Goal: Task Accomplishment & Management: Manage account settings

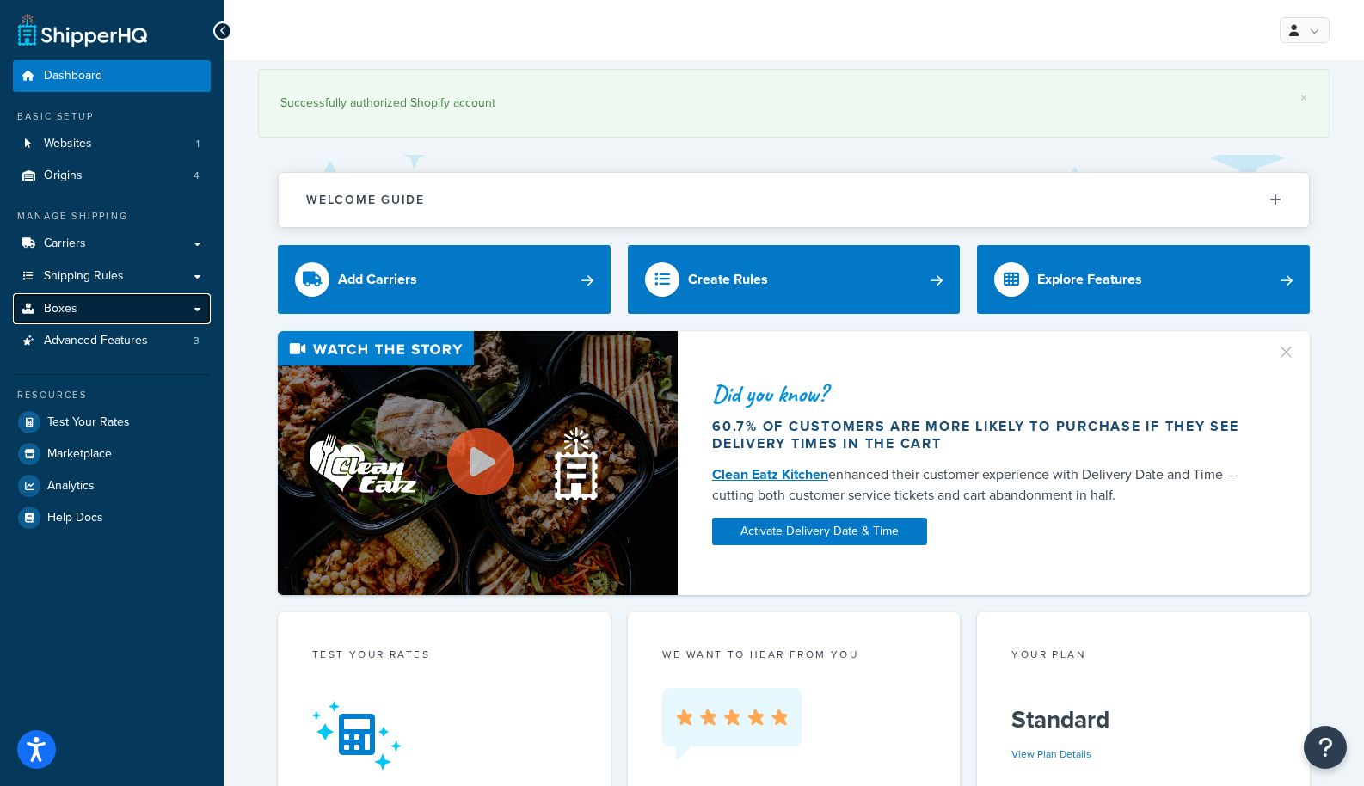
click at [194, 306] on link "Boxes" at bounding box center [112, 309] width 198 height 32
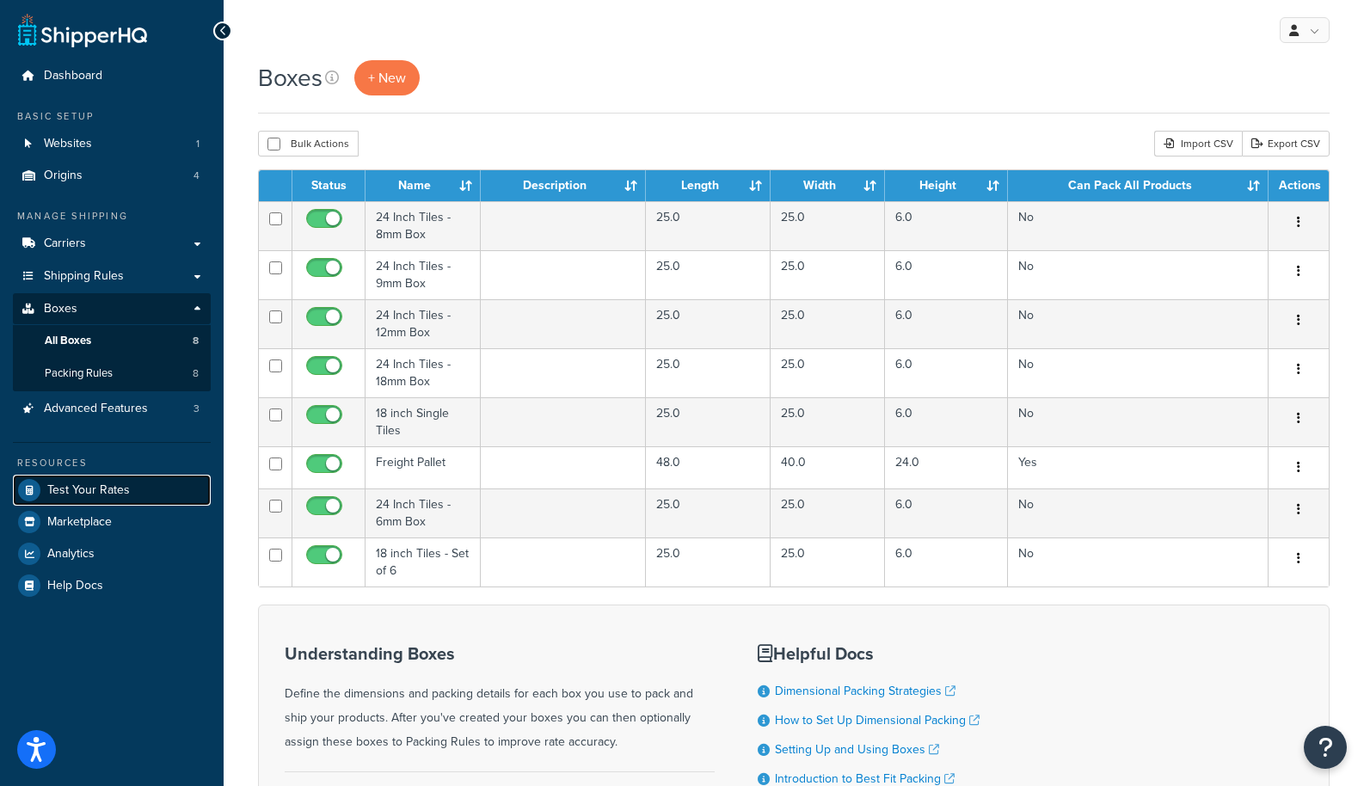
click at [89, 497] on span "Test Your Rates" at bounding box center [88, 490] width 83 height 15
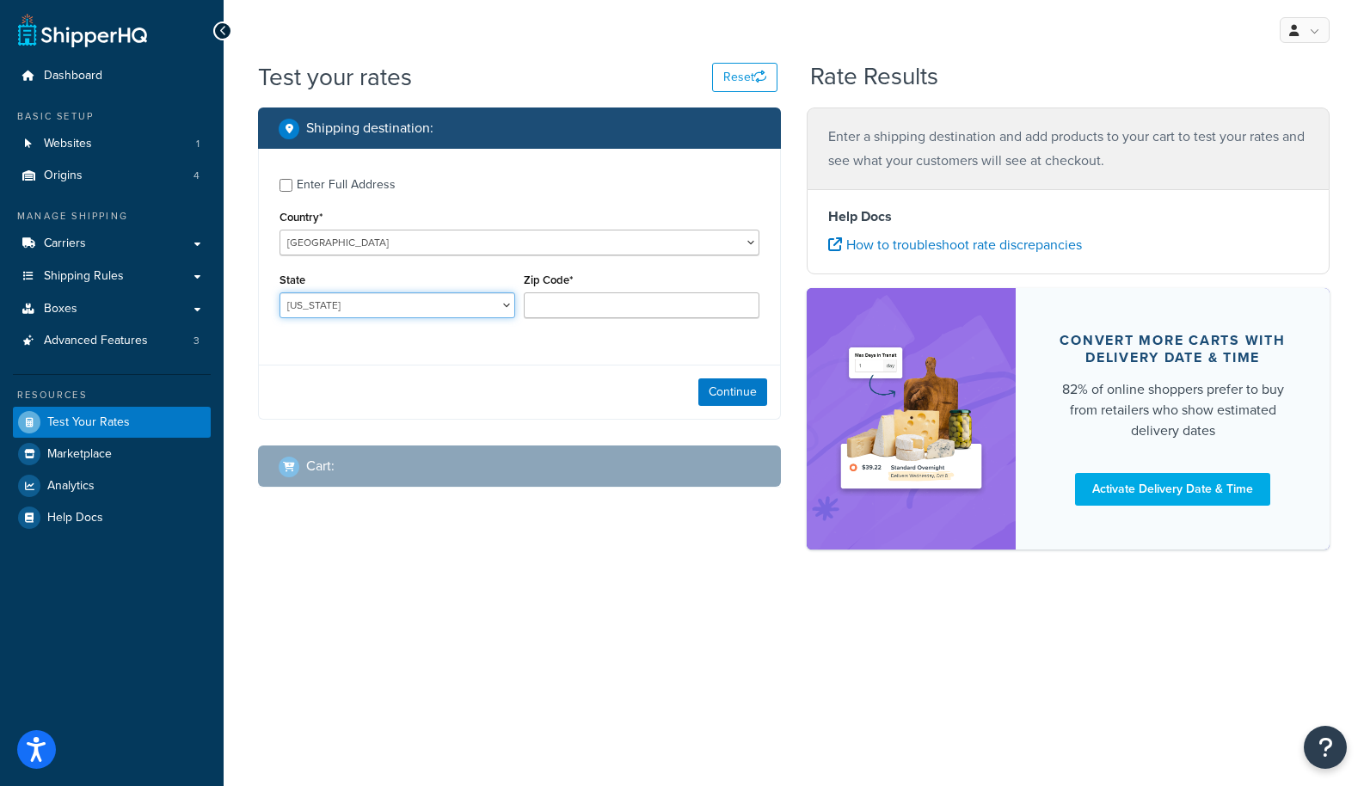
click at [363, 306] on select "Alabama Alaska American Samoa Arizona Arkansas Armed Forces Americas Armed Forc…" at bounding box center [398, 305] width 236 height 26
select select "TX"
click at [609, 331] on div "Zip Code*" at bounding box center [642, 299] width 244 height 63
click at [597, 311] on input "Zip Code*" at bounding box center [642, 305] width 236 height 26
type input "75201"
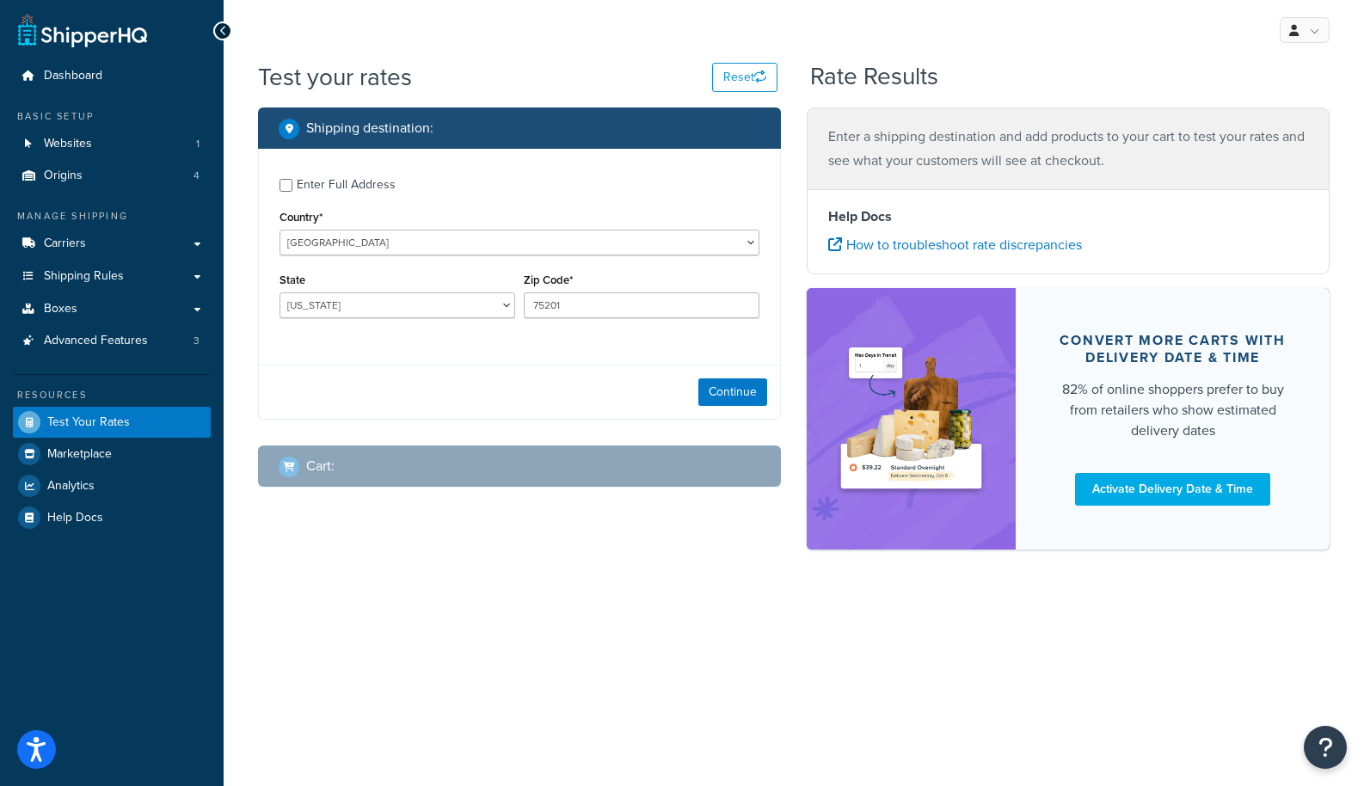
click at [594, 346] on div "Enter Full Address Country* United States United Kingdom Afghanistan Åland Isla…" at bounding box center [519, 250] width 521 height 203
click at [744, 392] on button "Continue" at bounding box center [733, 393] width 69 height 28
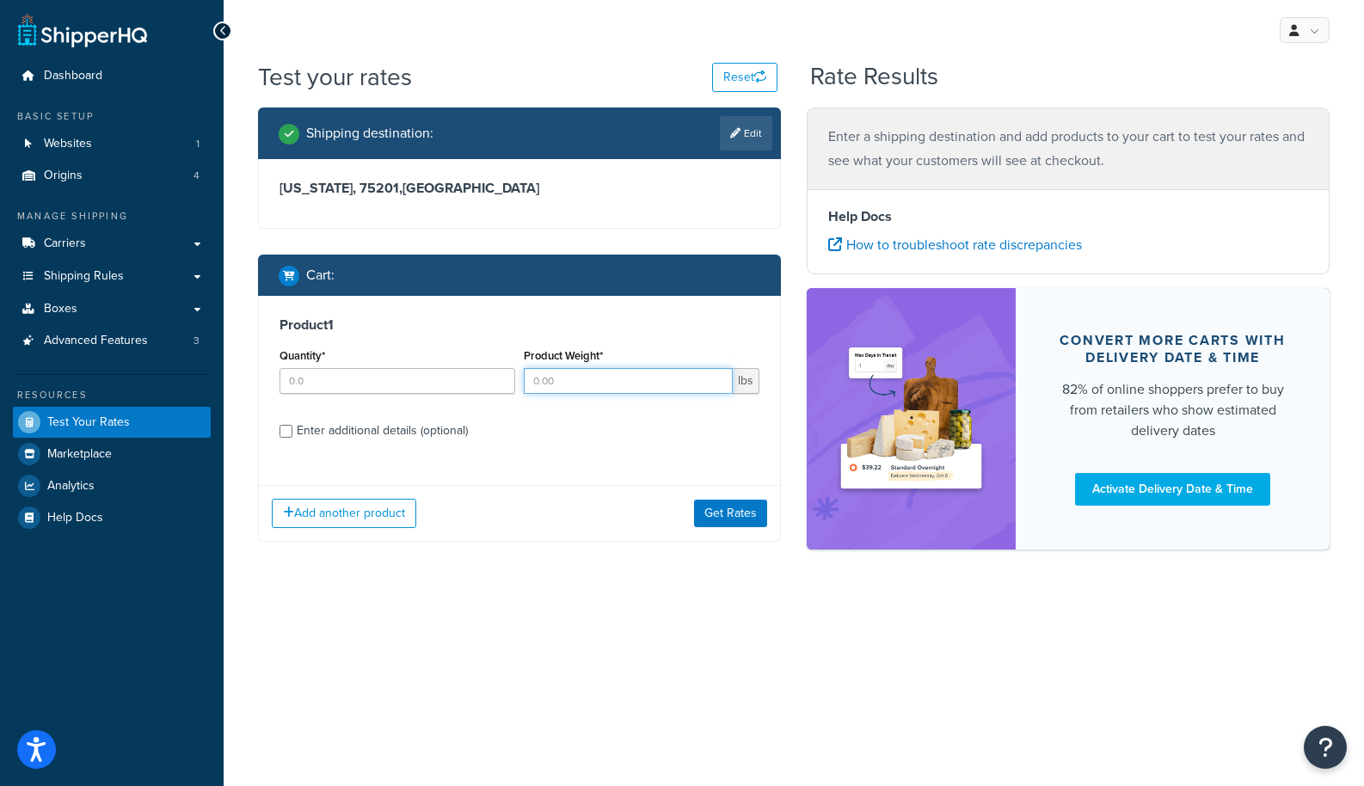
click at [588, 381] on input "Product Weight*" at bounding box center [628, 381] width 209 height 26
type input "450"
click at [442, 436] on div "Enter additional details (optional)" at bounding box center [382, 431] width 171 height 24
click at [292, 436] on input "Enter additional details (optional)" at bounding box center [286, 431] width 13 height 13
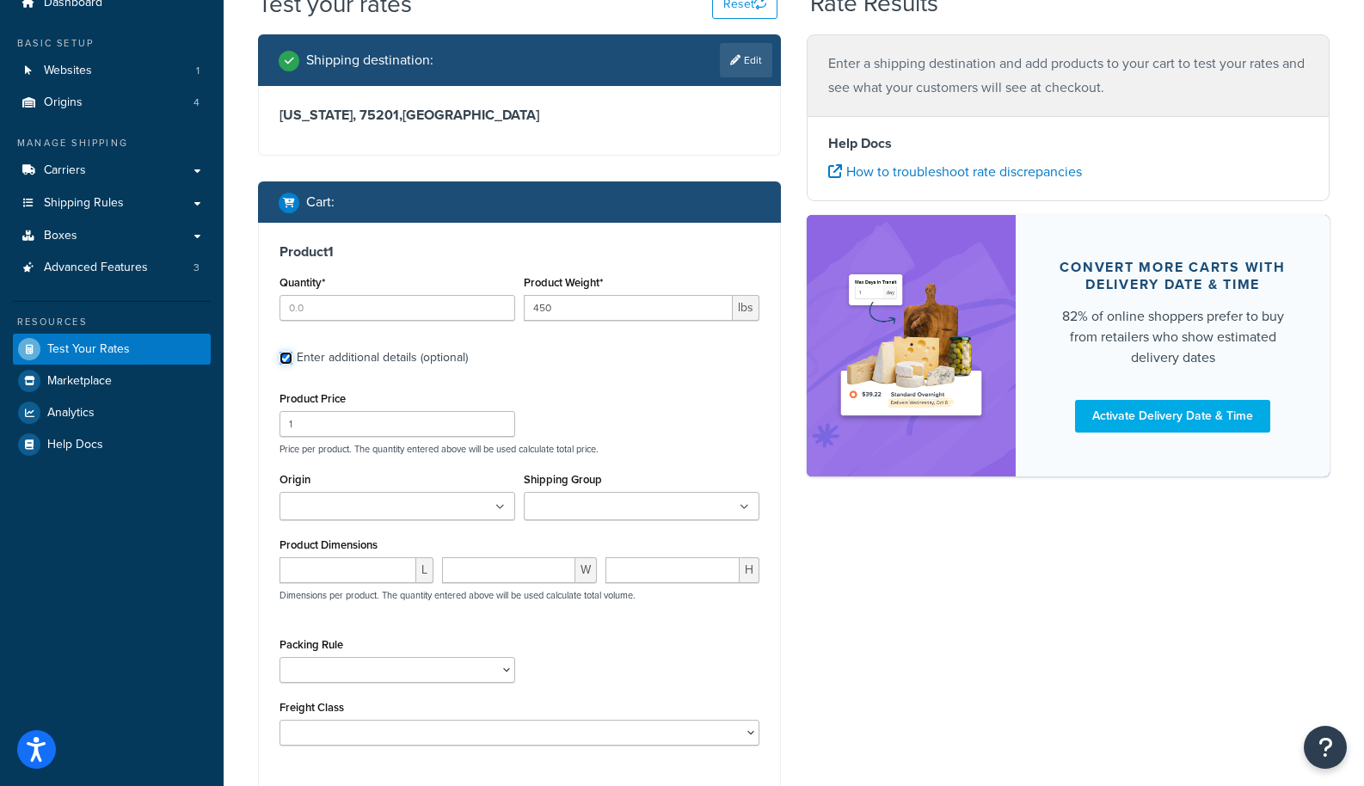
scroll to position [81, 0]
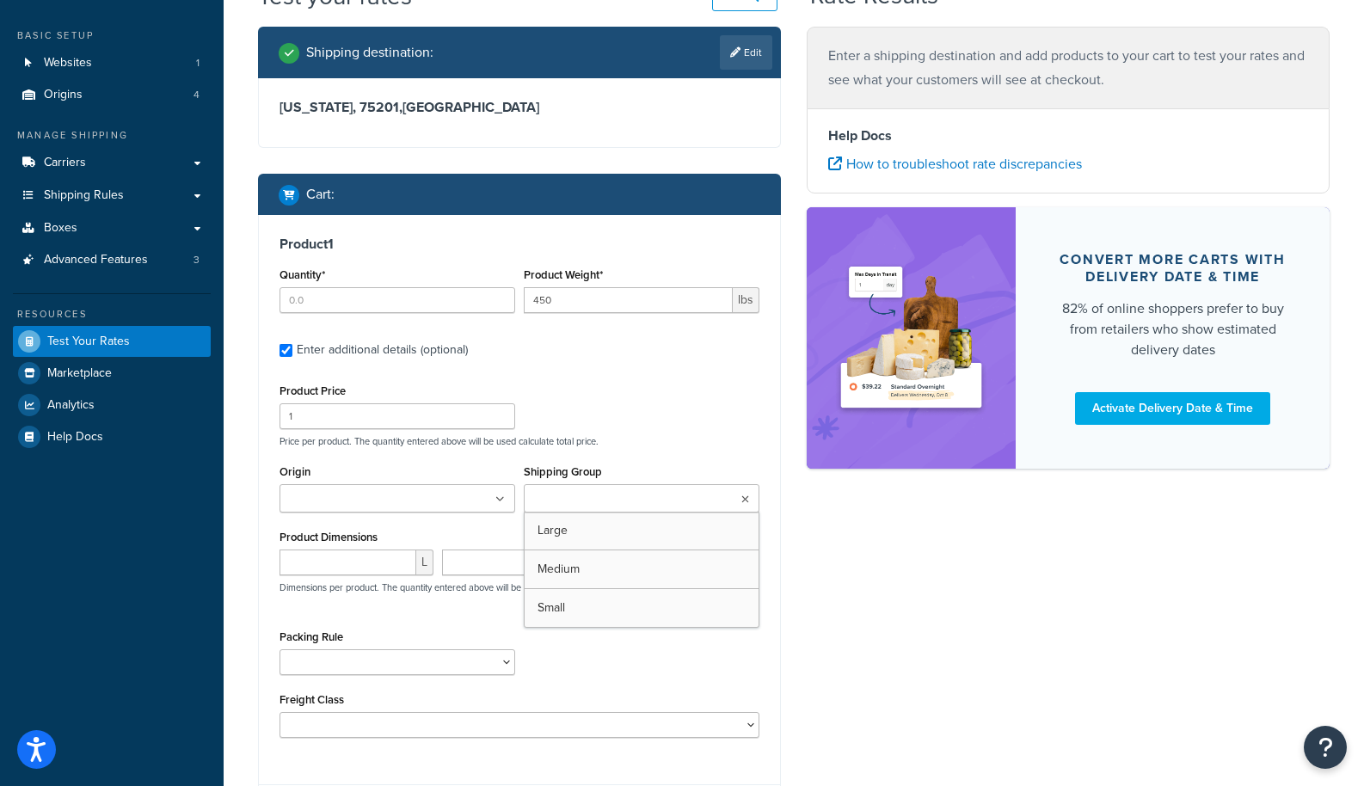
click at [599, 505] on input "Shipping Group" at bounding box center [605, 499] width 152 height 19
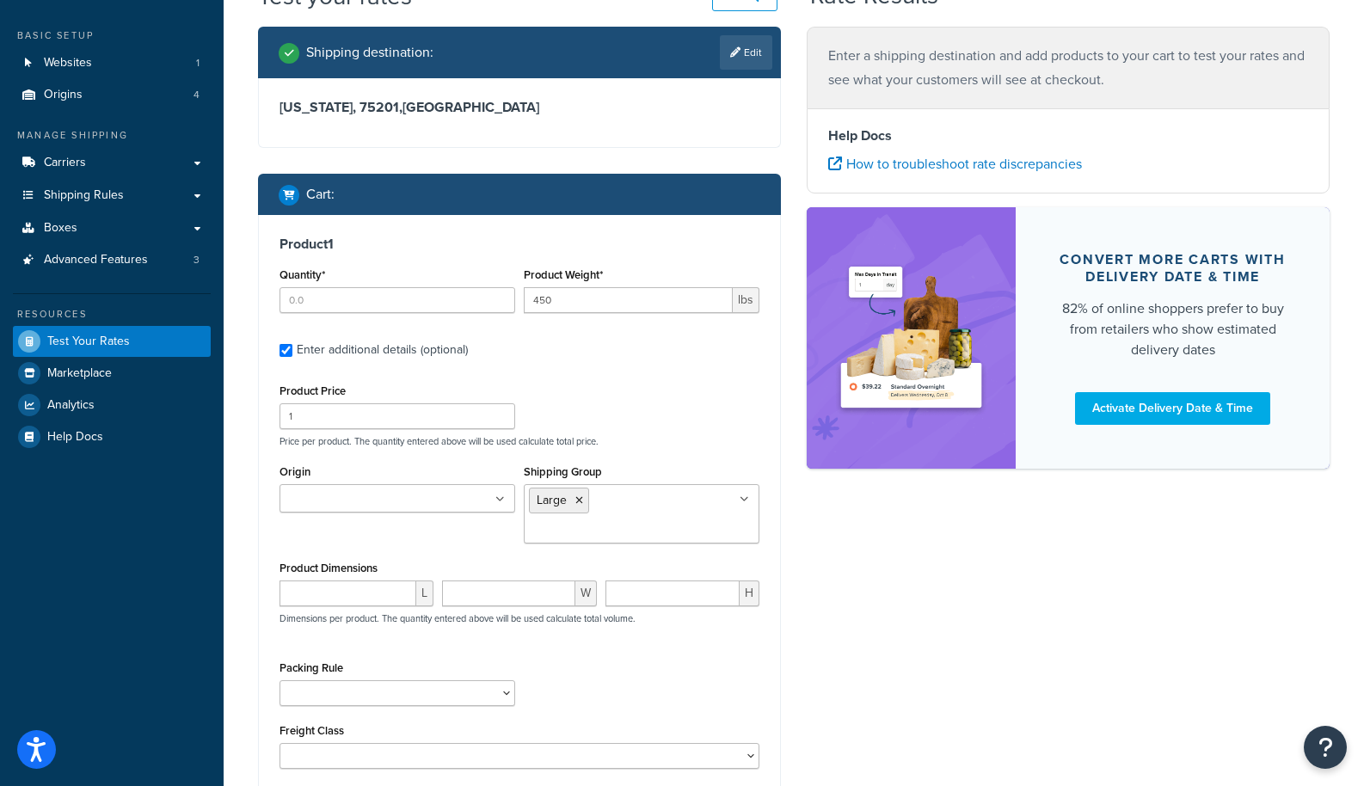
click at [637, 350] on label "Enter additional details (optional)" at bounding box center [528, 349] width 463 height 28
click at [292, 350] on input "Enter additional details (optional)" at bounding box center [286, 350] width 13 height 13
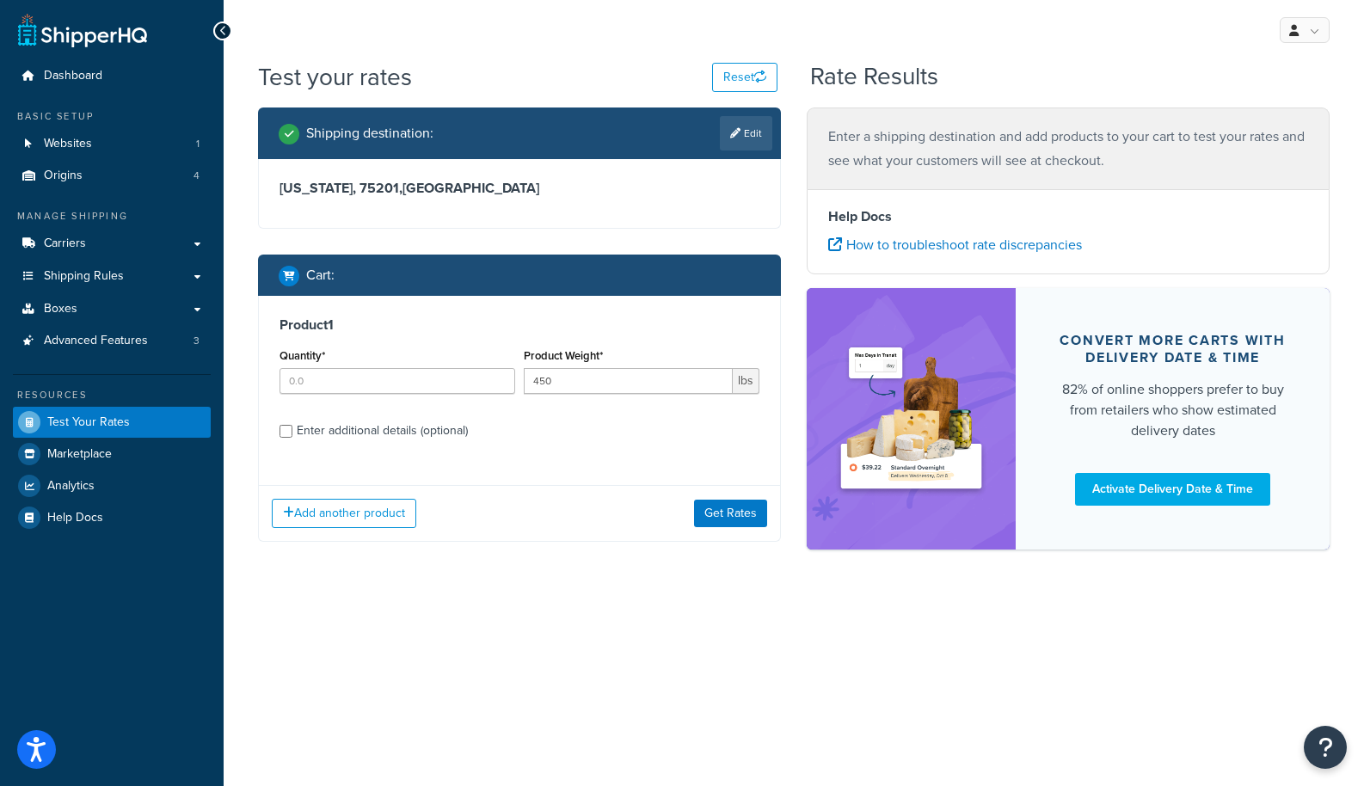
click at [482, 434] on label "Enter additional details (optional)" at bounding box center [528, 430] width 463 height 28
click at [292, 434] on input "Enter additional details (optional)" at bounding box center [286, 431] width 13 height 13
checkbox input "true"
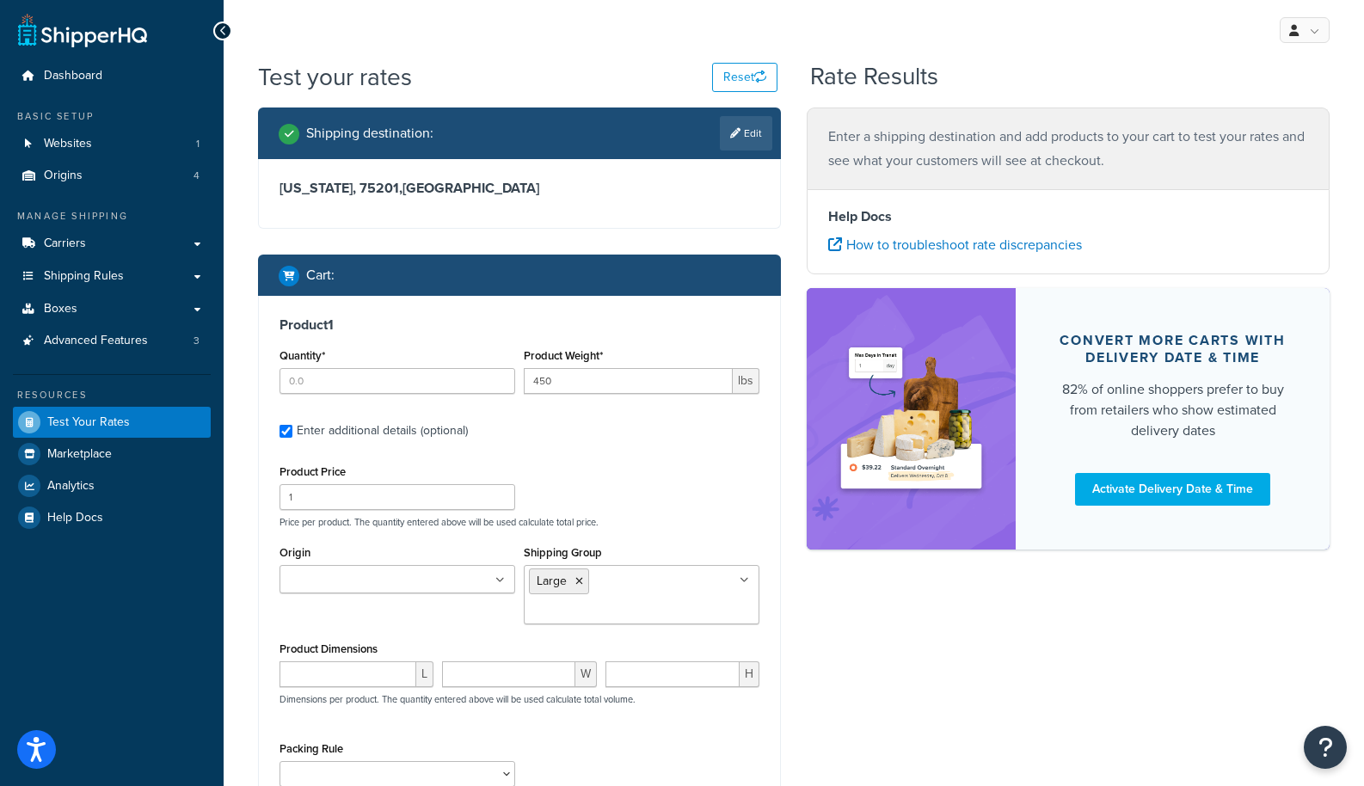
click at [489, 596] on div "Origin Fleck California Fleck Rolls Ohio Living.Fit Rubber Logix" at bounding box center [397, 573] width 244 height 65
click at [486, 587] on ul at bounding box center [398, 579] width 236 height 28
click at [654, 493] on div "Product Price 1 Price per product. The quantity entered above will be used calc…" at bounding box center [519, 494] width 489 height 68
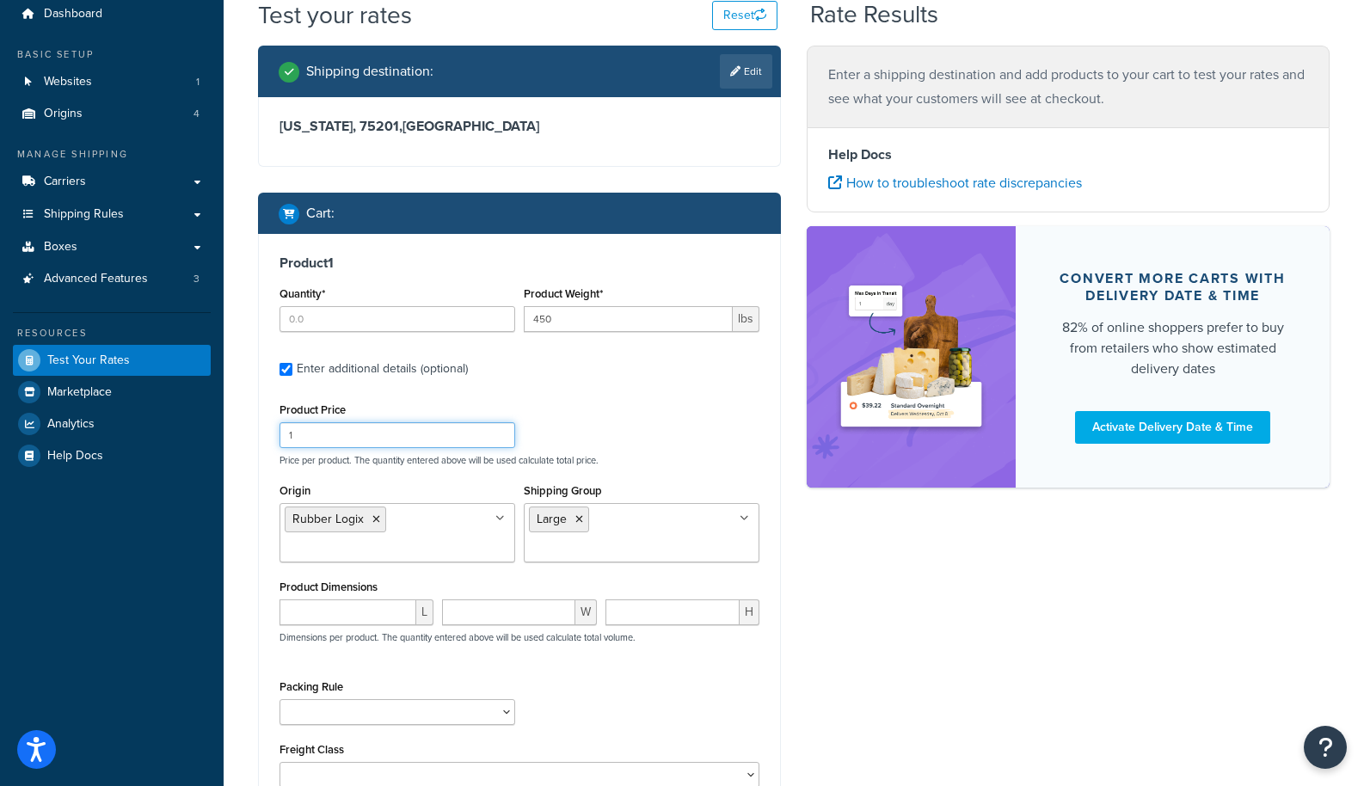
scroll to position [164, 0]
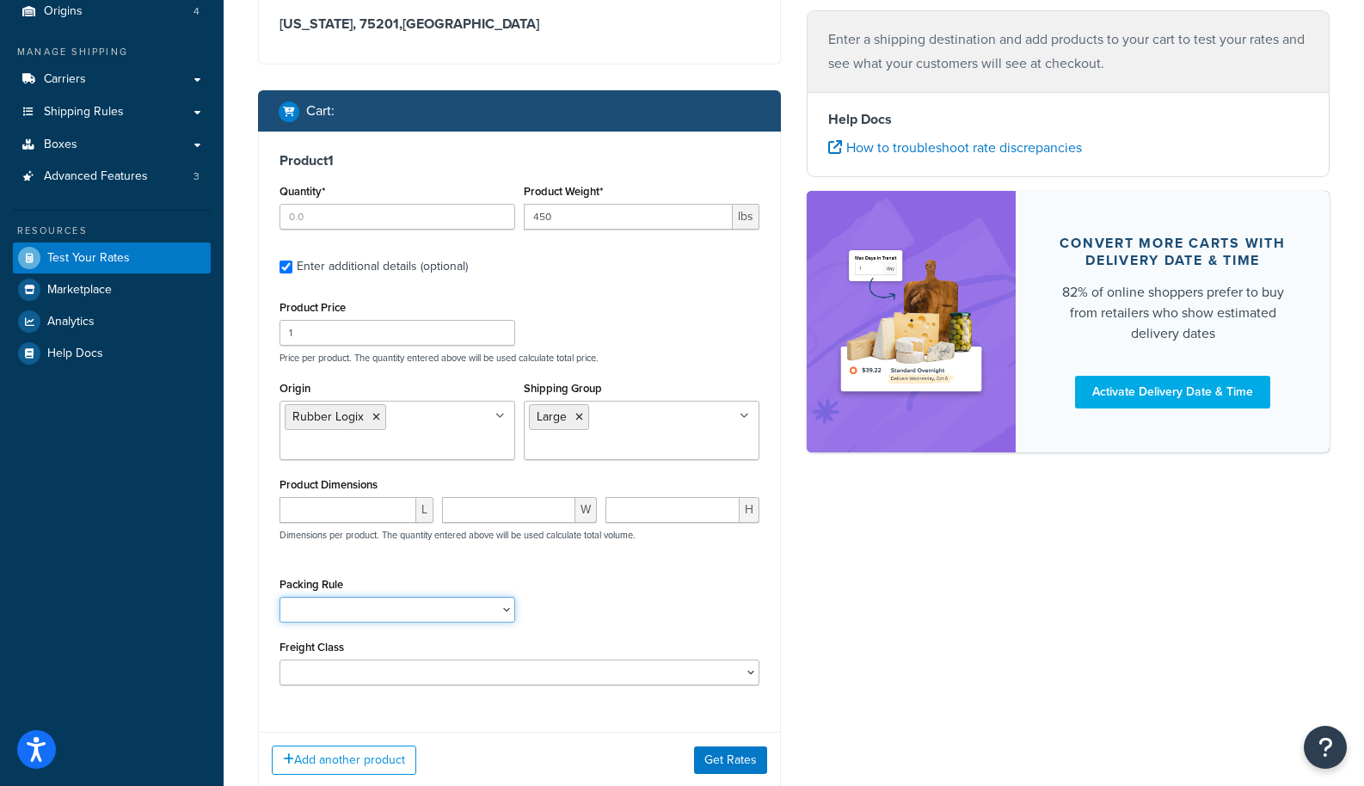
click at [459, 610] on select "18 inch Single Tiles 18 inch Tiles - Set of 6 24 Inch Tiles - 12mm Box 24 Inch …" at bounding box center [398, 610] width 236 height 26
select select "87042"
click at [500, 668] on select "50 55 60 65 70 77.5 85 92.5 100 110 125 150 175 200 250 300 400 500" at bounding box center [520, 673] width 480 height 26
click at [446, 663] on select "50 55 60 65 70 77.5 85 92.5 100 110 125 150 175 200 250 300 400 500" at bounding box center [520, 673] width 480 height 26
select select "60"
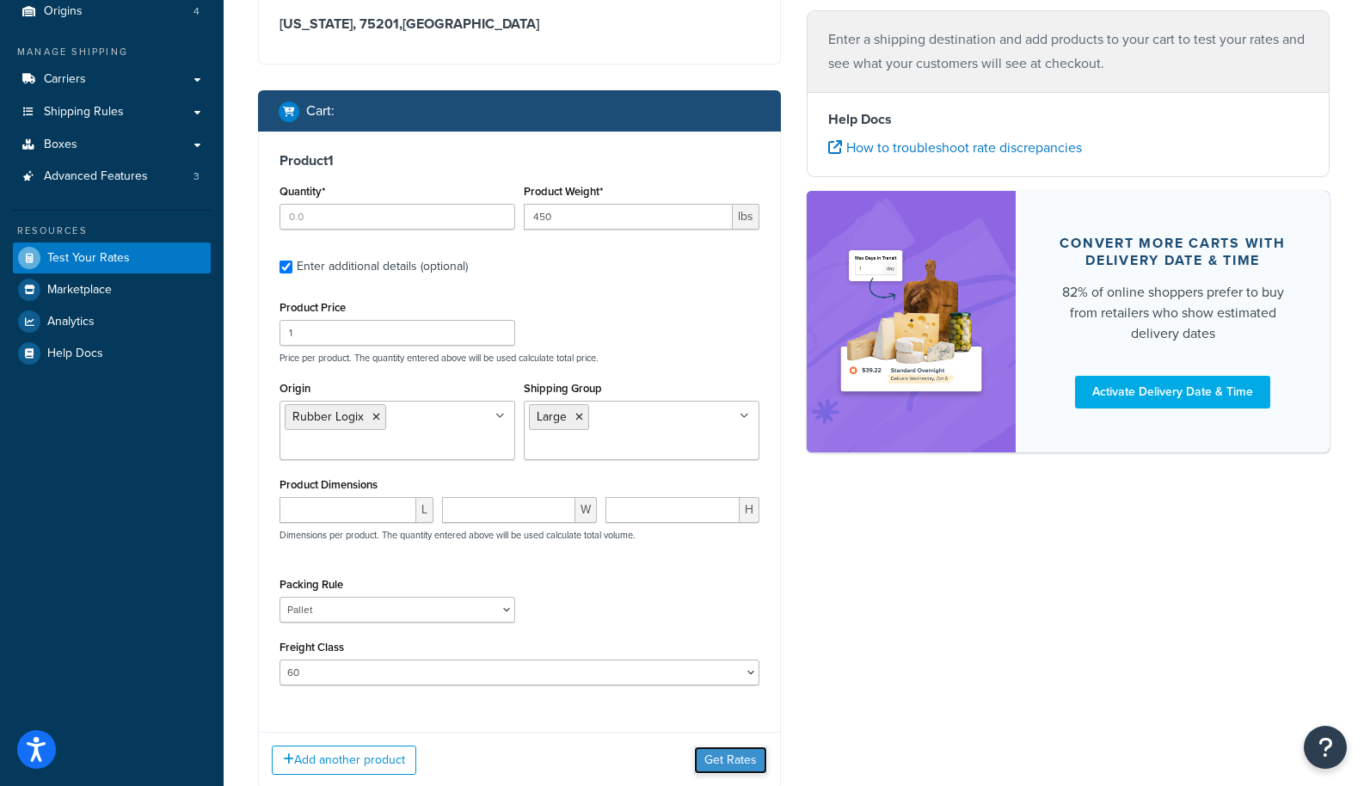
click at [721, 760] on button "Get Rates" at bounding box center [730, 761] width 73 height 28
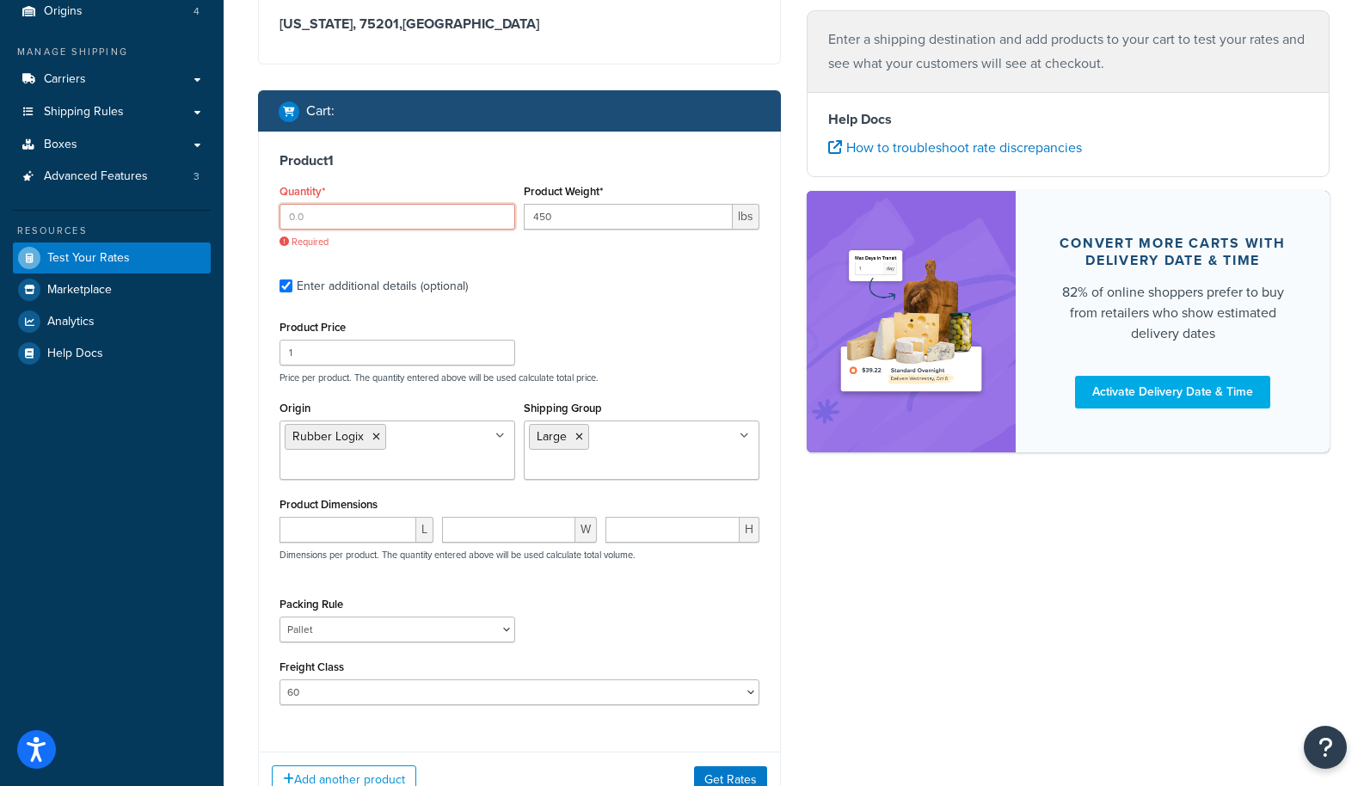
click at [401, 219] on input "Quantity*" at bounding box center [398, 217] width 236 height 26
type input "2"
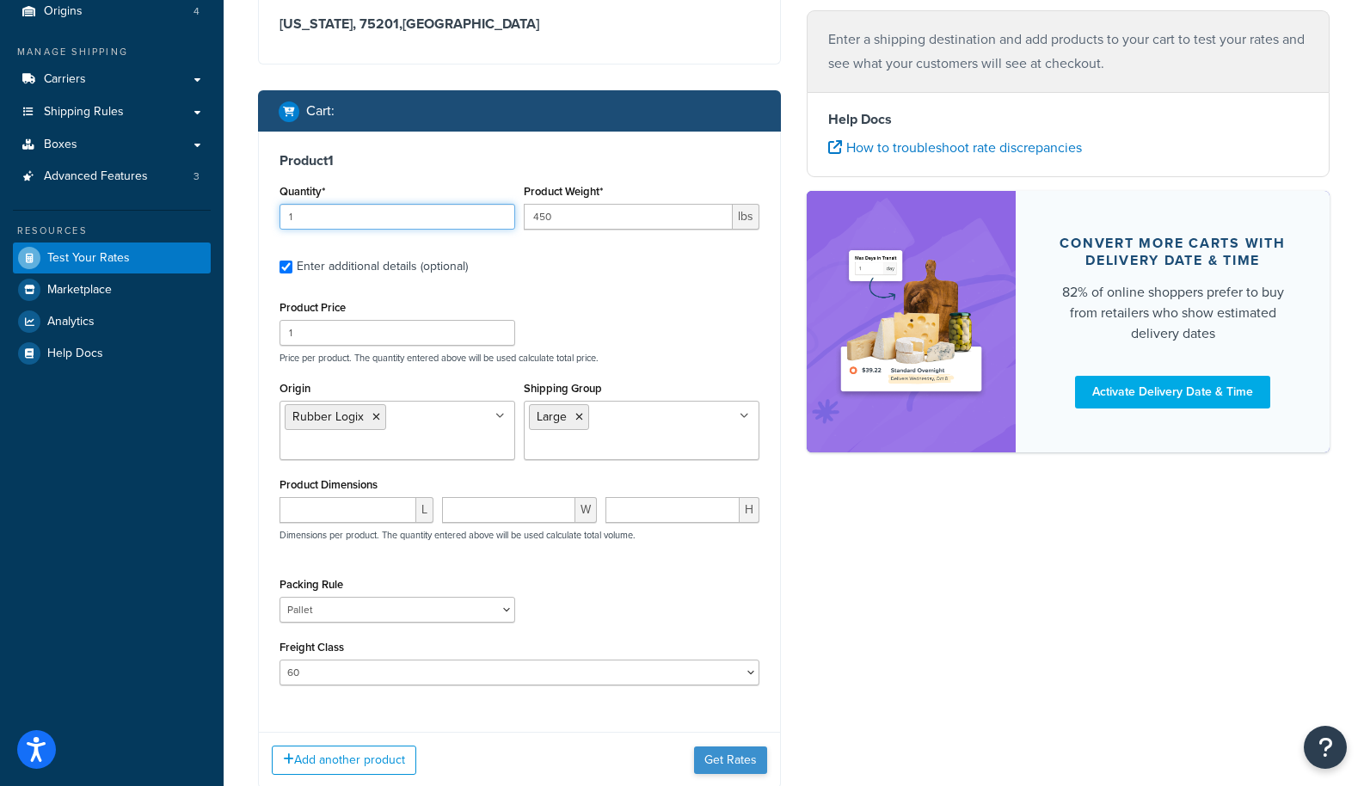
type input "1"
click at [723, 752] on button "Get Rates" at bounding box center [730, 761] width 73 height 28
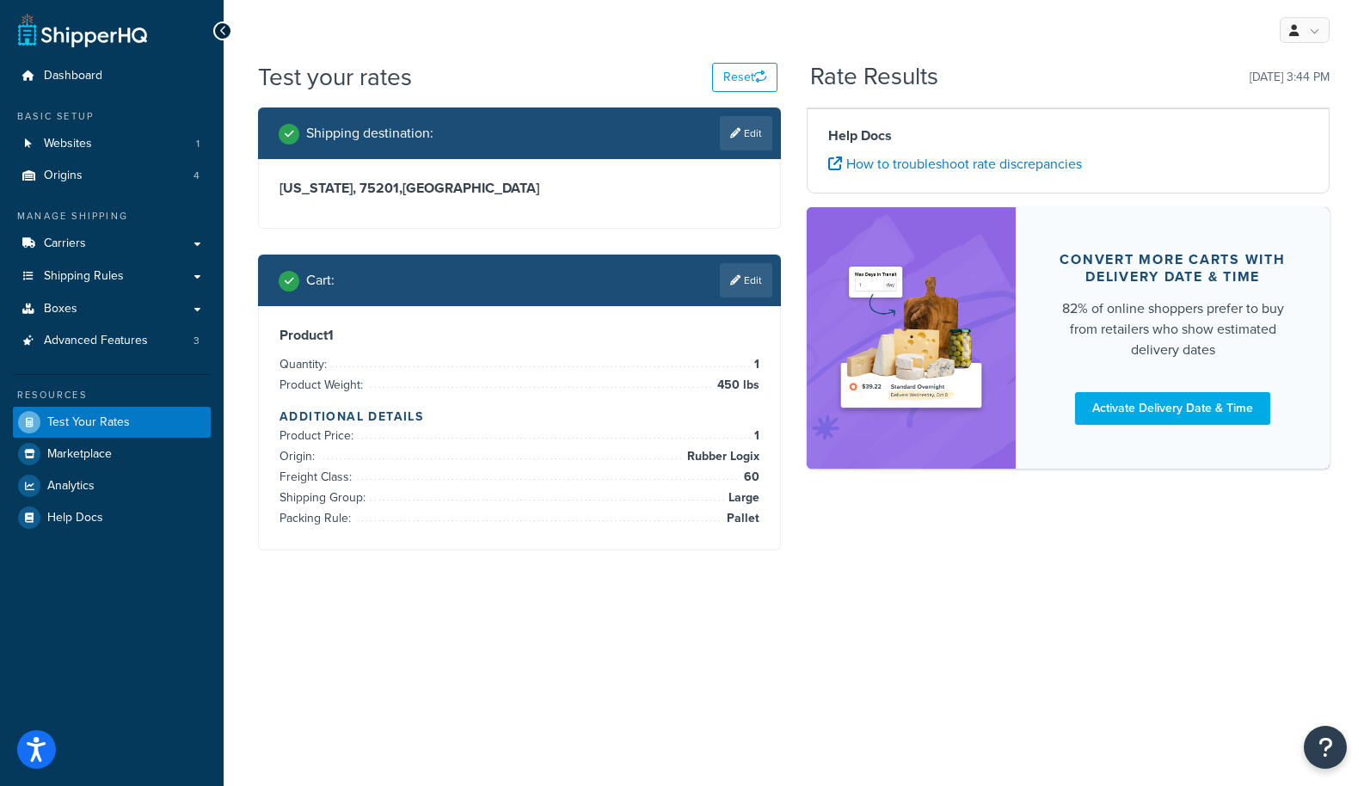
scroll to position [0, 0]
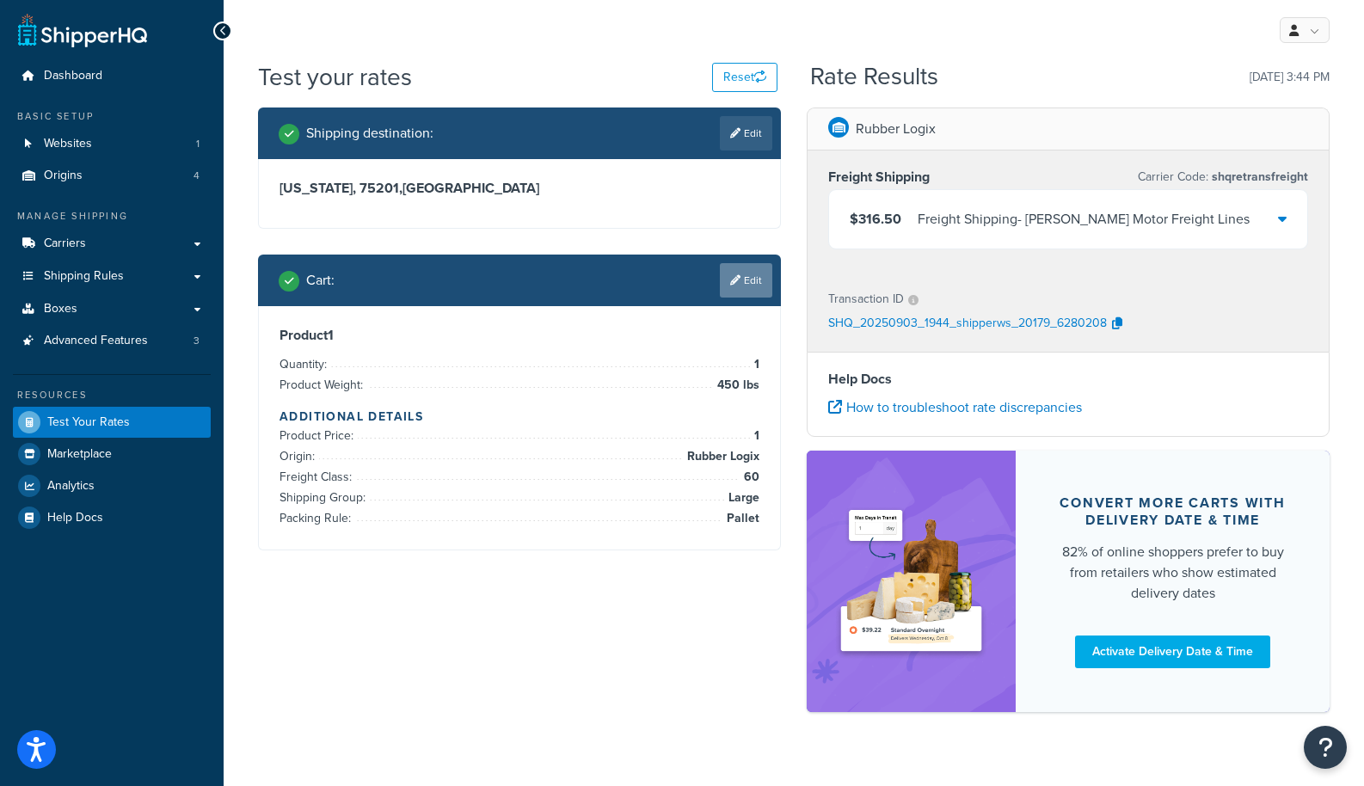
click at [740, 274] on link "Edit" at bounding box center [746, 280] width 52 height 34
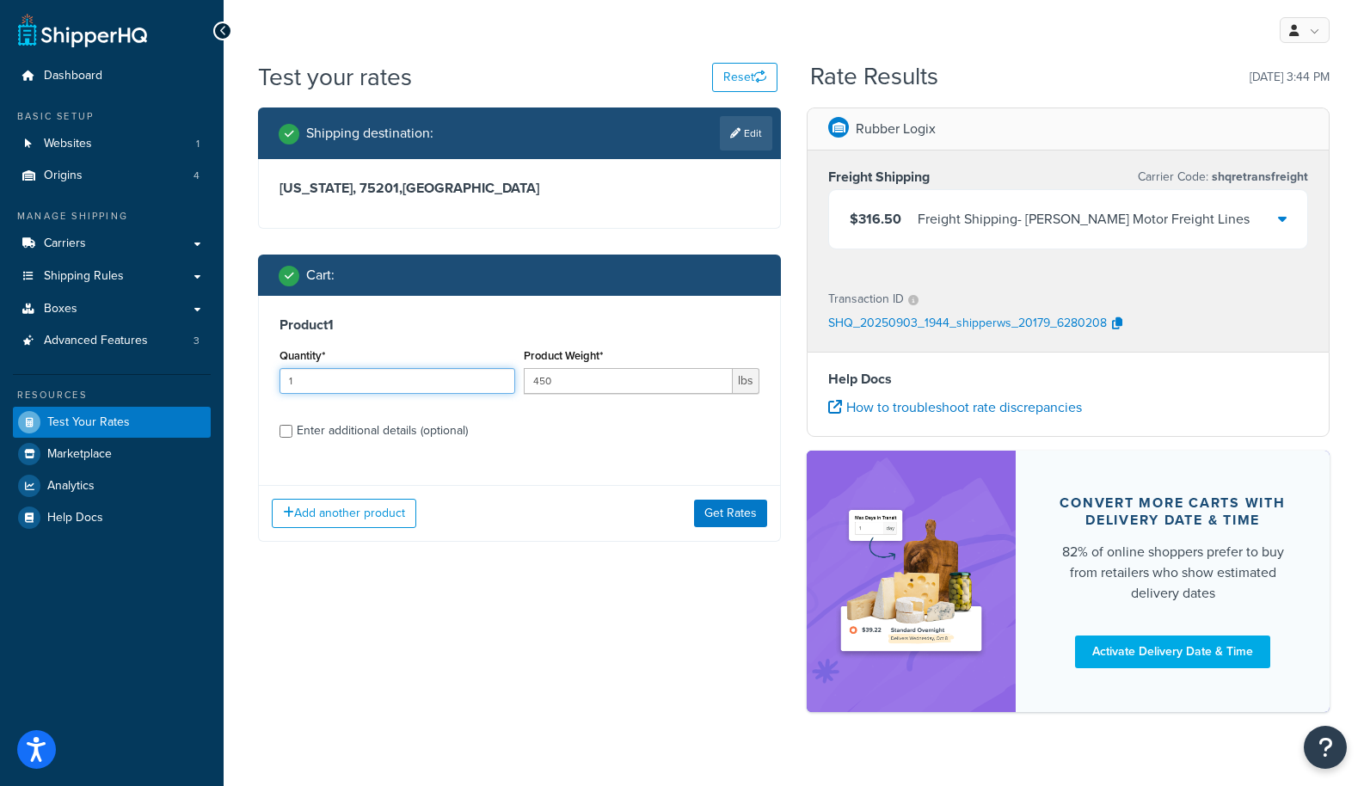
click at [431, 388] on input "1" at bounding box center [398, 381] width 236 height 26
type input "240"
click at [742, 513] on button "Get Rates" at bounding box center [730, 514] width 73 height 28
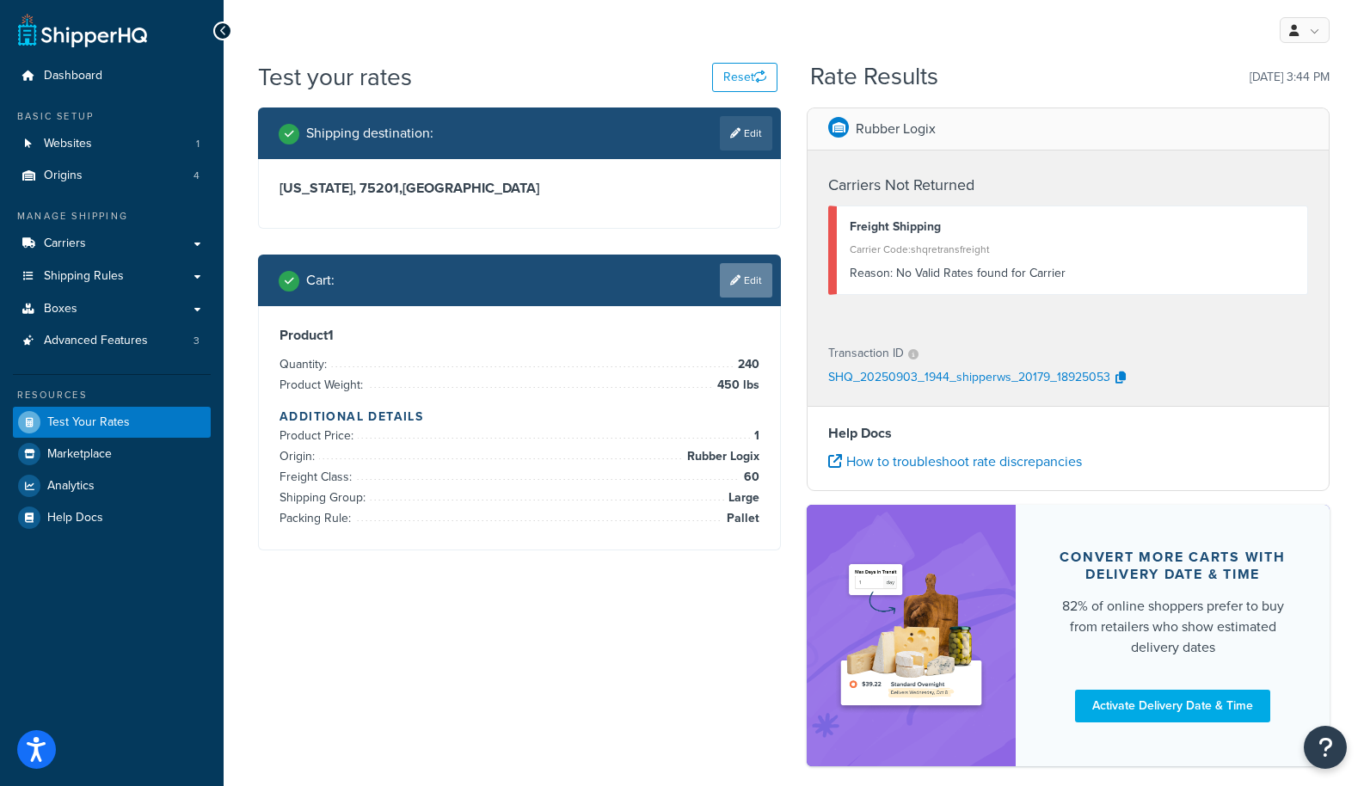
click at [741, 284] on link "Edit" at bounding box center [746, 280] width 52 height 34
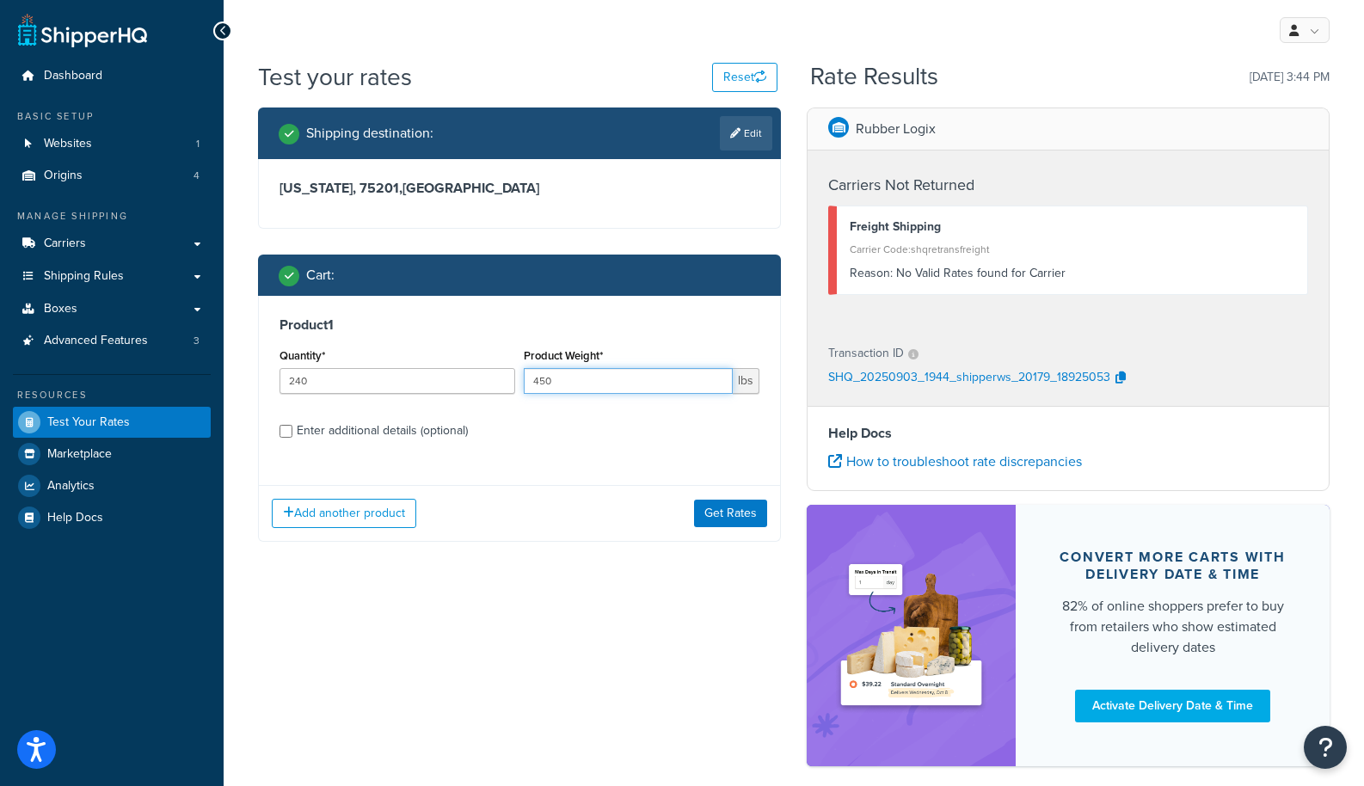
click at [590, 379] on input "450" at bounding box center [628, 381] width 209 height 26
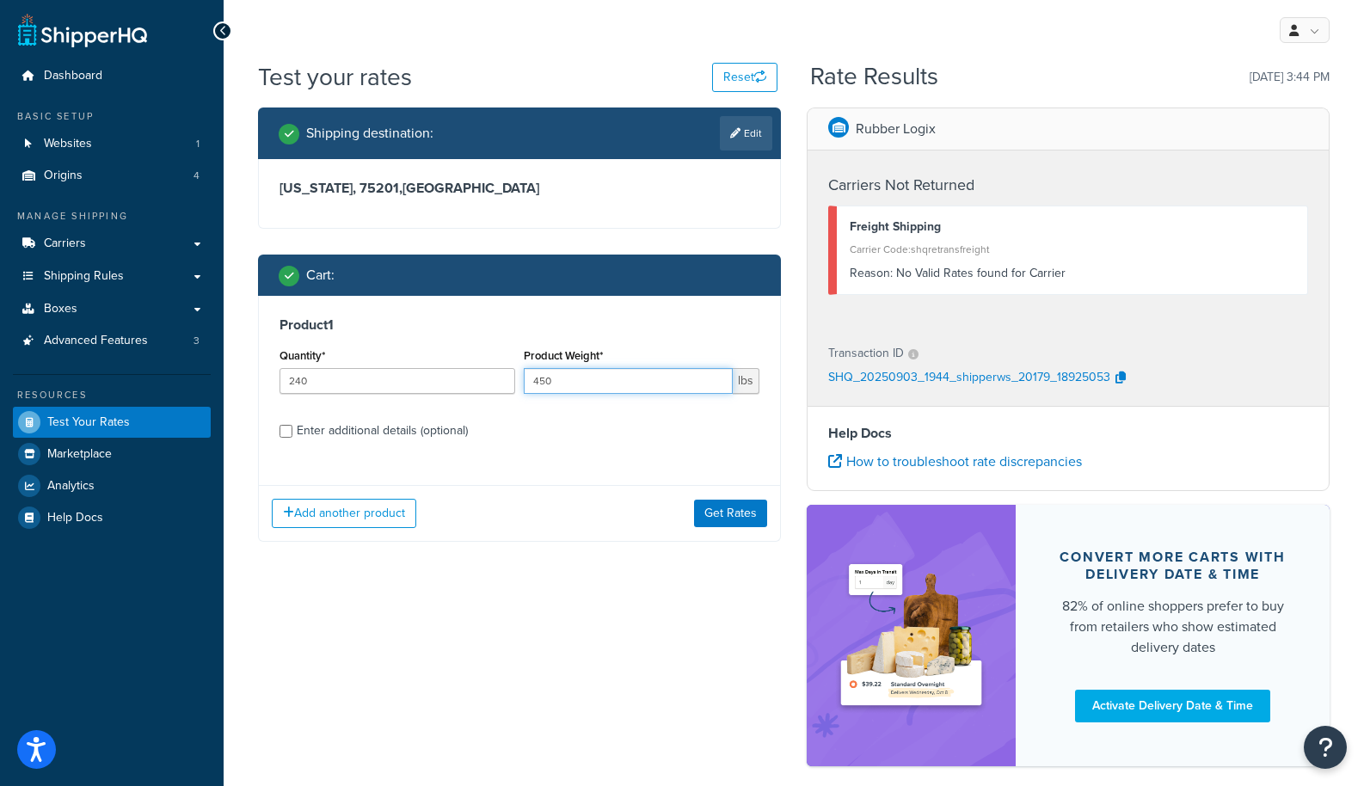
click at [590, 379] on input "450" at bounding box center [628, 381] width 209 height 26
type input "2.5"
click at [588, 434] on label "Enter additional details (optional)" at bounding box center [528, 430] width 463 height 28
click at [292, 434] on input "Enter additional details (optional)" at bounding box center [286, 431] width 13 height 13
checkbox input "true"
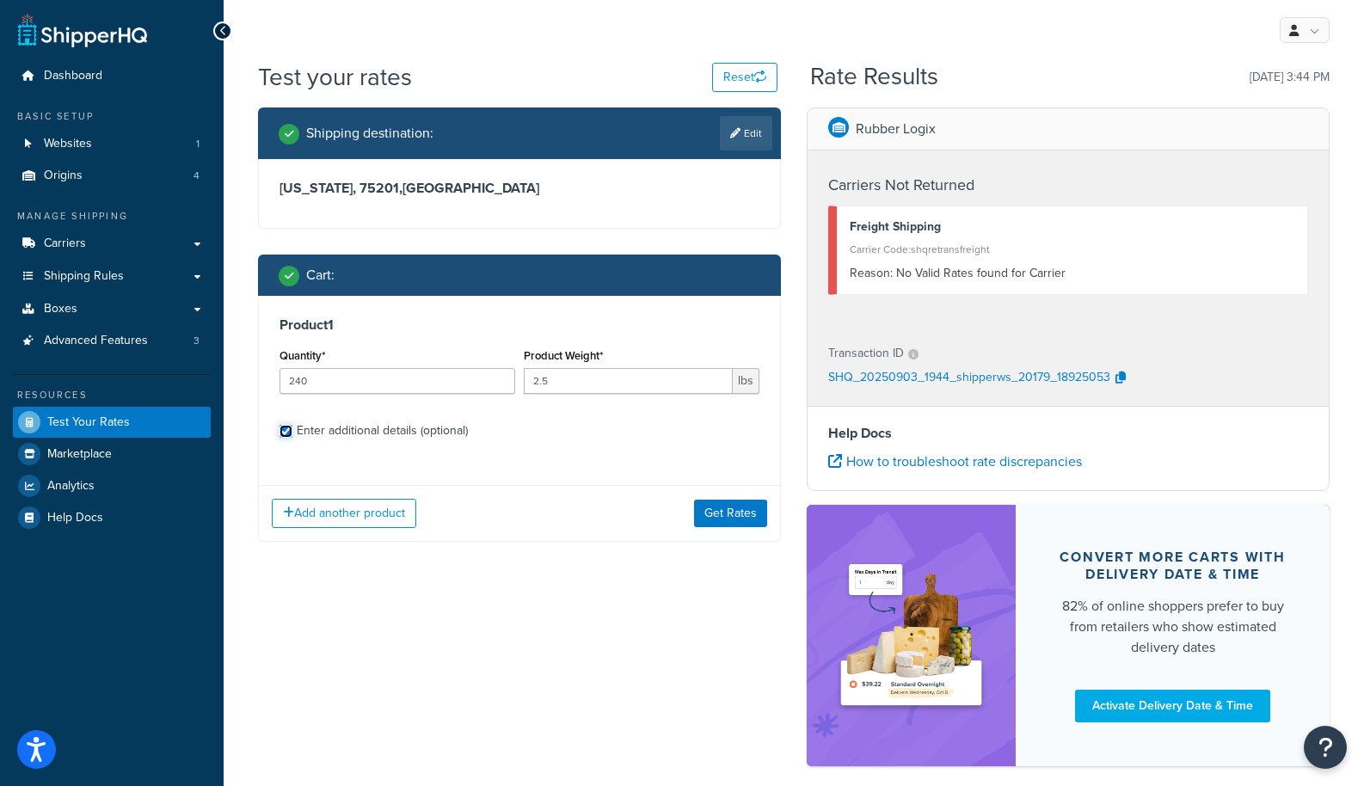
select select "87042"
select select "60"
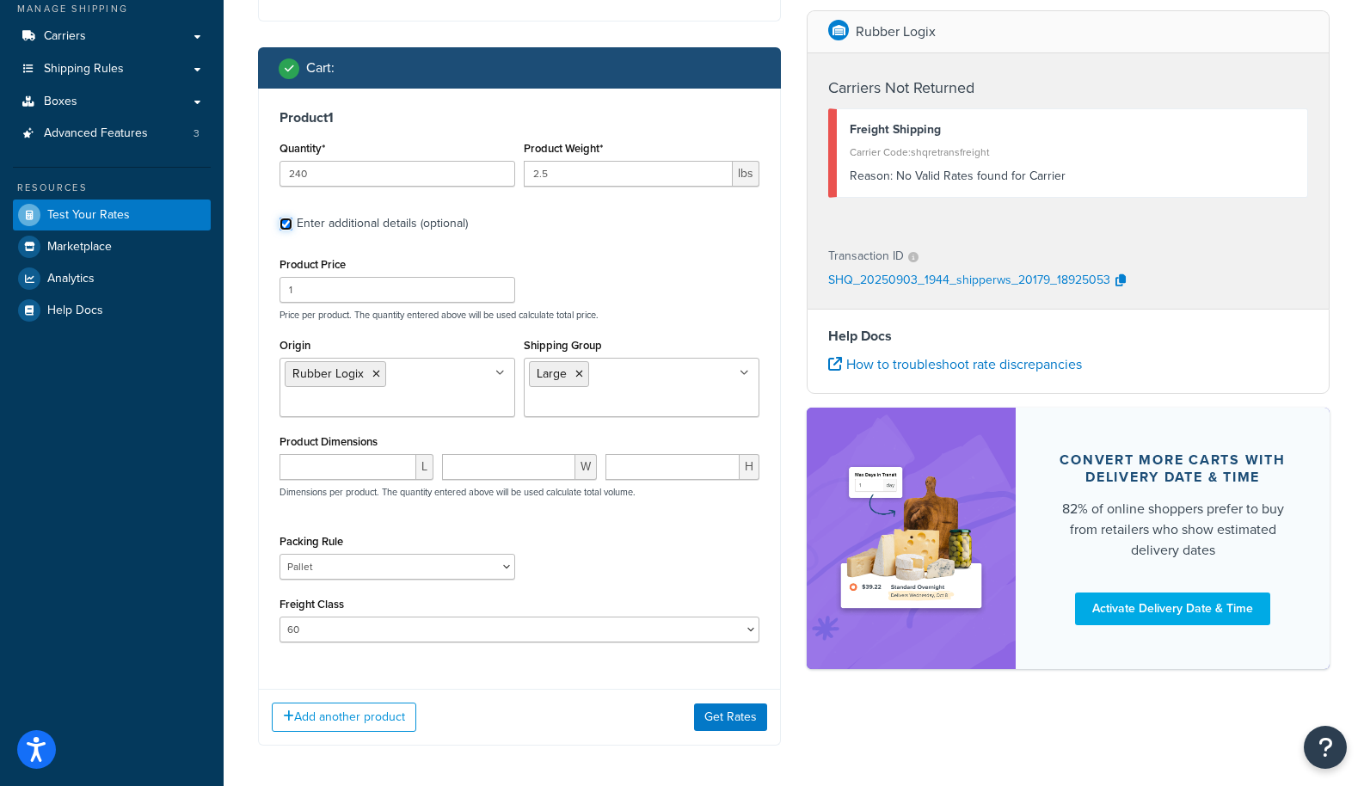
scroll to position [212, 0]
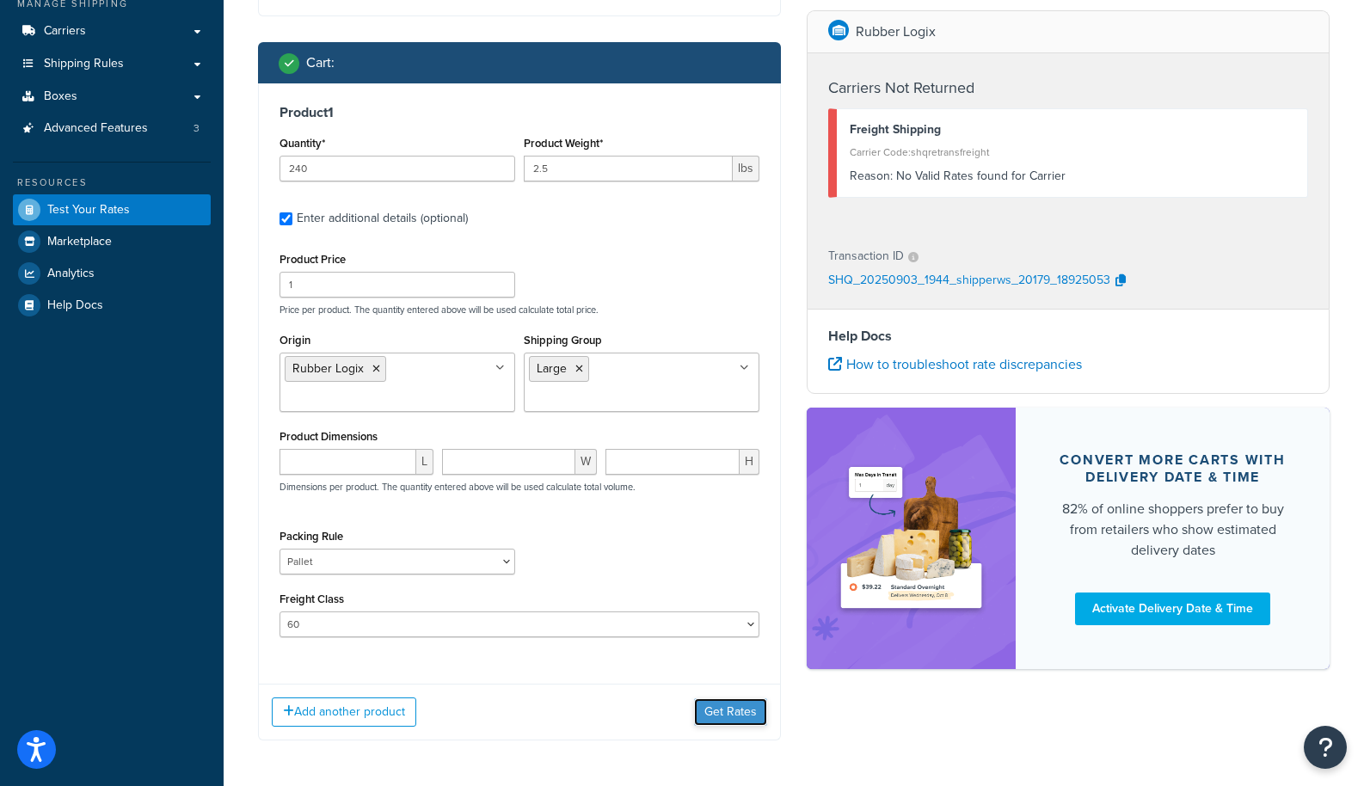
click at [736, 710] on button "Get Rates" at bounding box center [730, 713] width 73 height 28
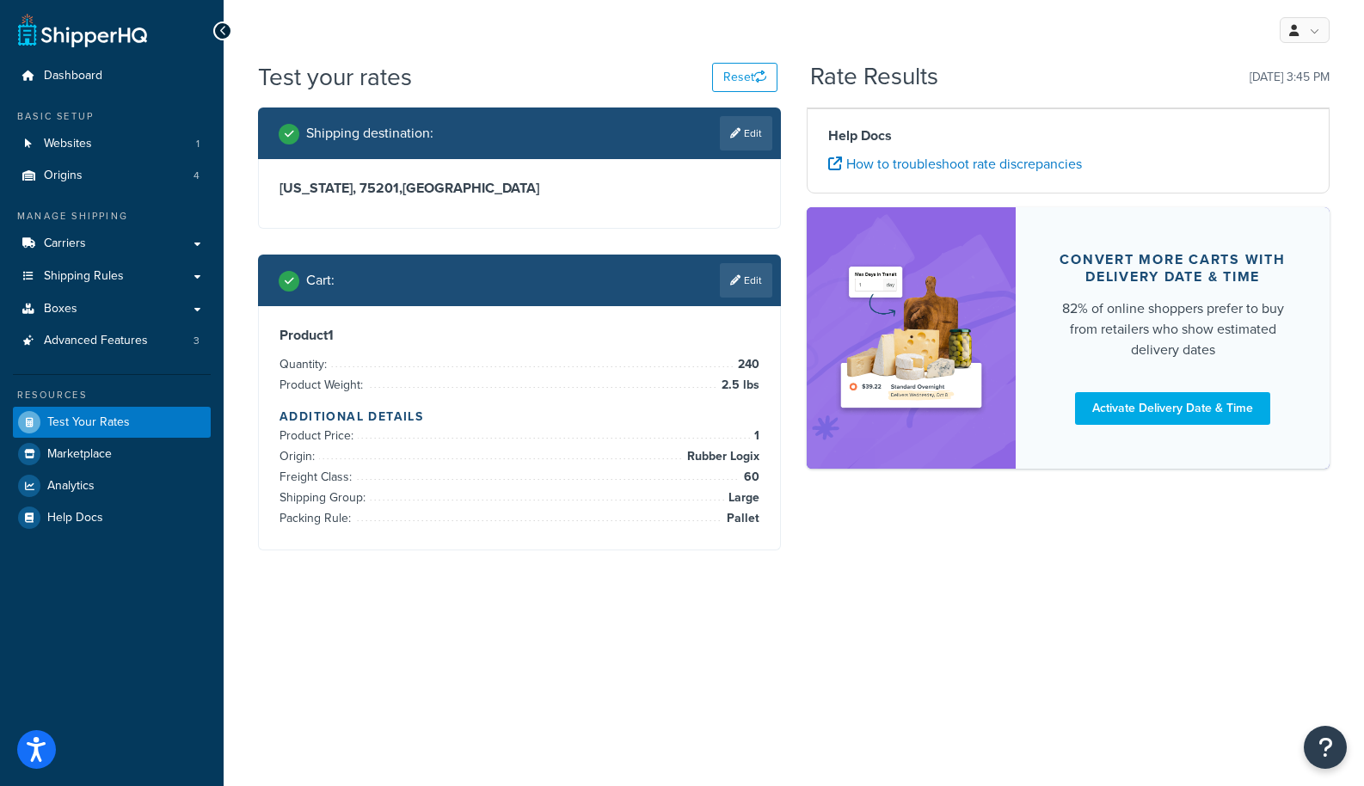
scroll to position [0, 0]
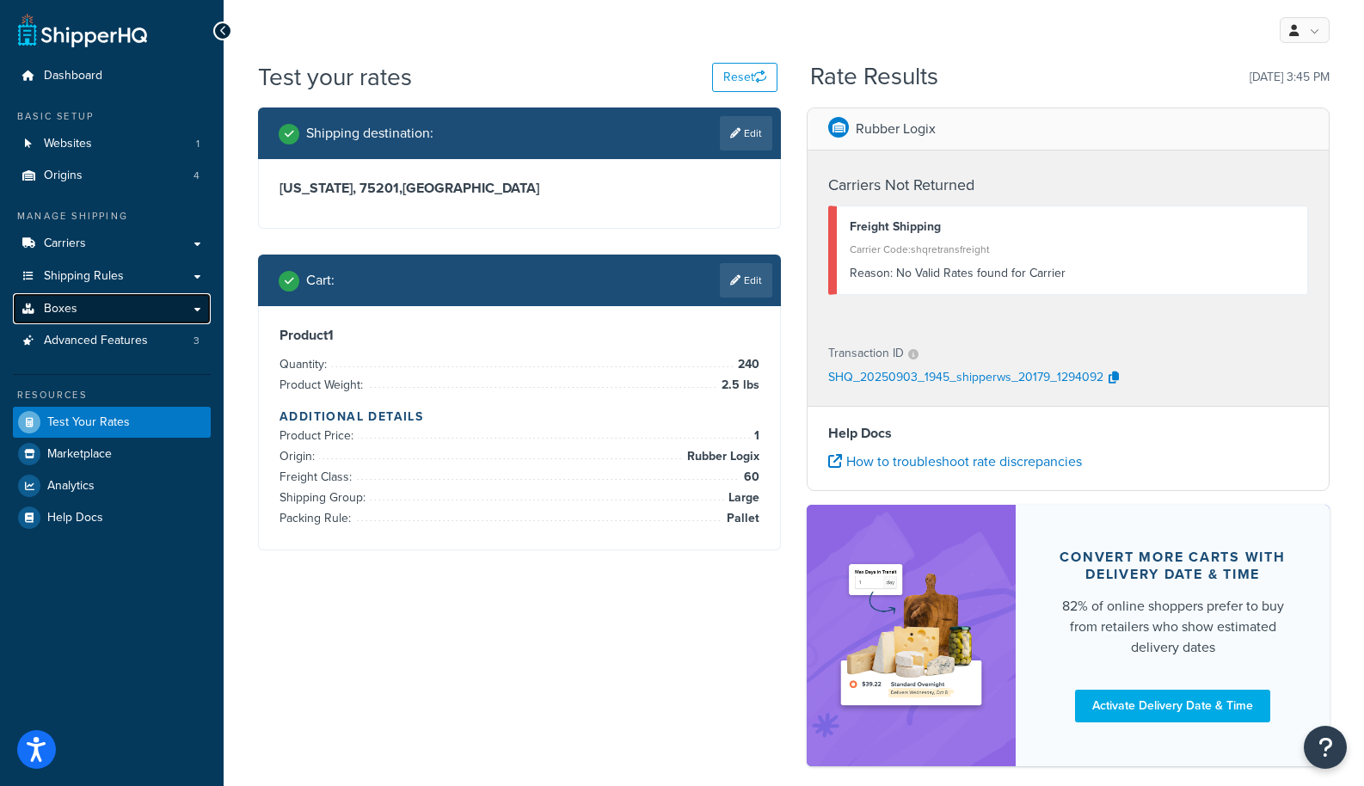
click at [150, 306] on link "Boxes" at bounding box center [112, 309] width 198 height 32
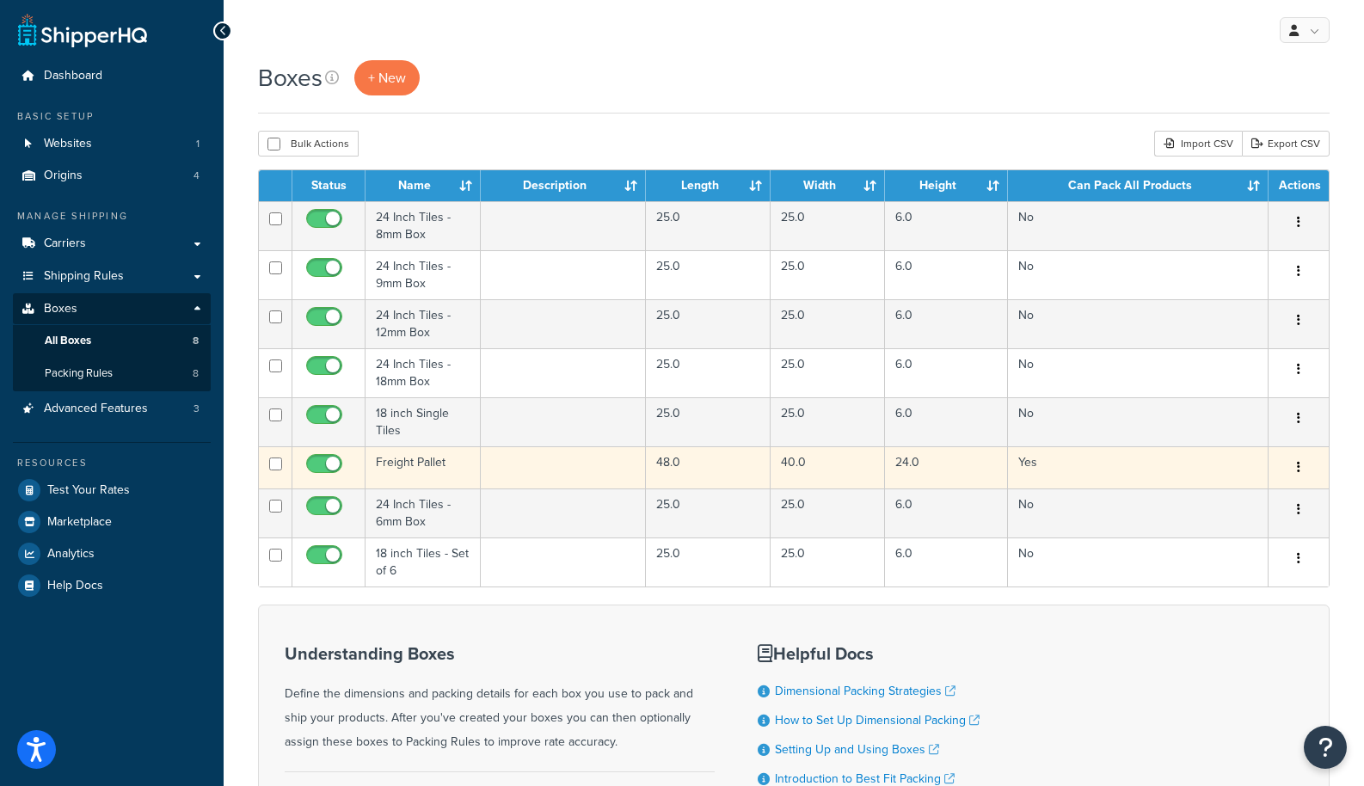
click at [397, 459] on td "Freight Pallet" at bounding box center [423, 467] width 115 height 42
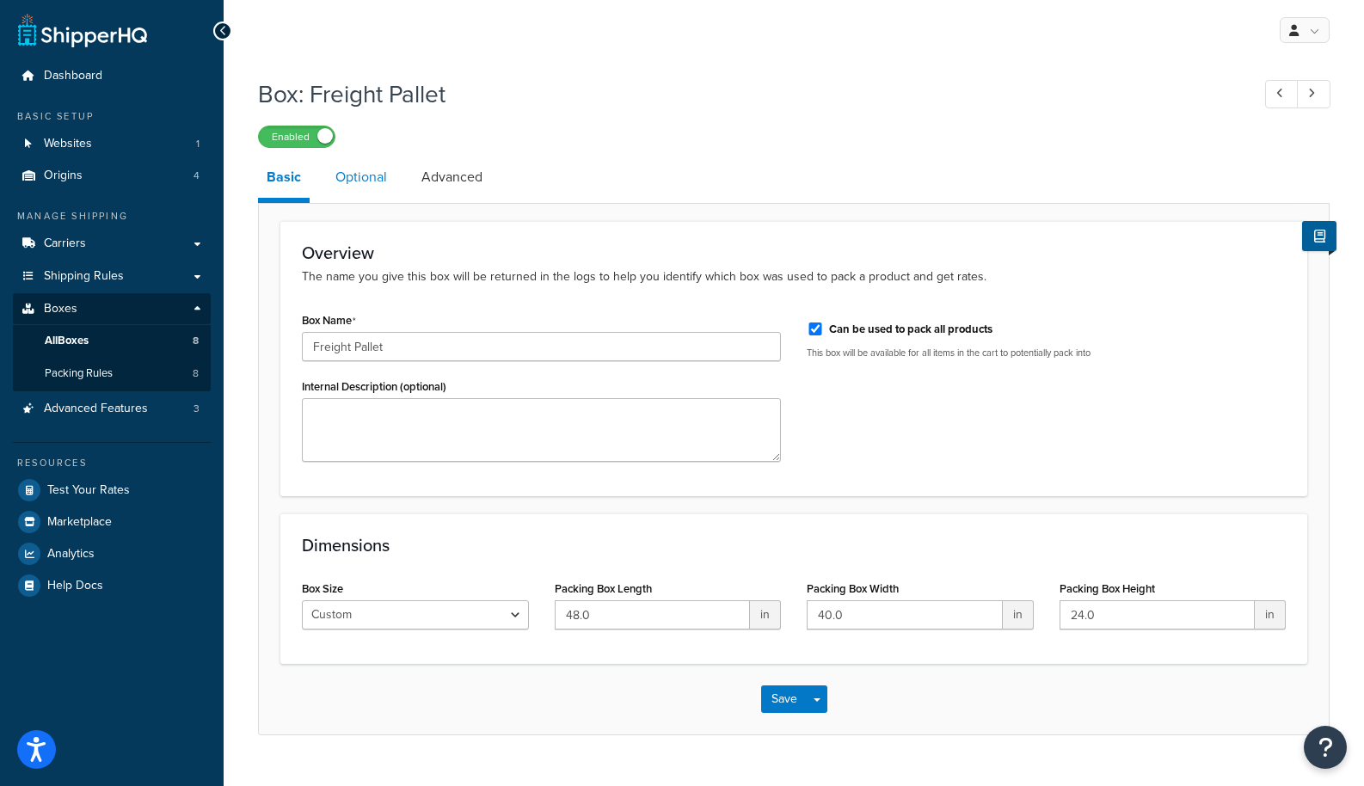
click at [371, 175] on link "Optional" at bounding box center [361, 177] width 69 height 41
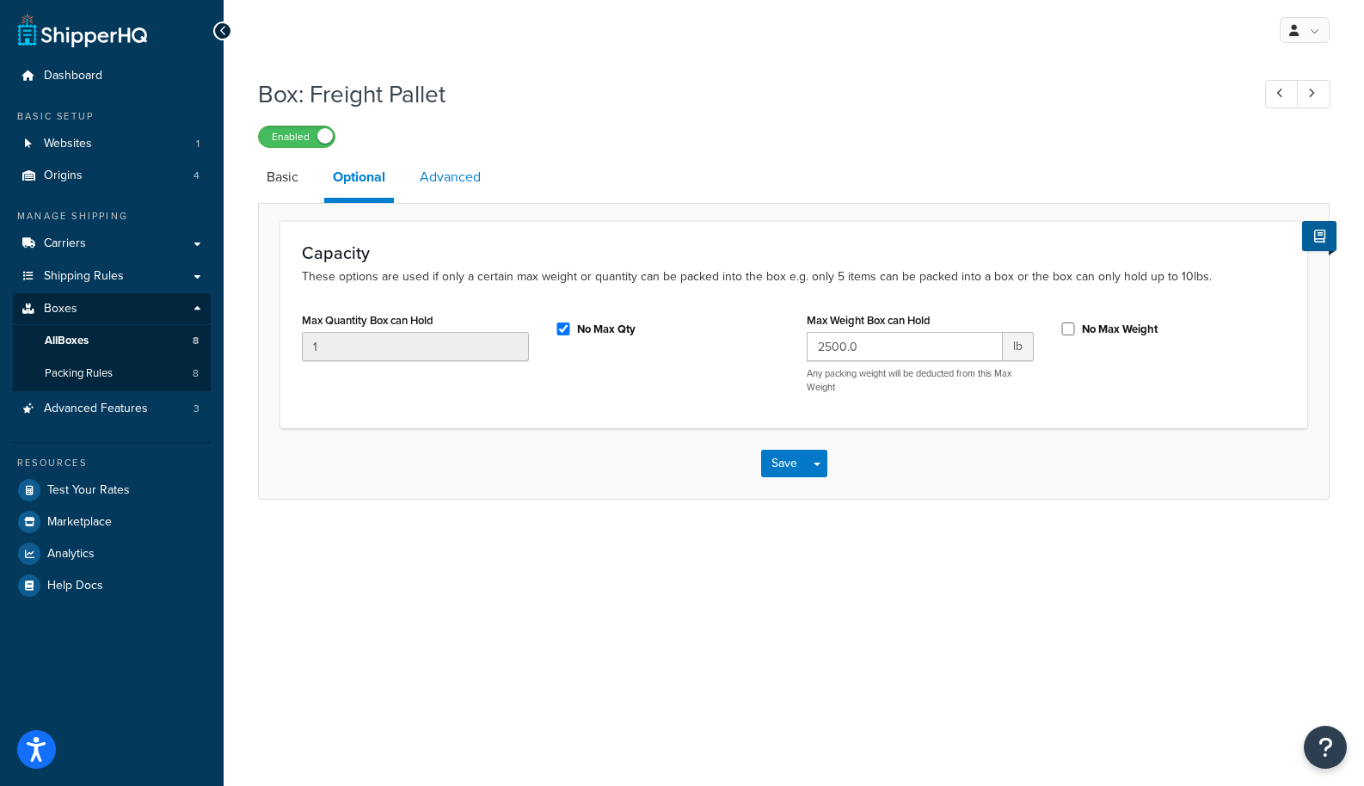
click at [456, 188] on link "Advanced" at bounding box center [450, 177] width 78 height 41
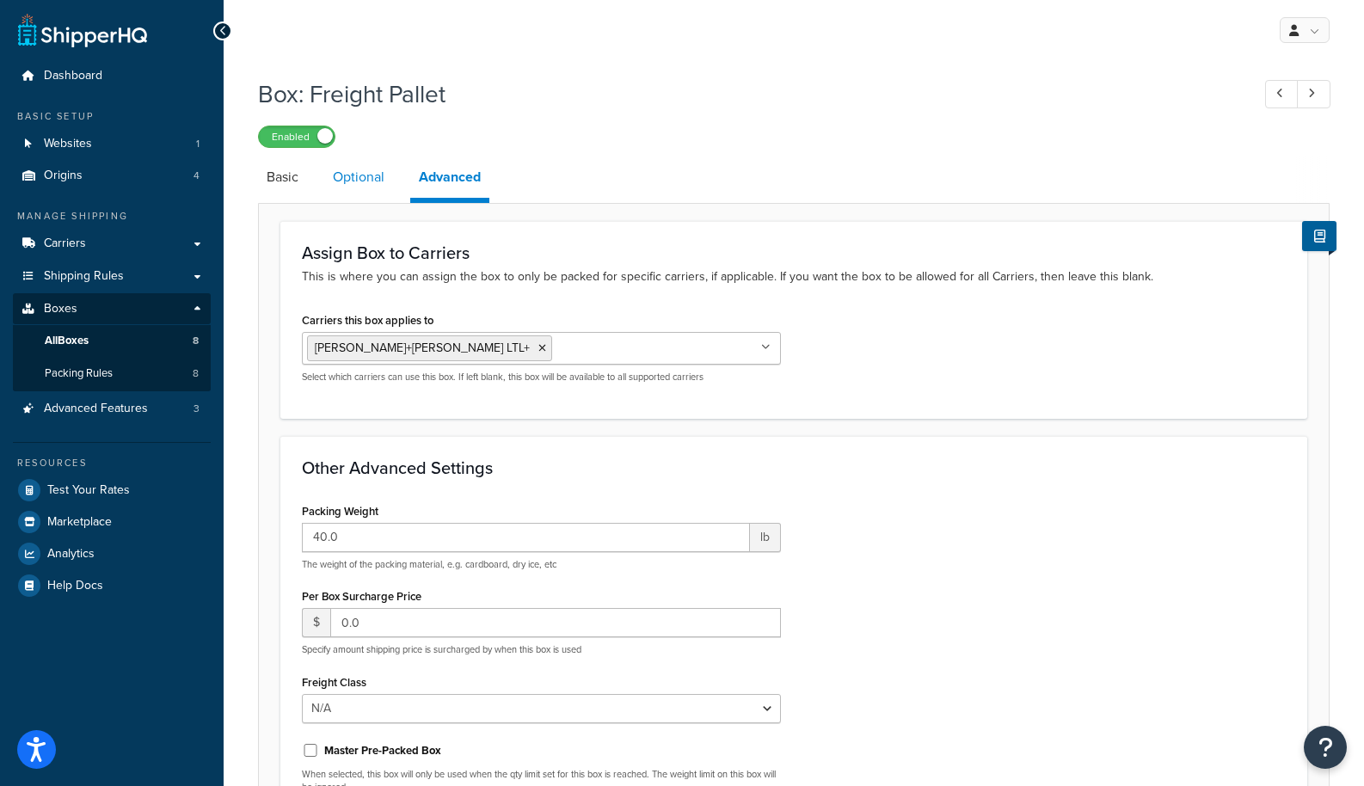
click at [354, 175] on link "Optional" at bounding box center [358, 177] width 69 height 41
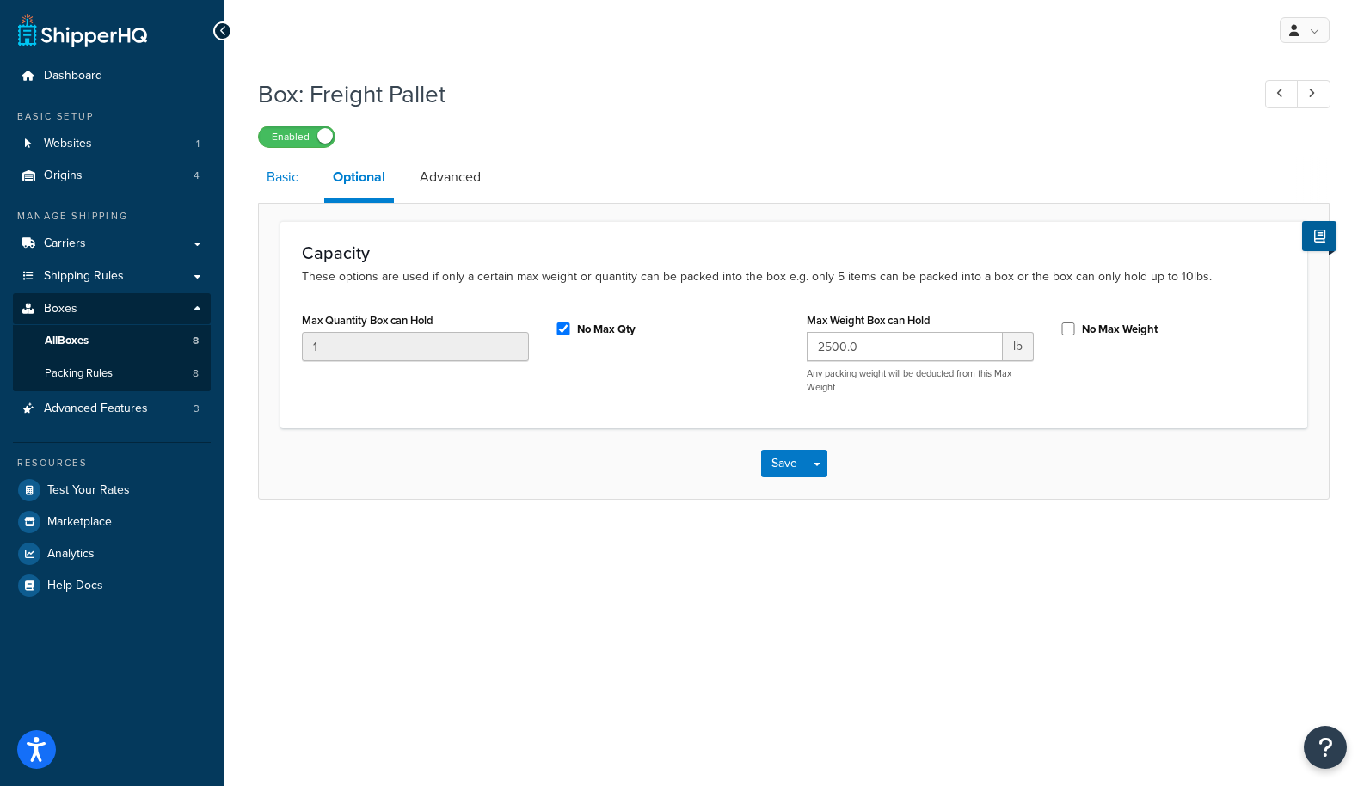
click at [293, 174] on link "Basic" at bounding box center [282, 177] width 49 height 41
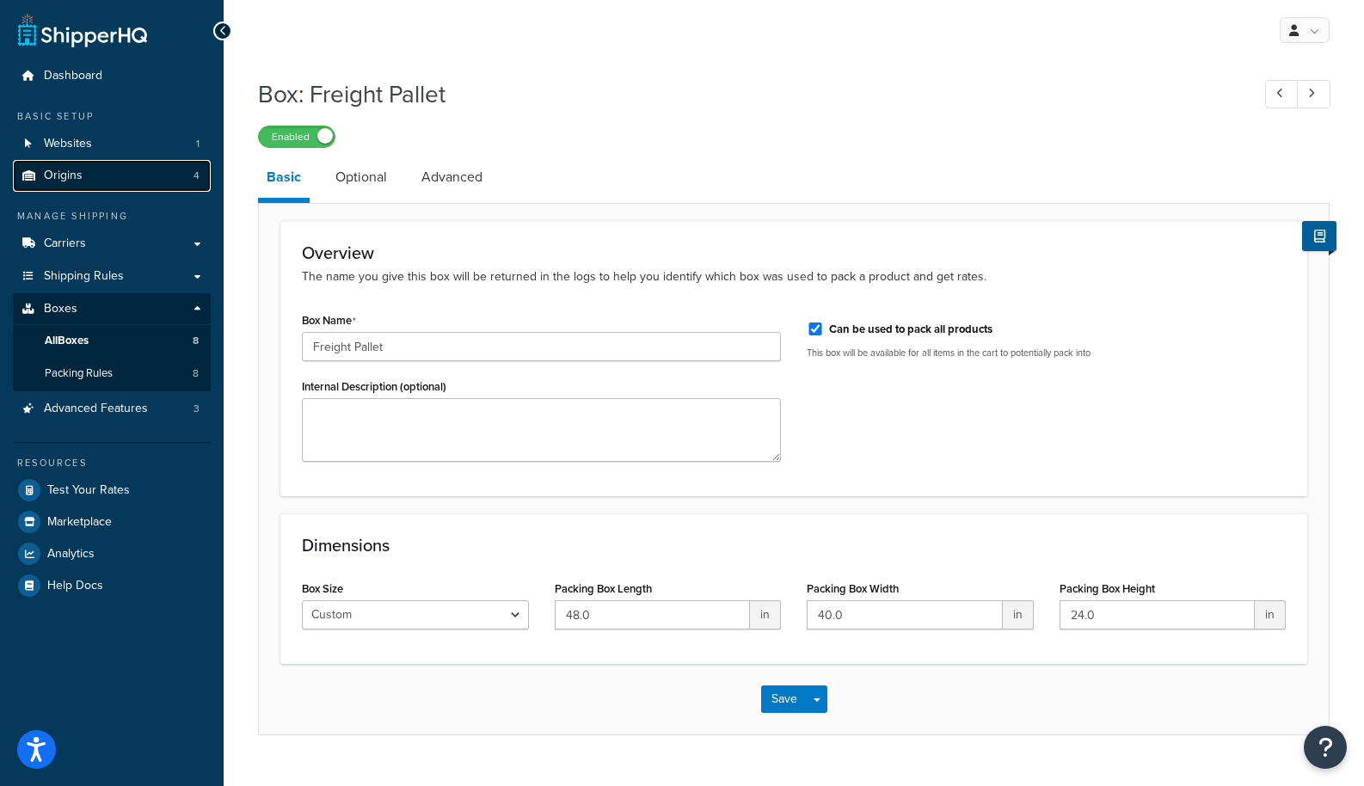
click at [190, 182] on link "Origins 4" at bounding box center [112, 176] width 198 height 32
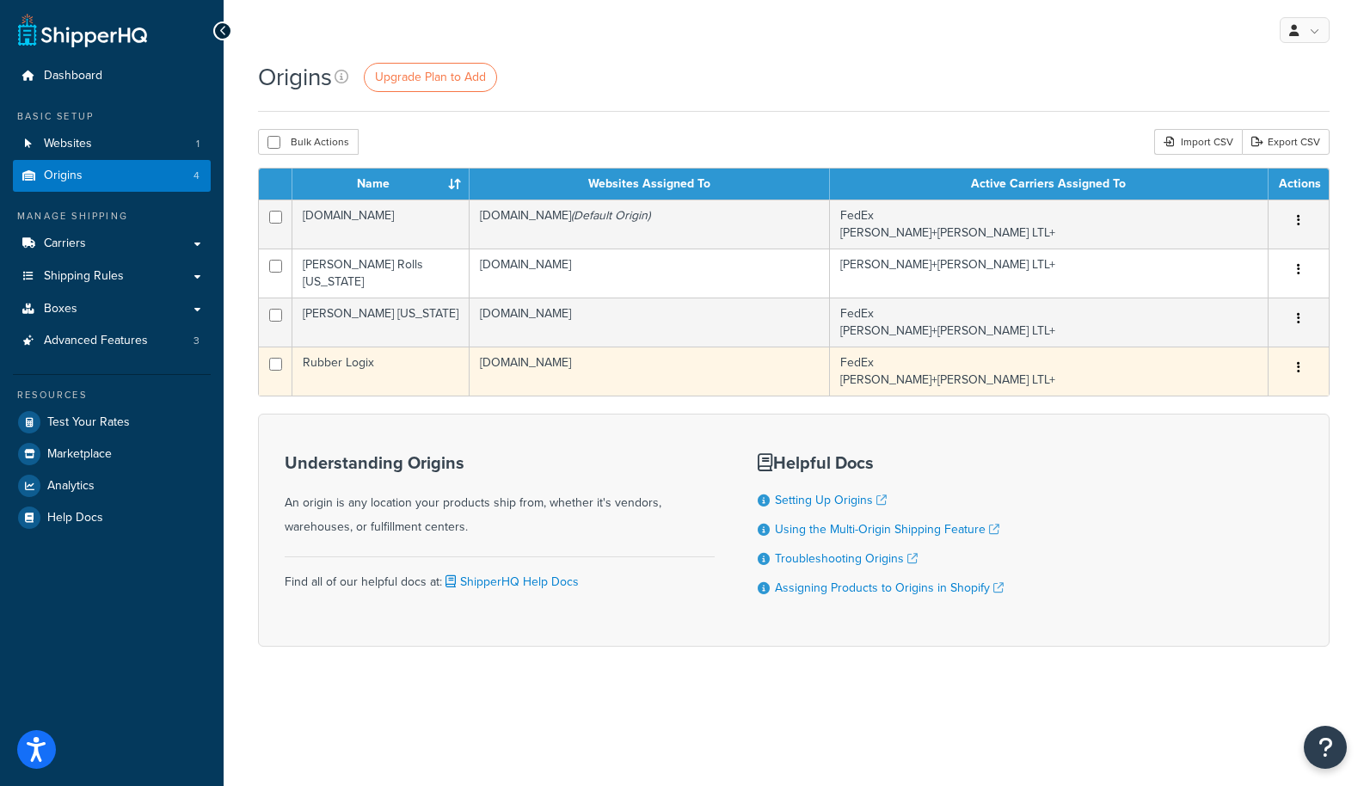
click at [337, 354] on td "Rubber Logix" at bounding box center [380, 371] width 177 height 49
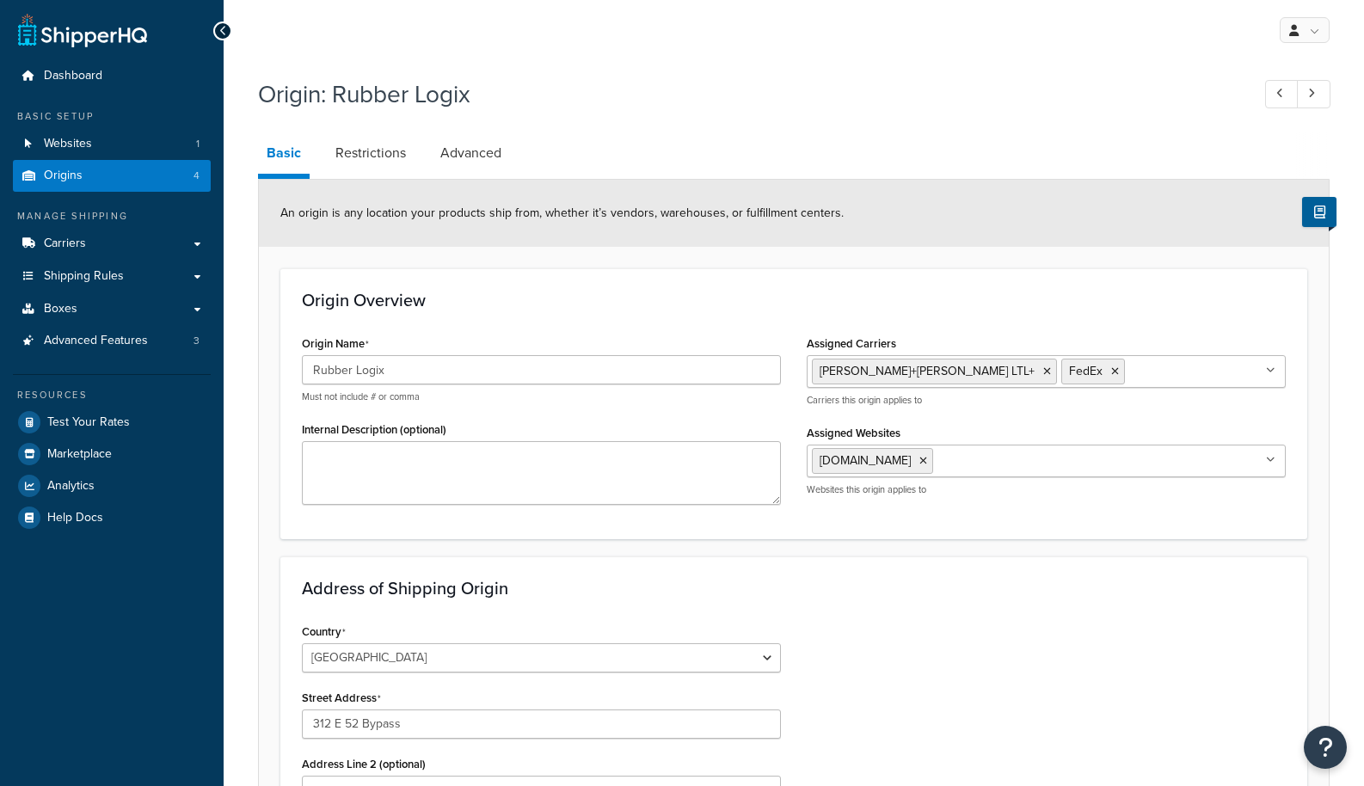
select select "33"
click at [374, 145] on link "Restrictions" at bounding box center [371, 152] width 88 height 41
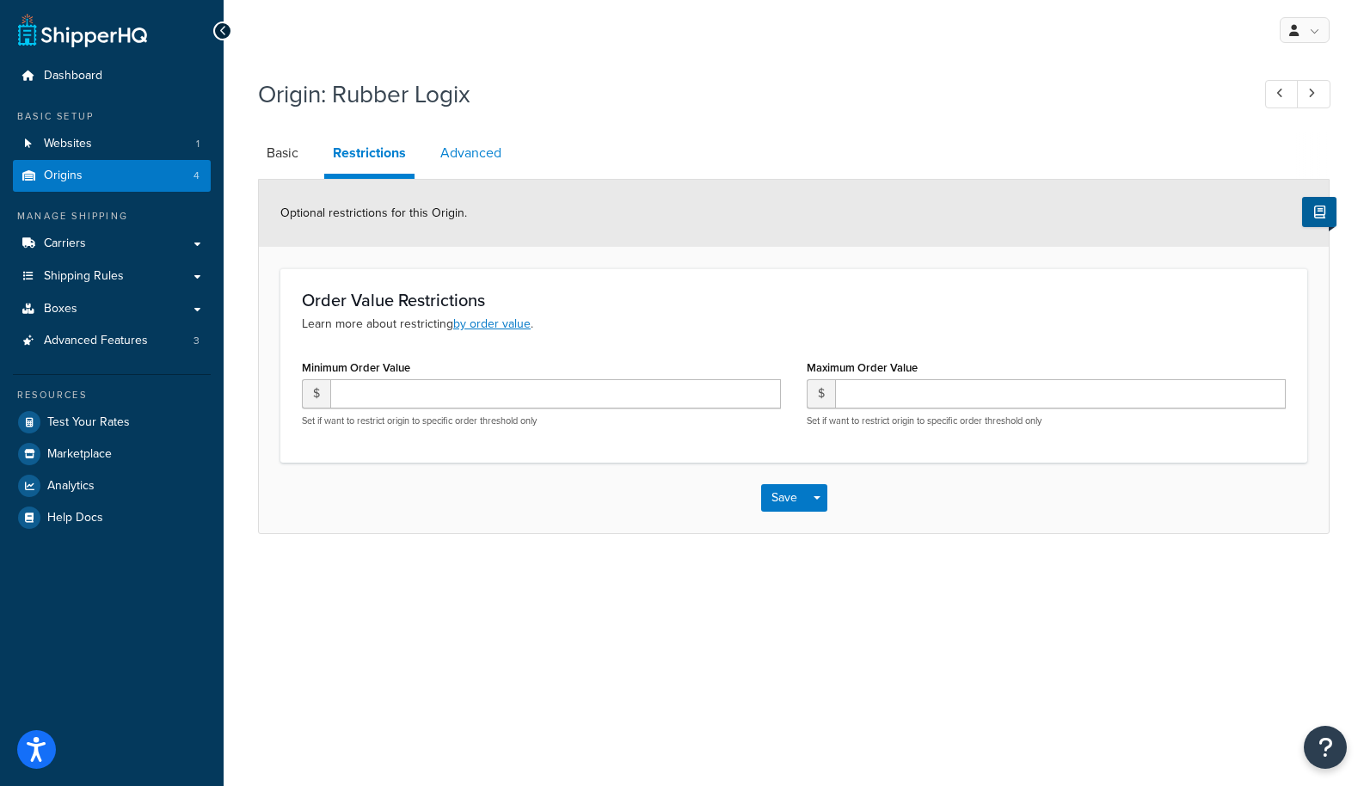
click at [477, 157] on link "Advanced" at bounding box center [471, 152] width 78 height 41
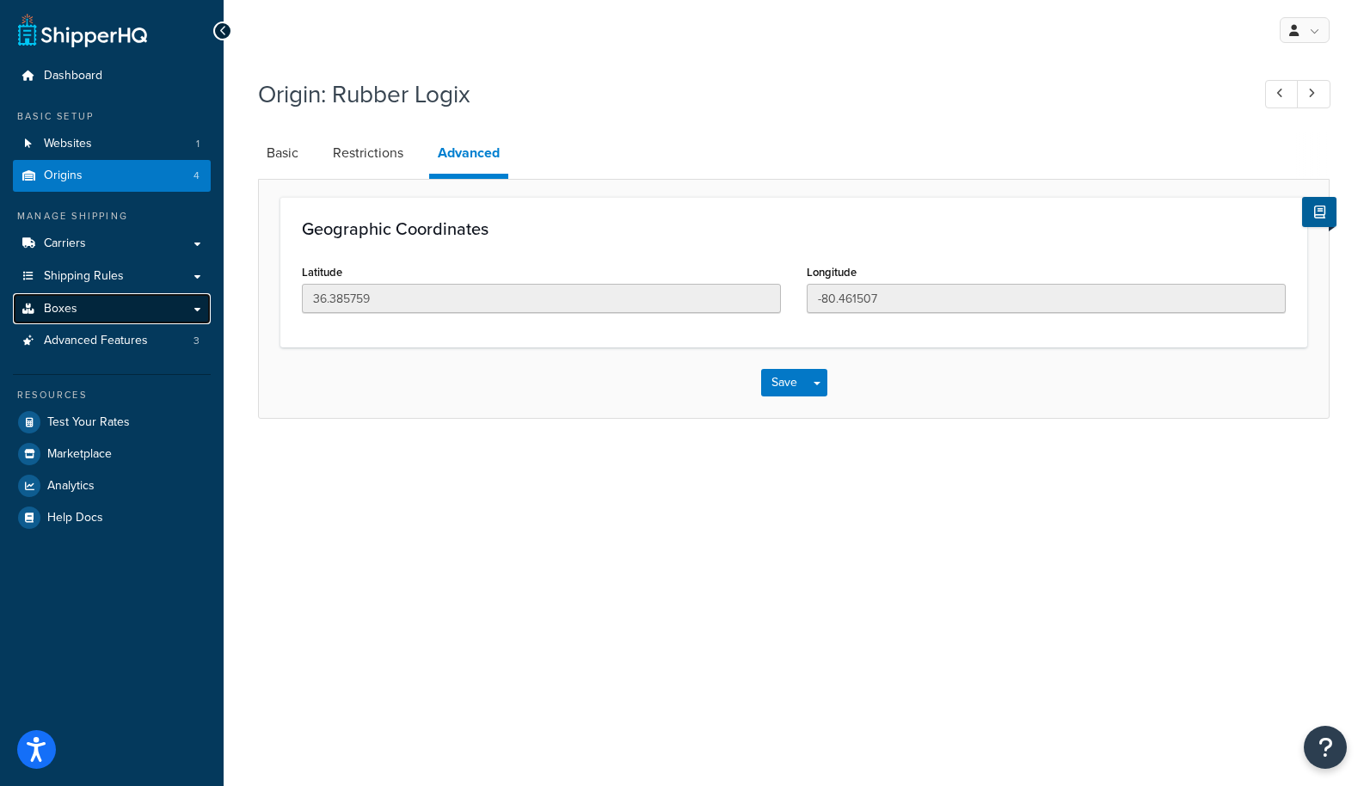
click at [193, 309] on link "Boxes" at bounding box center [112, 309] width 198 height 32
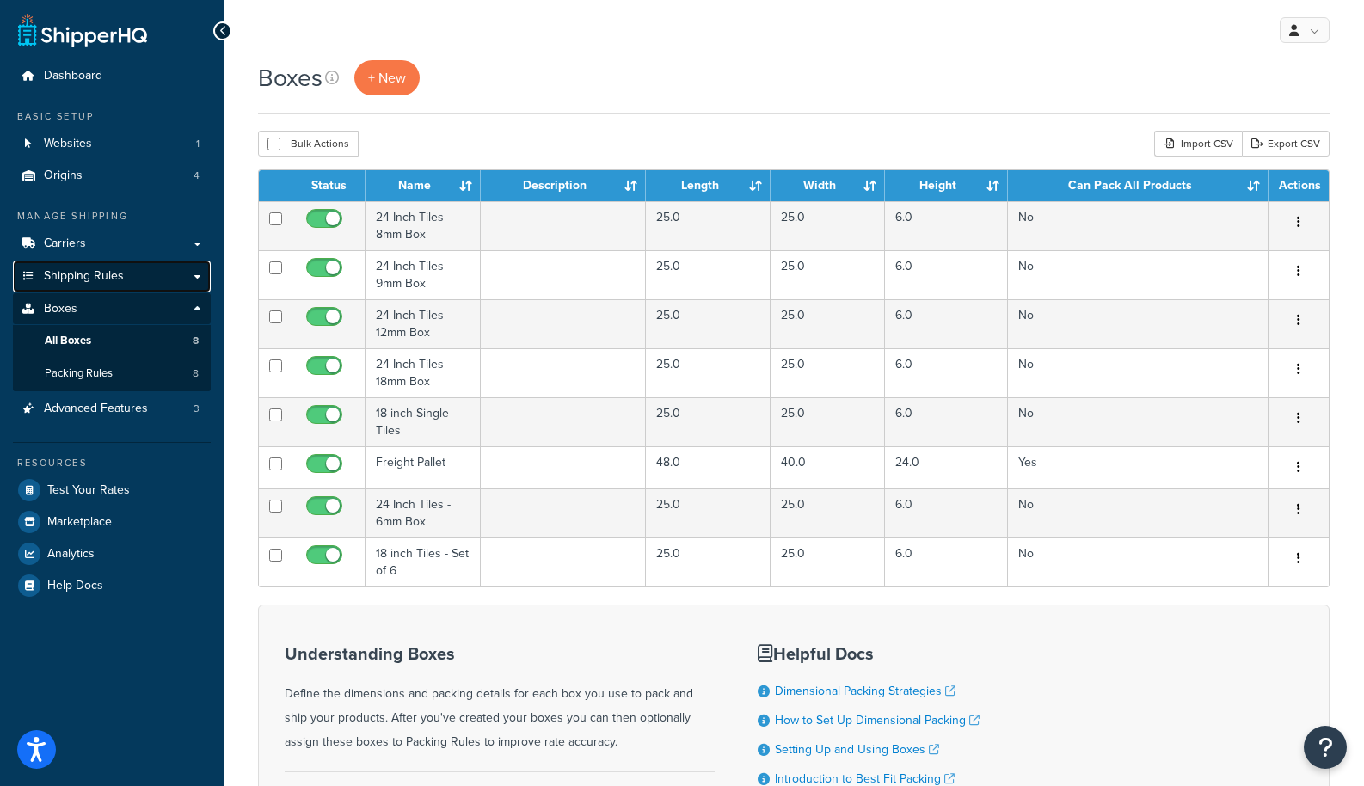
click at [188, 274] on link "Shipping Rules" at bounding box center [112, 277] width 198 height 32
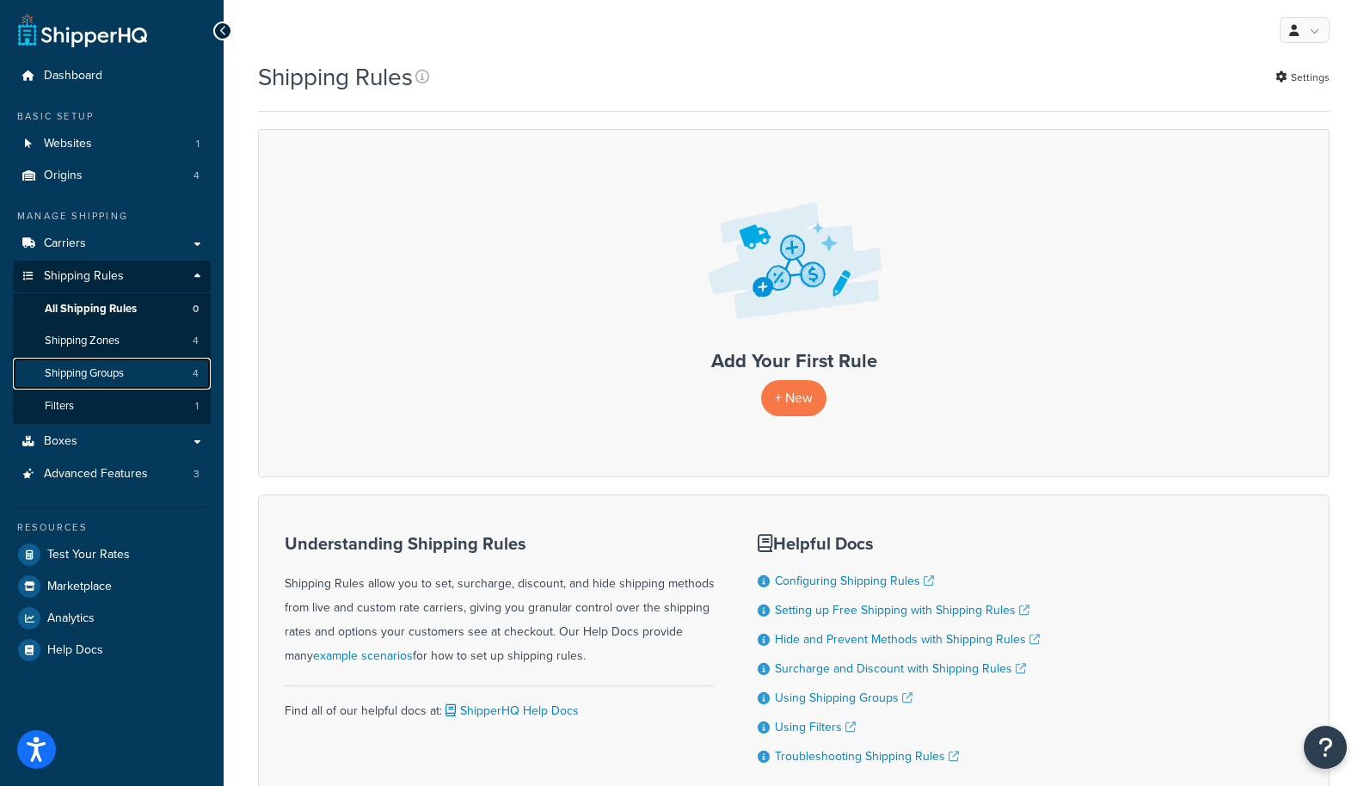
click at [107, 368] on span "Shipping Groups" at bounding box center [84, 373] width 79 height 15
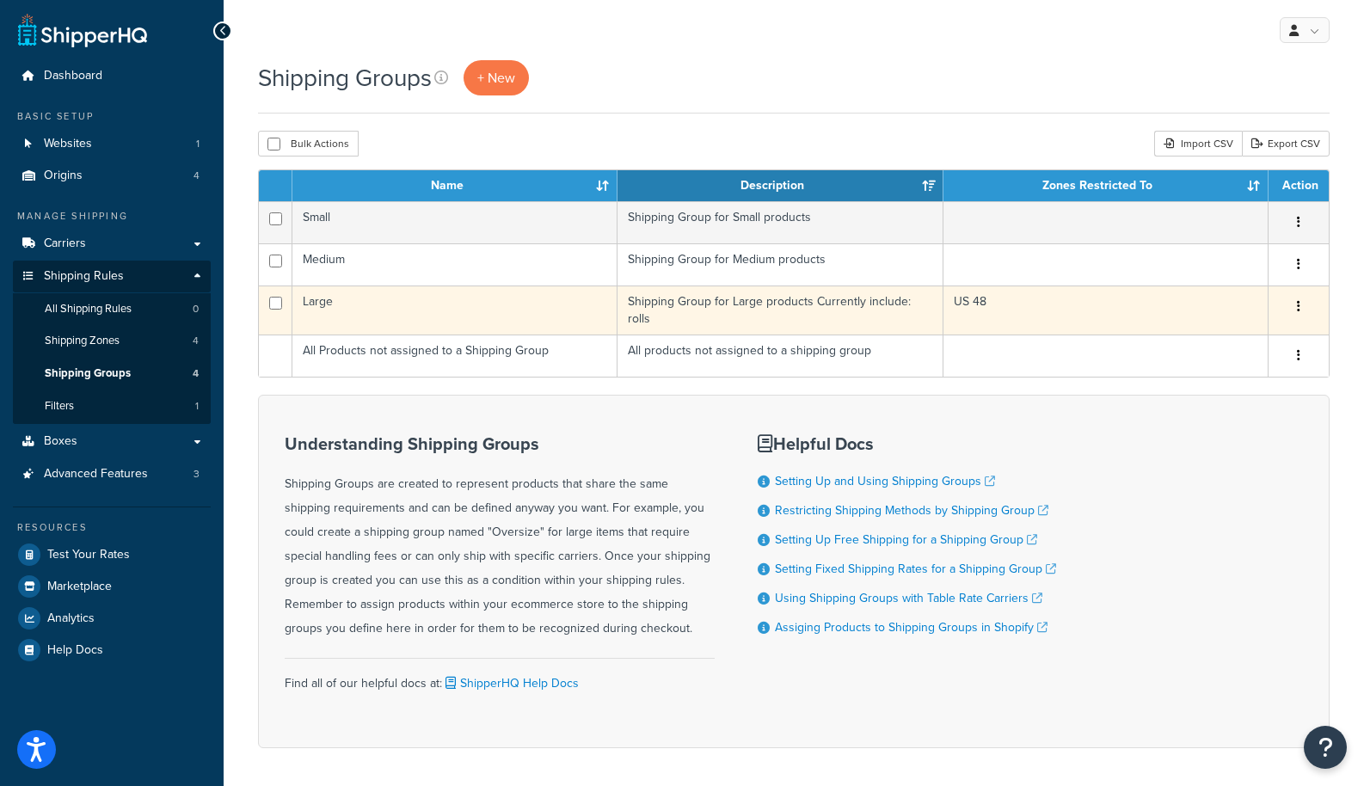
click at [317, 306] on td "Large" at bounding box center [454, 310] width 325 height 49
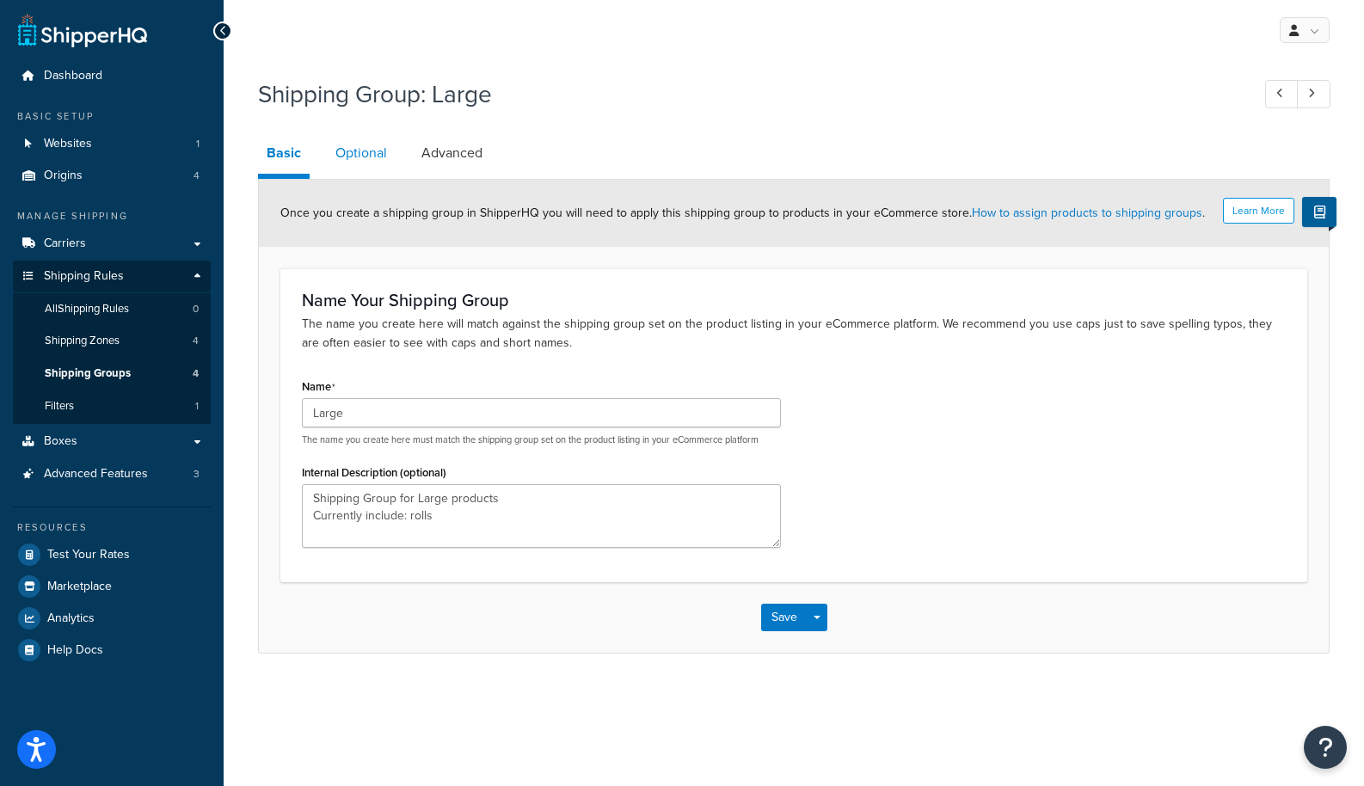
click at [362, 145] on link "Optional" at bounding box center [361, 152] width 69 height 41
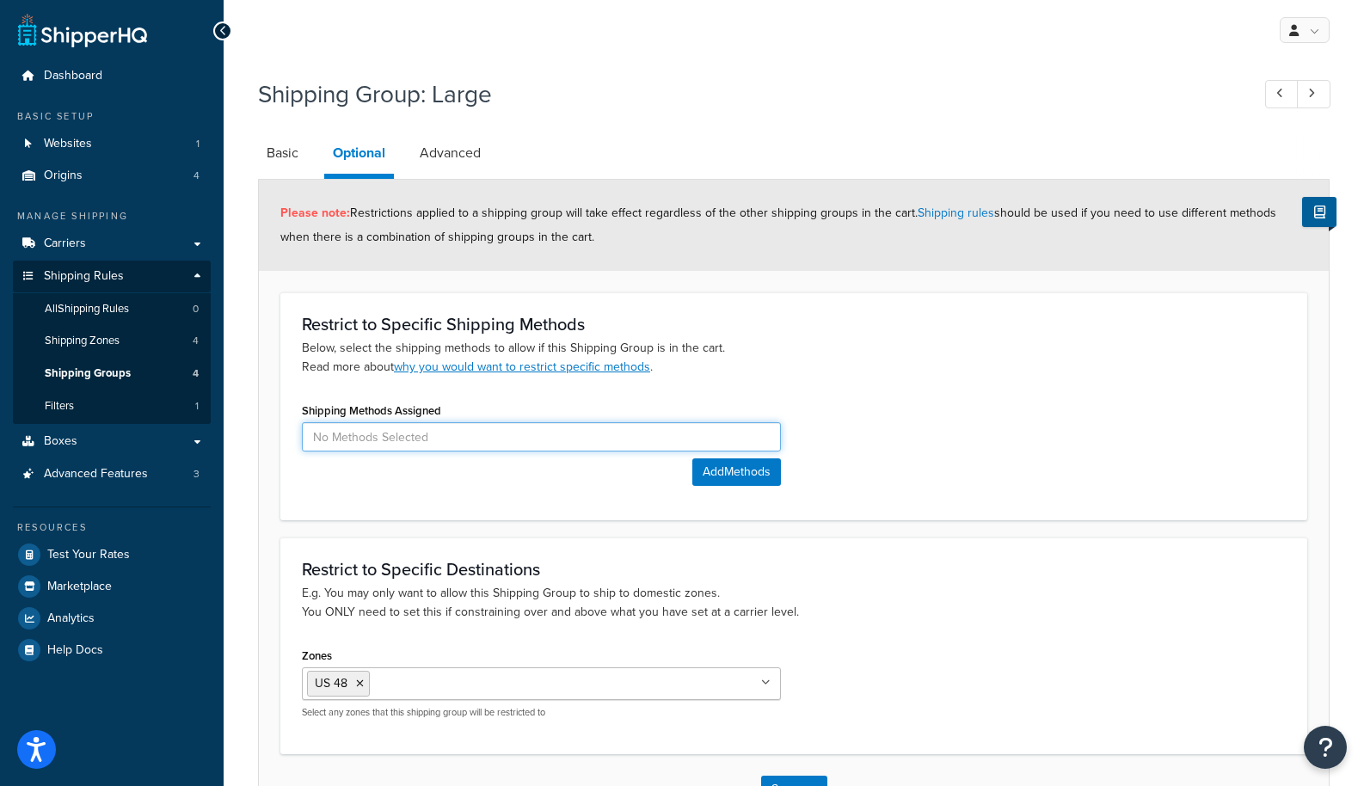
click at [401, 440] on input at bounding box center [541, 436] width 479 height 29
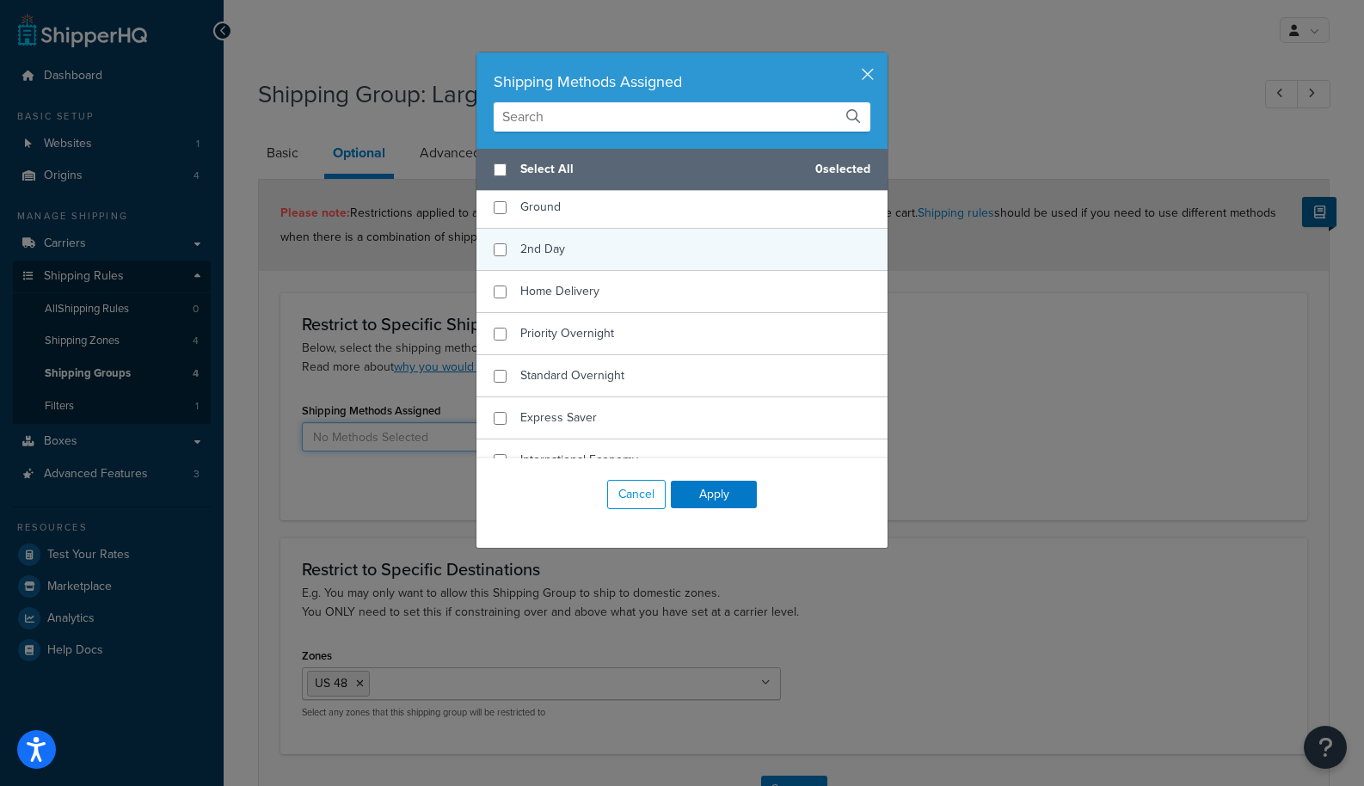
scroll to position [49, 0]
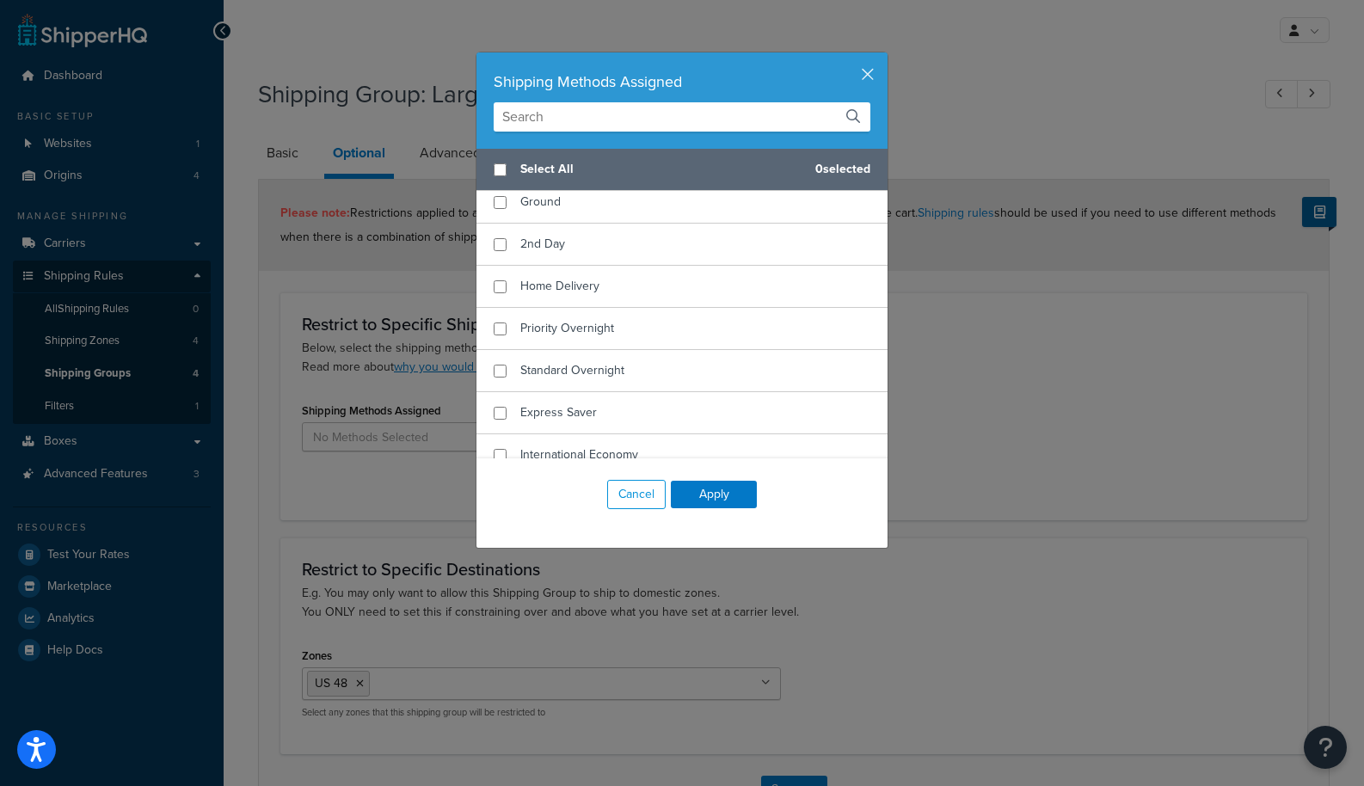
click at [587, 110] on input "text" at bounding box center [682, 116] width 377 height 29
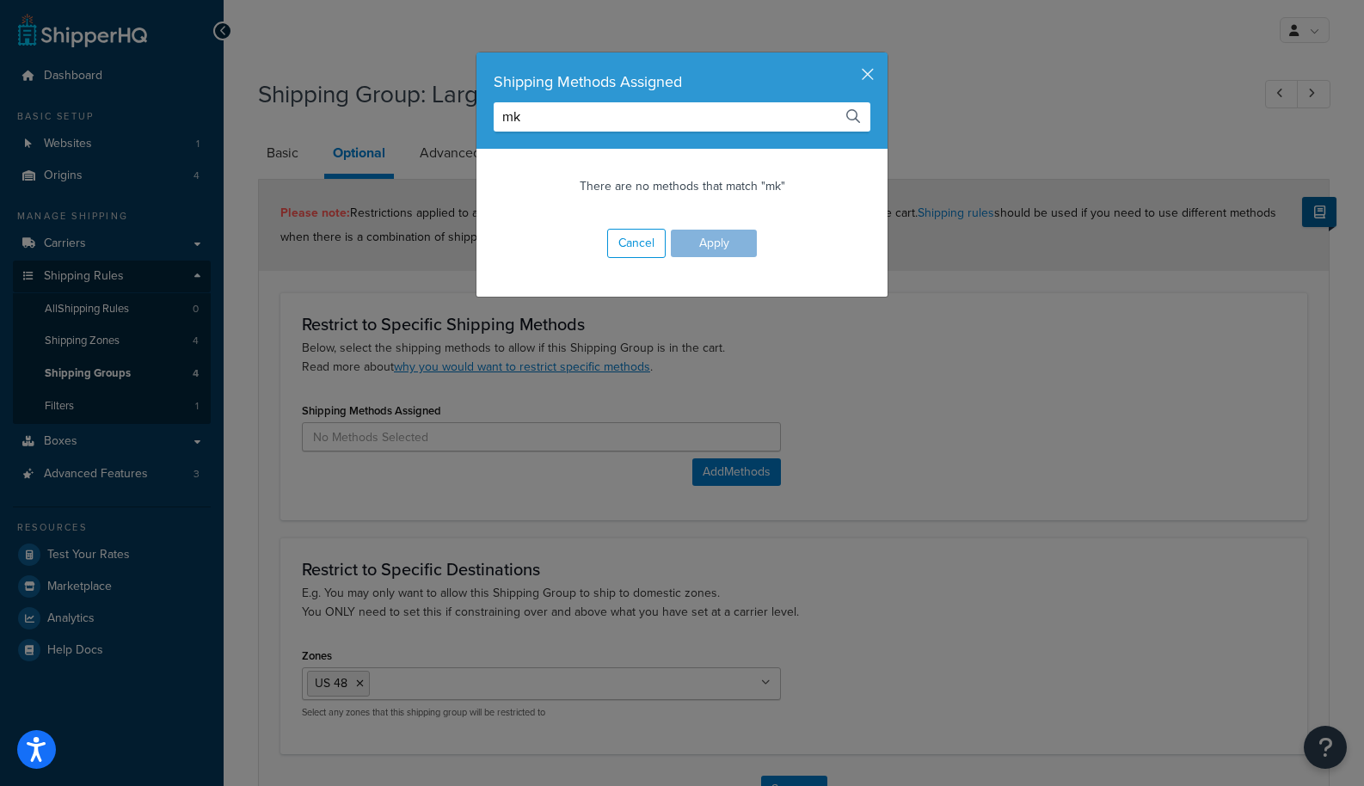
scroll to position [0, 0]
type input "m"
type input "k"
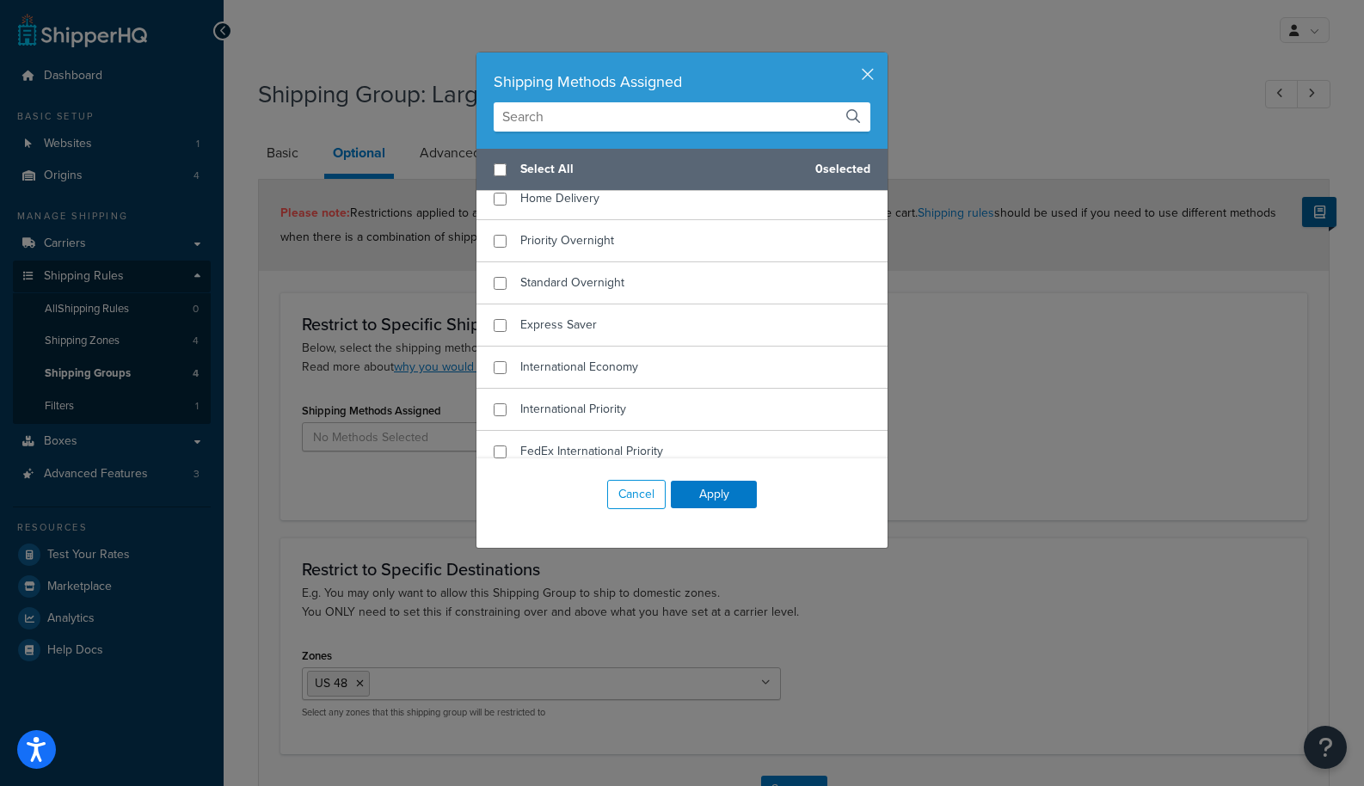
scroll to position [151, 0]
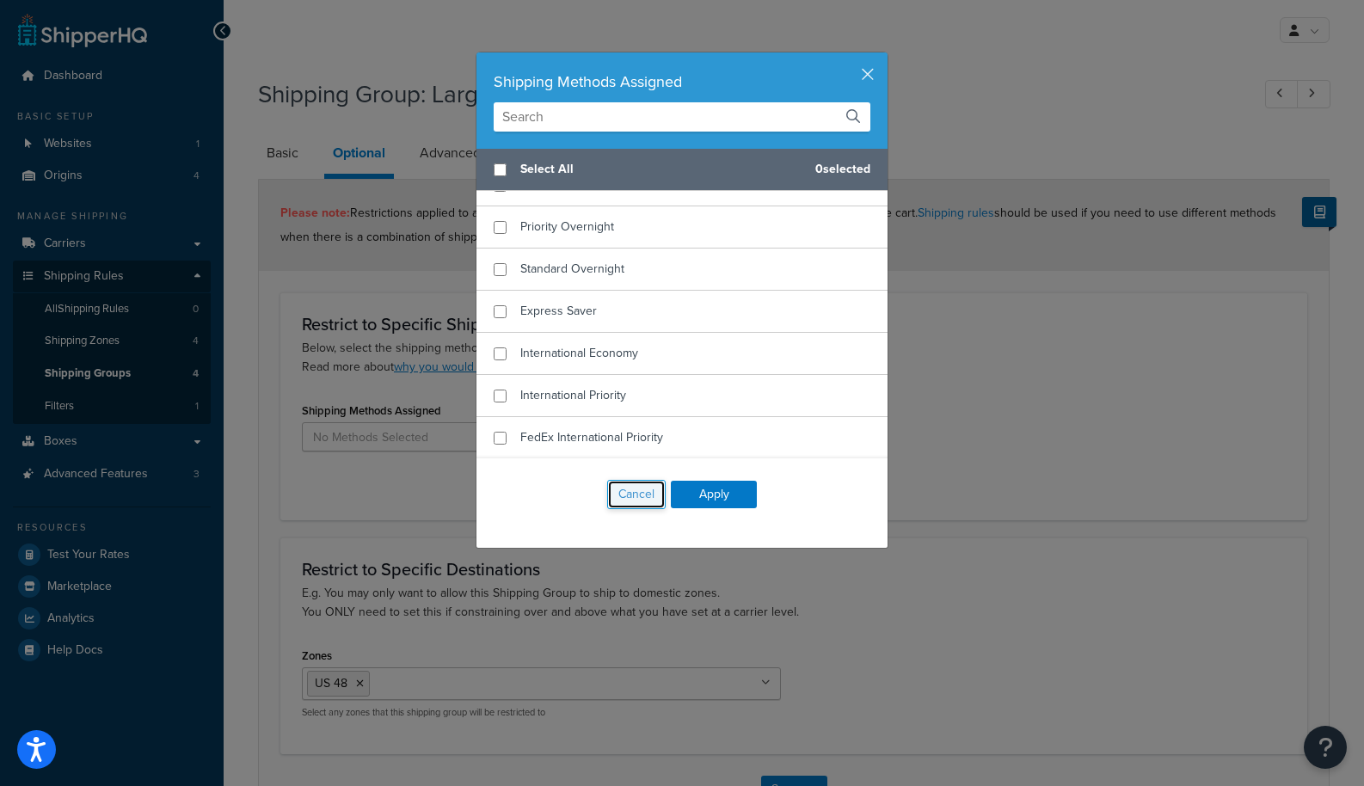
click at [637, 502] on button "Cancel" at bounding box center [636, 494] width 58 height 29
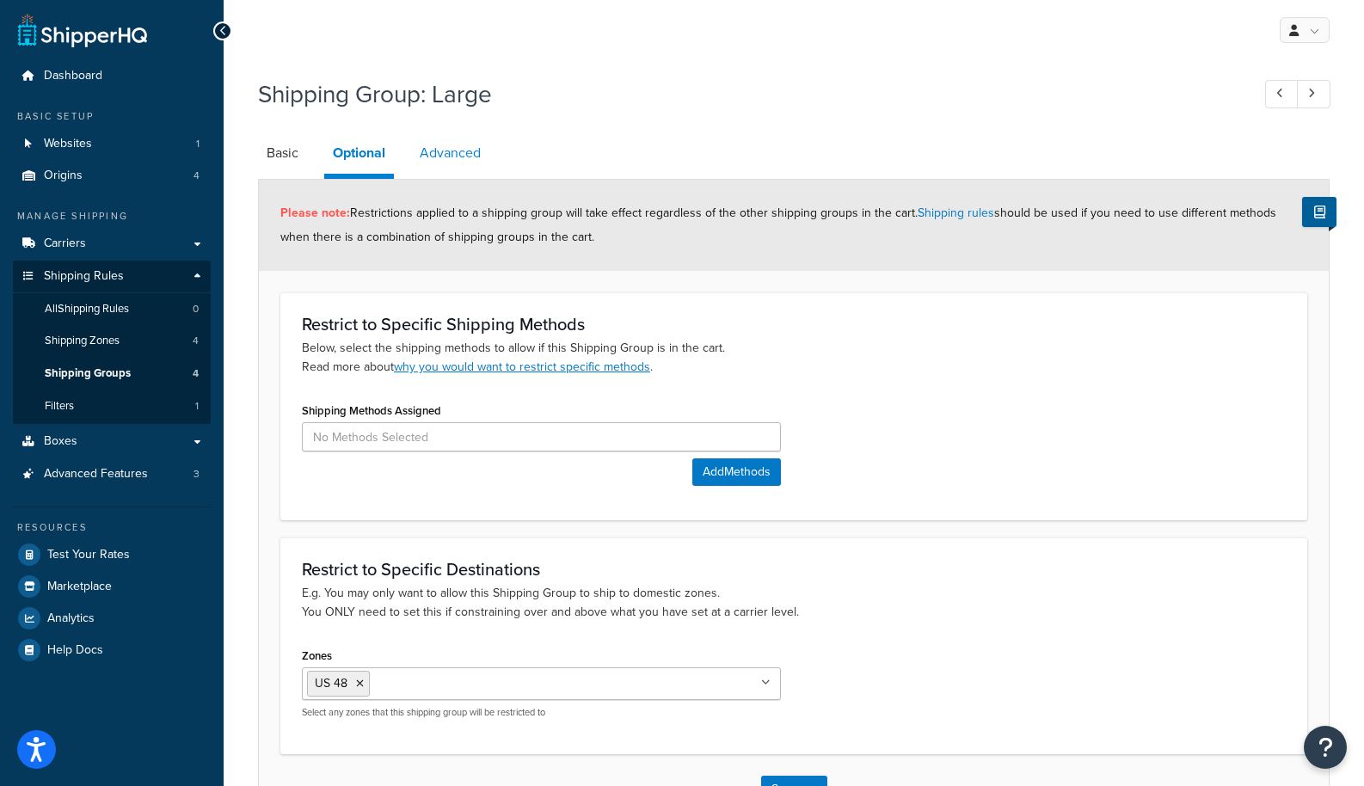
click at [479, 139] on link "Advanced" at bounding box center [450, 152] width 78 height 41
select select "60"
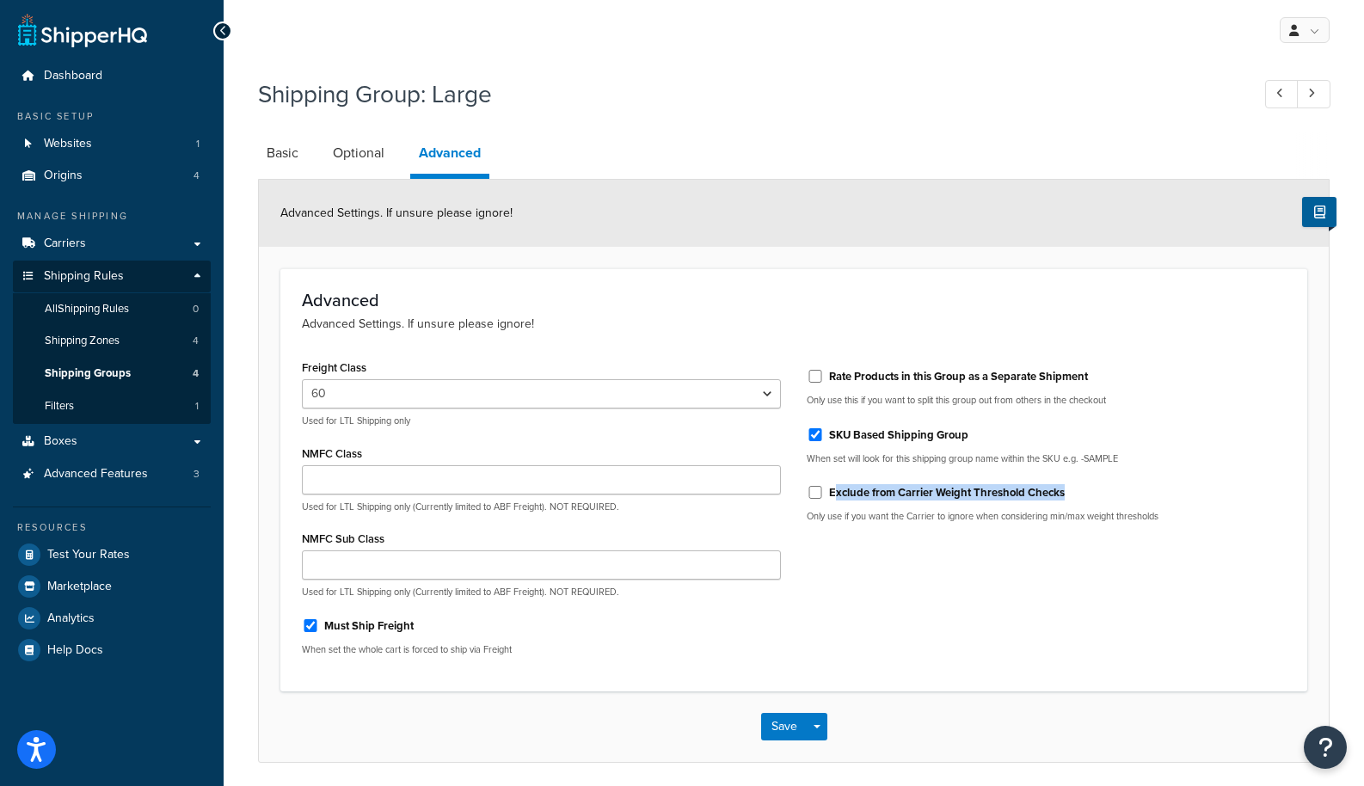
click at [834, 501] on div "Exclude from Carrier Weight Threshold Checks" at bounding box center [1046, 491] width 479 height 26
click at [823, 491] on input "Exclude from Carrier Weight Threshold Checks" at bounding box center [815, 492] width 17 height 13
checkbox input "true"
click at [815, 439] on input "SKU Based Shipping Group" at bounding box center [815, 434] width 17 height 13
checkbox input "false"
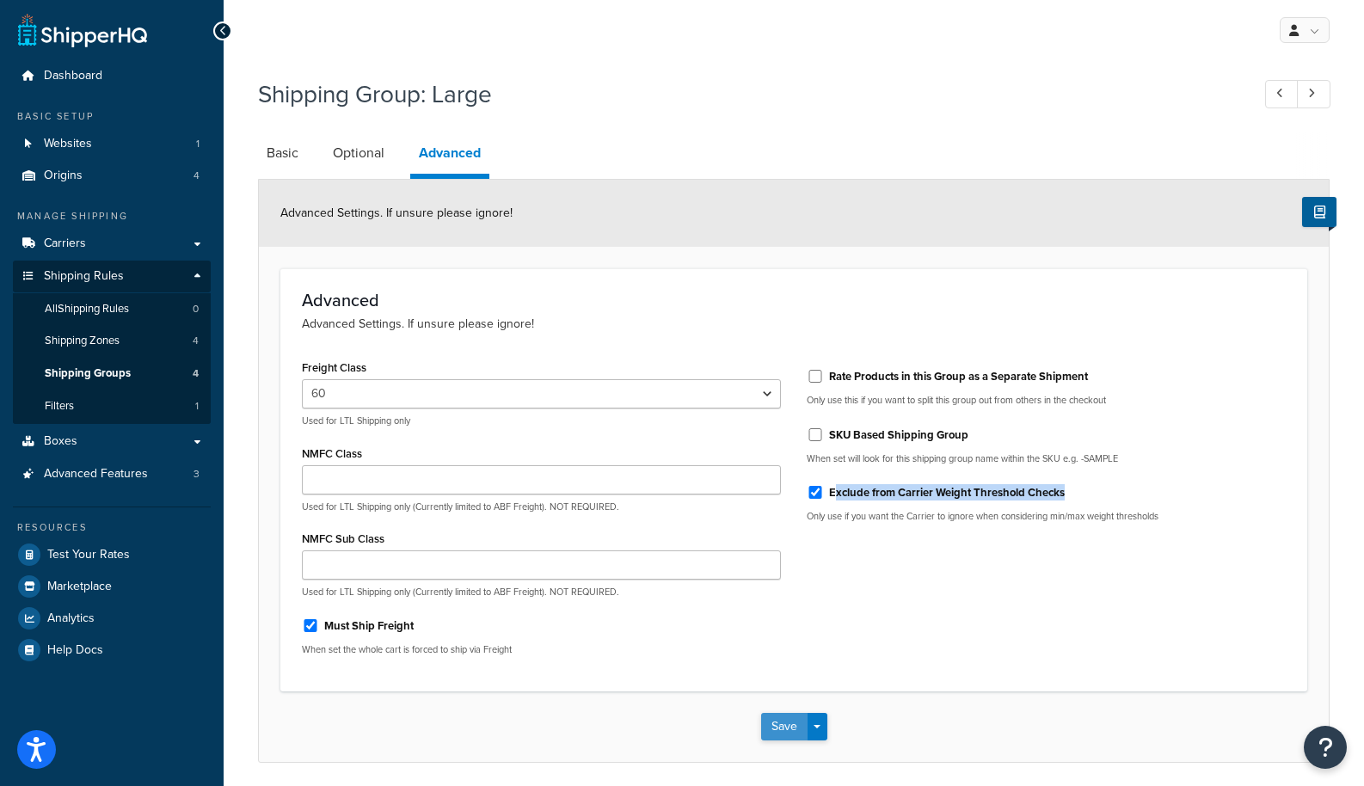
click at [773, 720] on button "Save" at bounding box center [784, 727] width 46 height 28
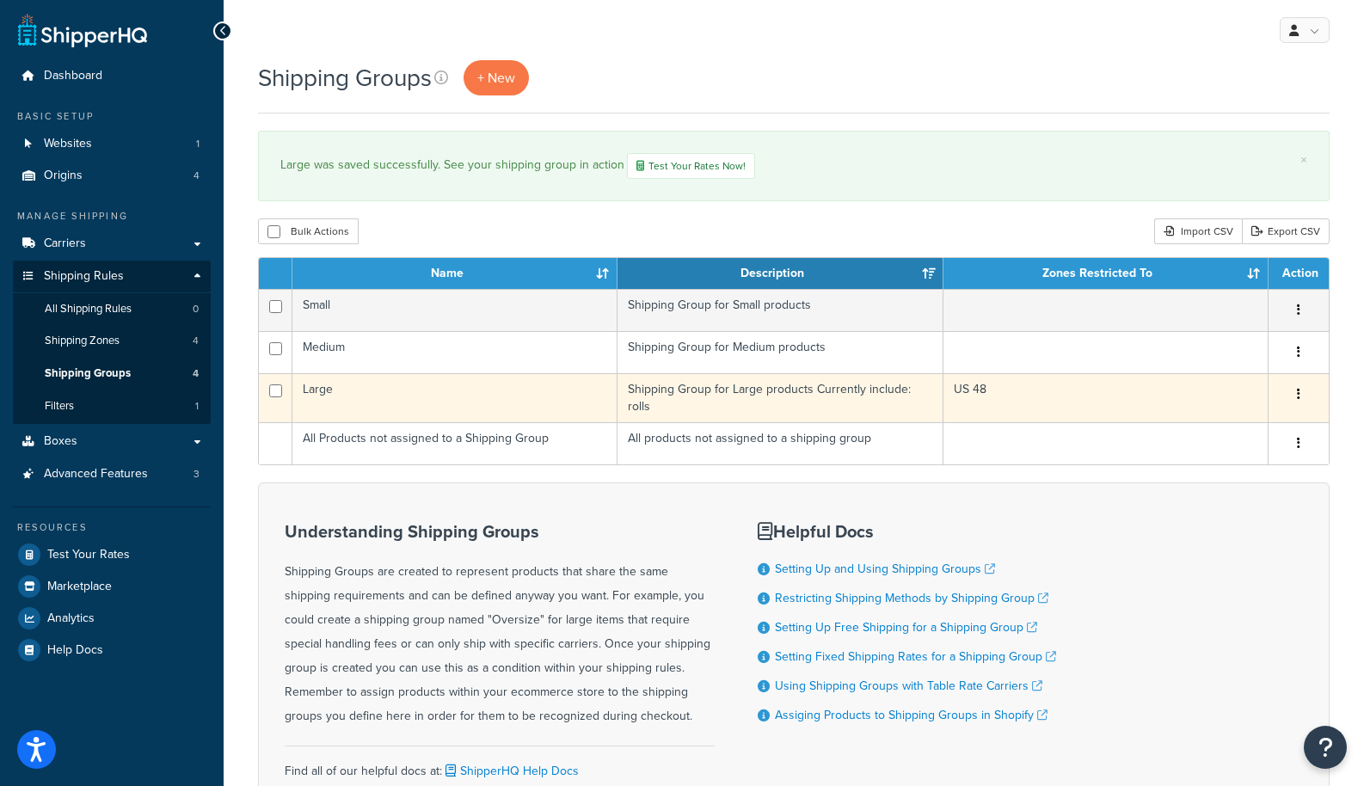
click at [498, 396] on td "Large" at bounding box center [454, 397] width 325 height 49
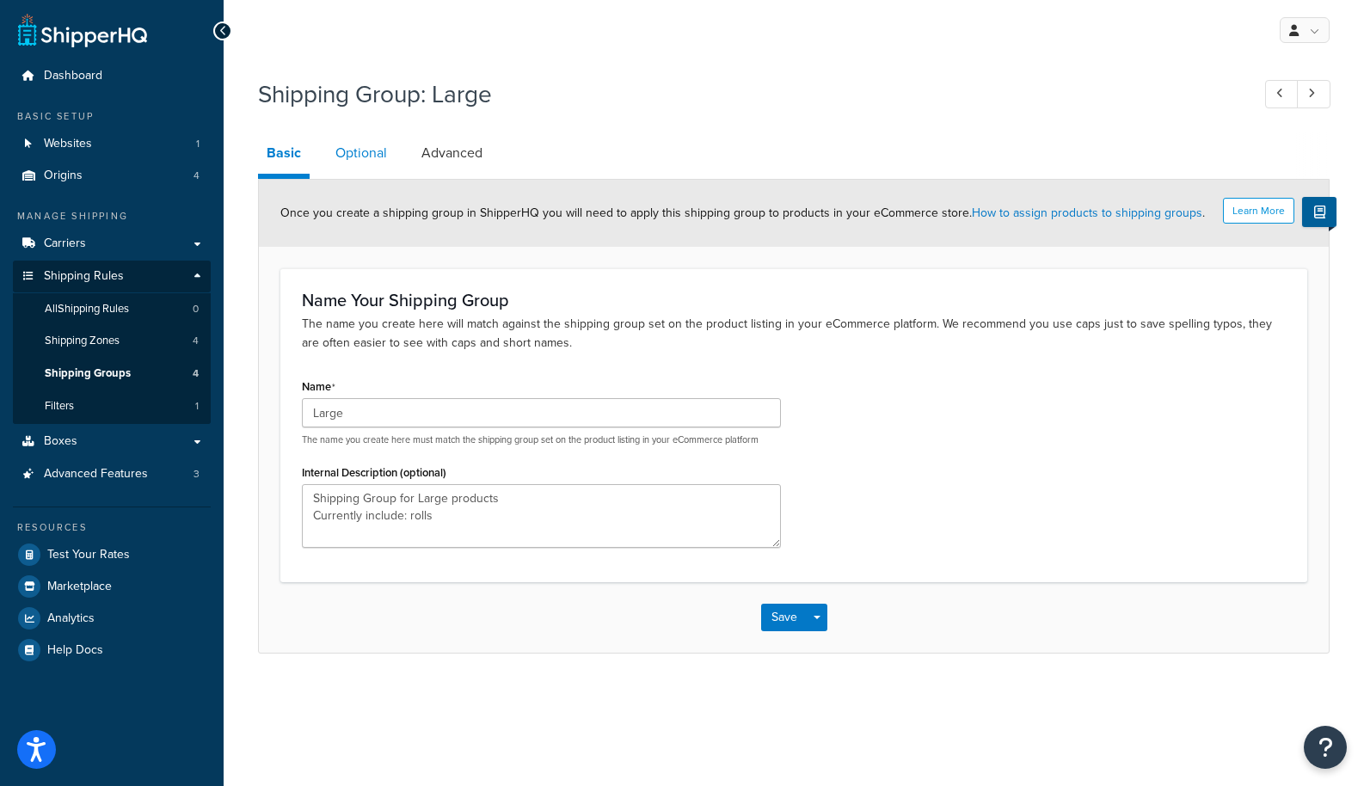
click at [367, 157] on link "Optional" at bounding box center [361, 152] width 69 height 41
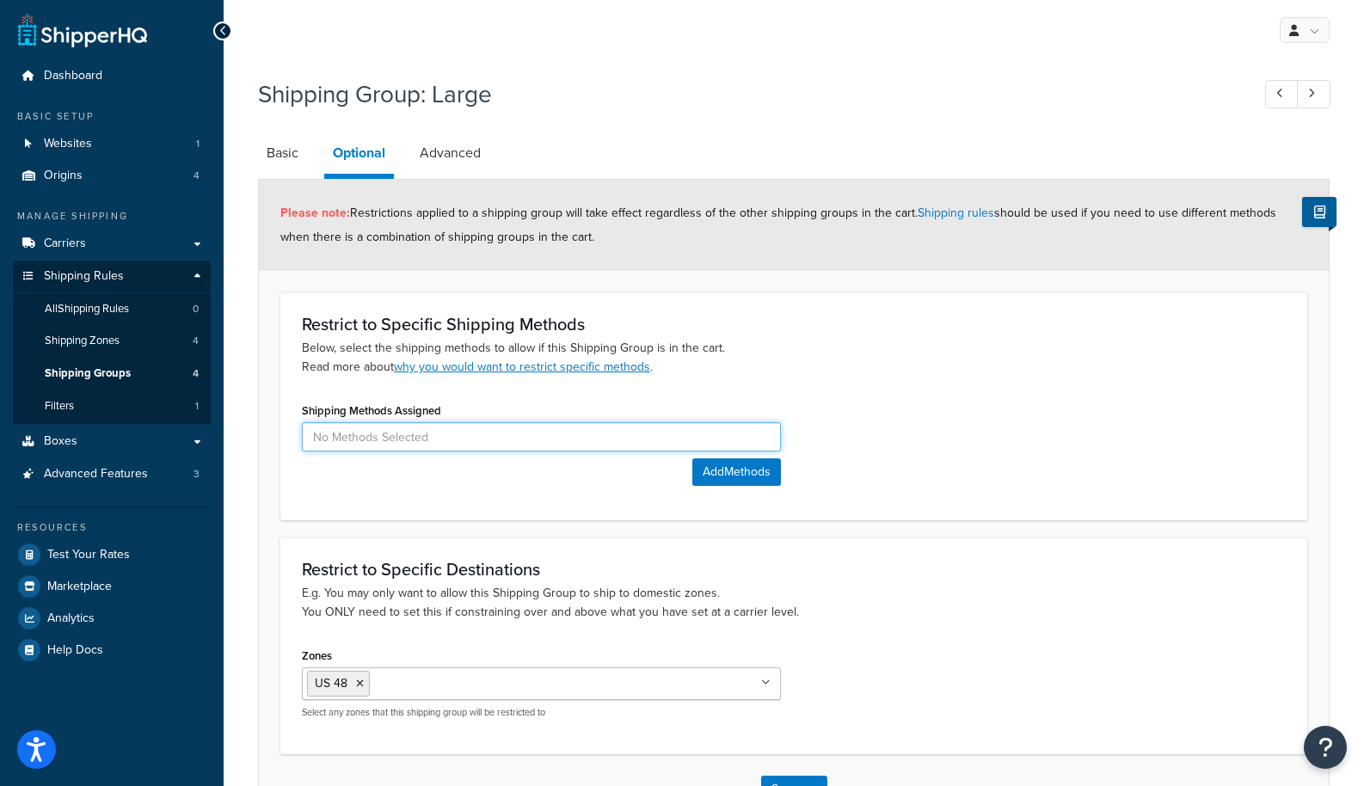
click at [386, 430] on input at bounding box center [541, 436] width 479 height 29
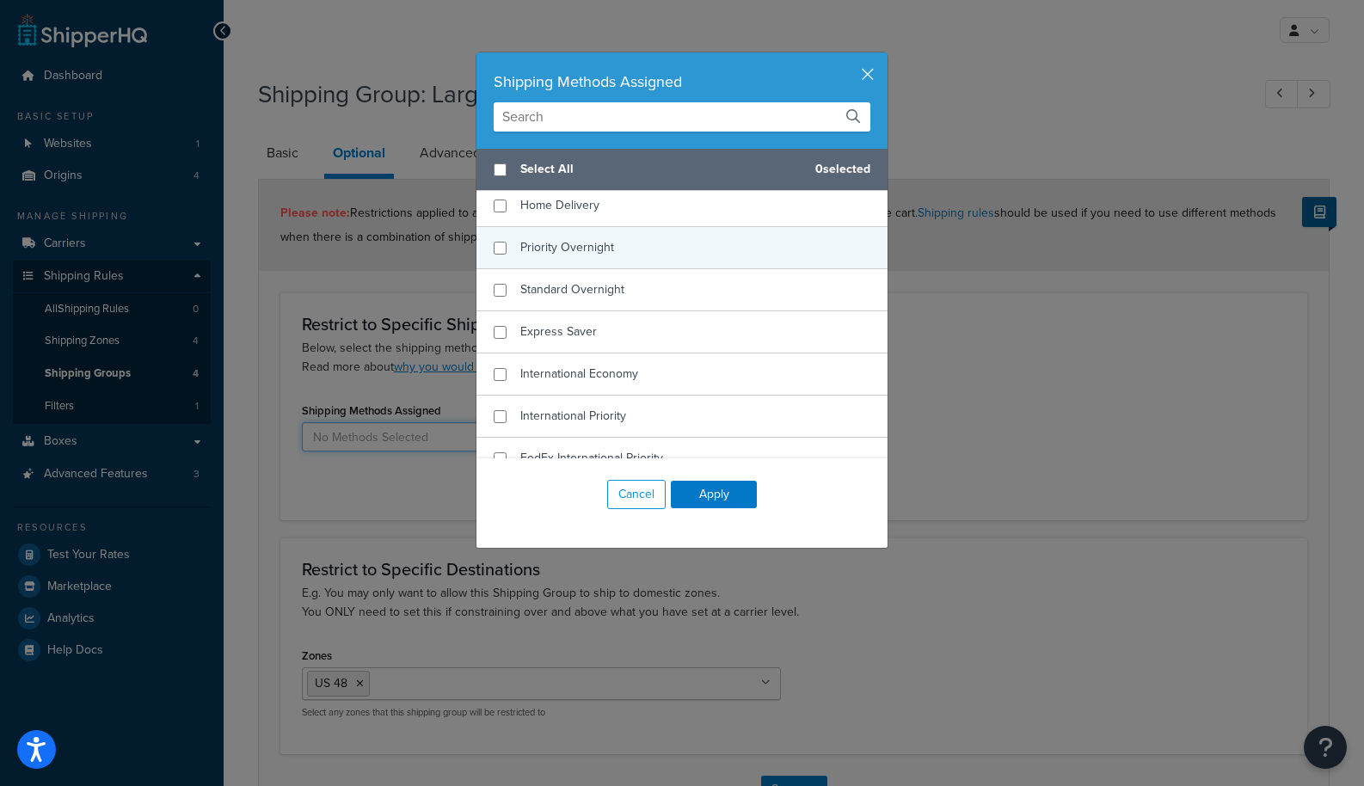
scroll to position [151, 0]
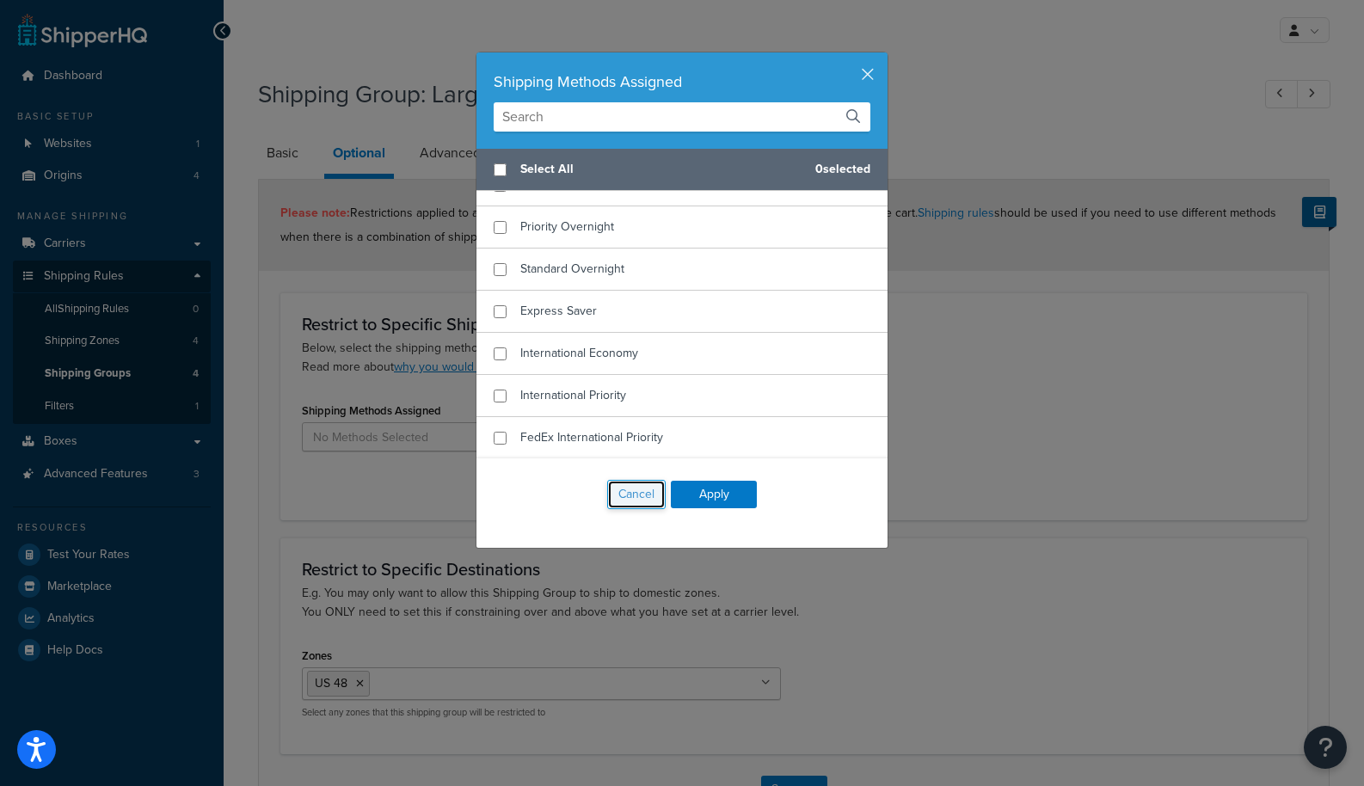
click at [637, 502] on button "Cancel" at bounding box center [636, 494] width 58 height 29
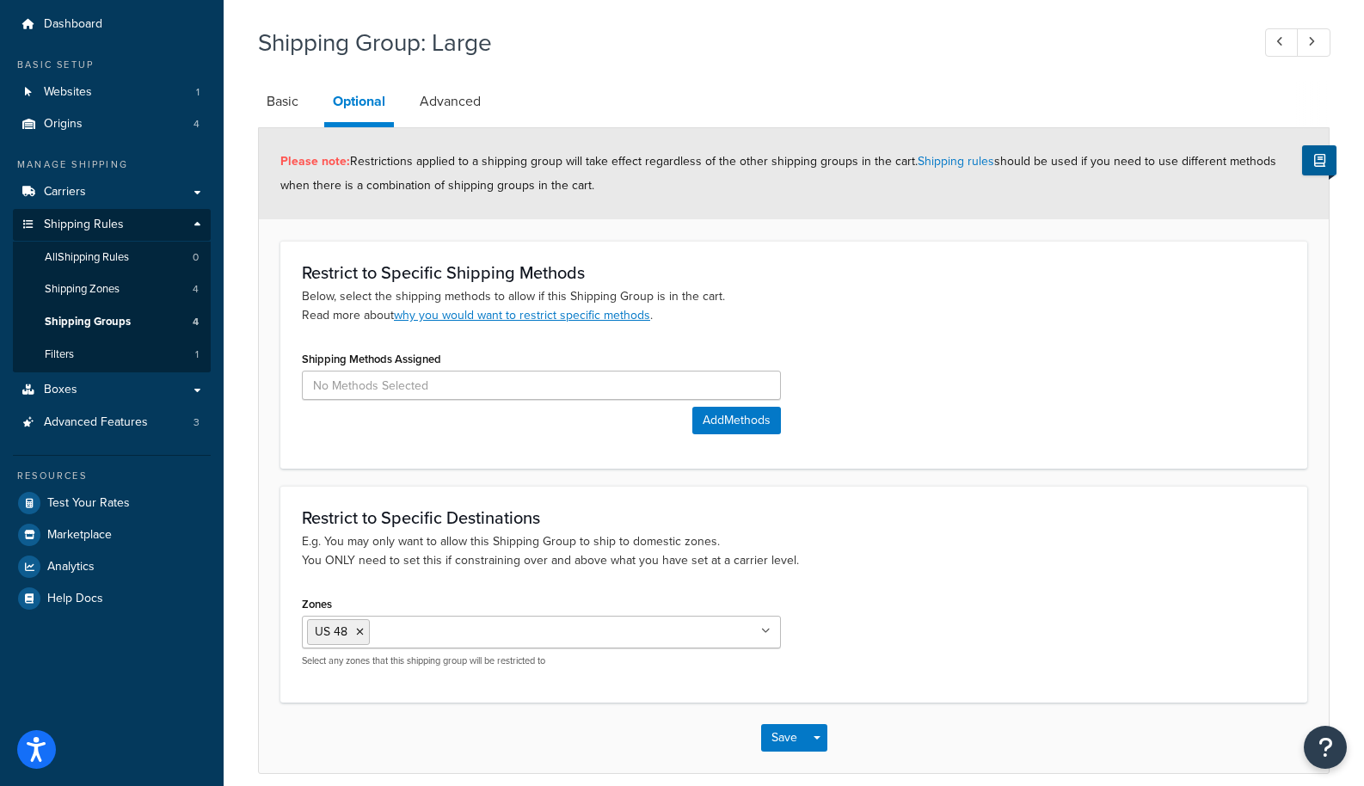
scroll to position [0, 0]
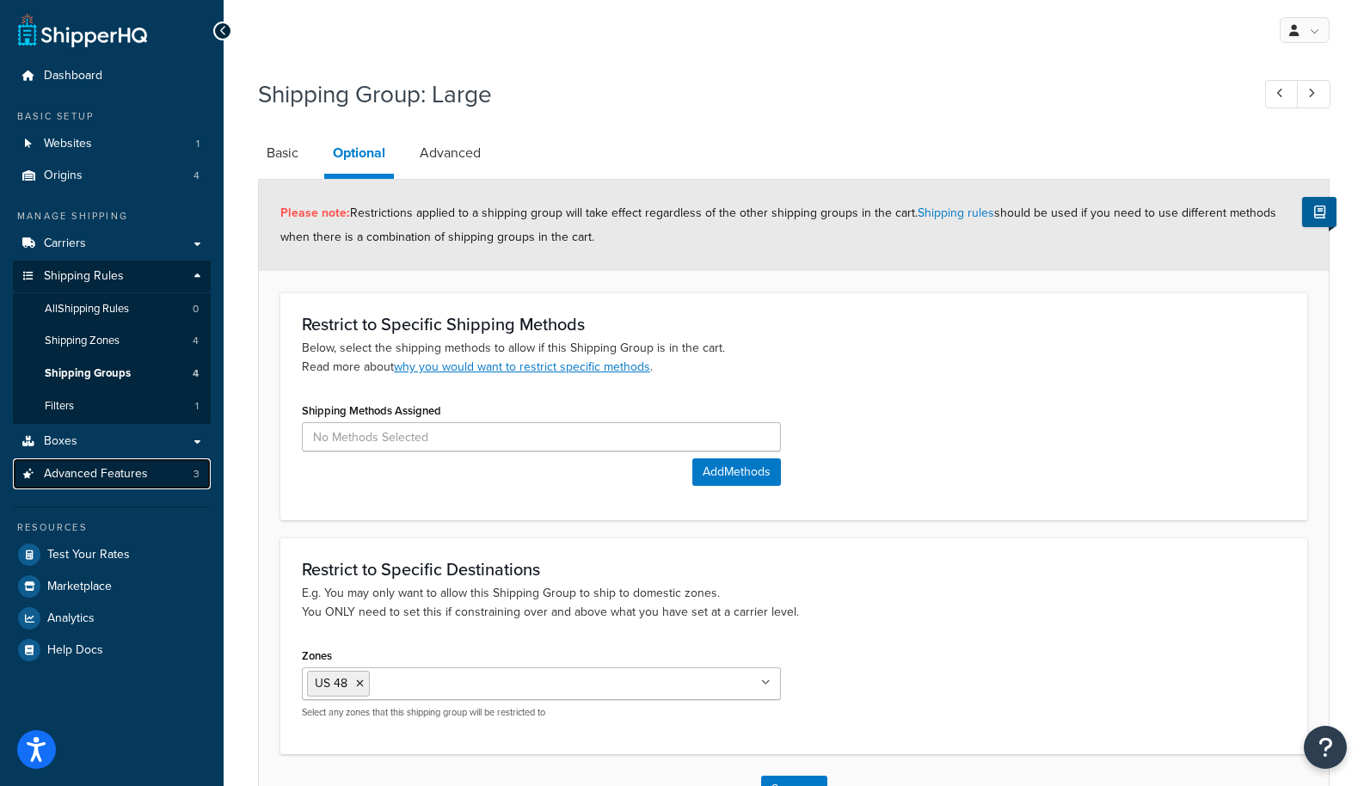
click at [128, 473] on span "Advanced Features" at bounding box center [96, 474] width 104 height 15
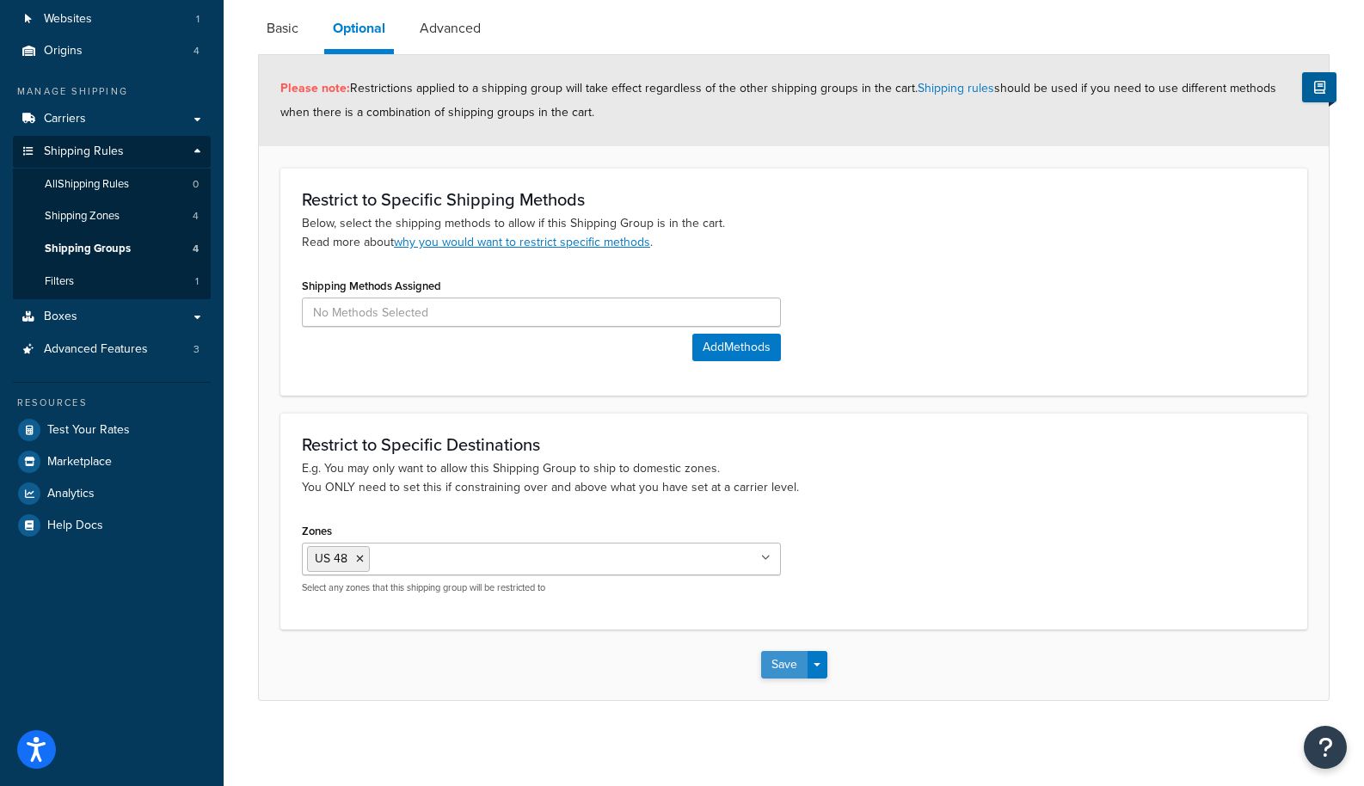
click at [789, 667] on button "Save" at bounding box center [784, 665] width 46 height 28
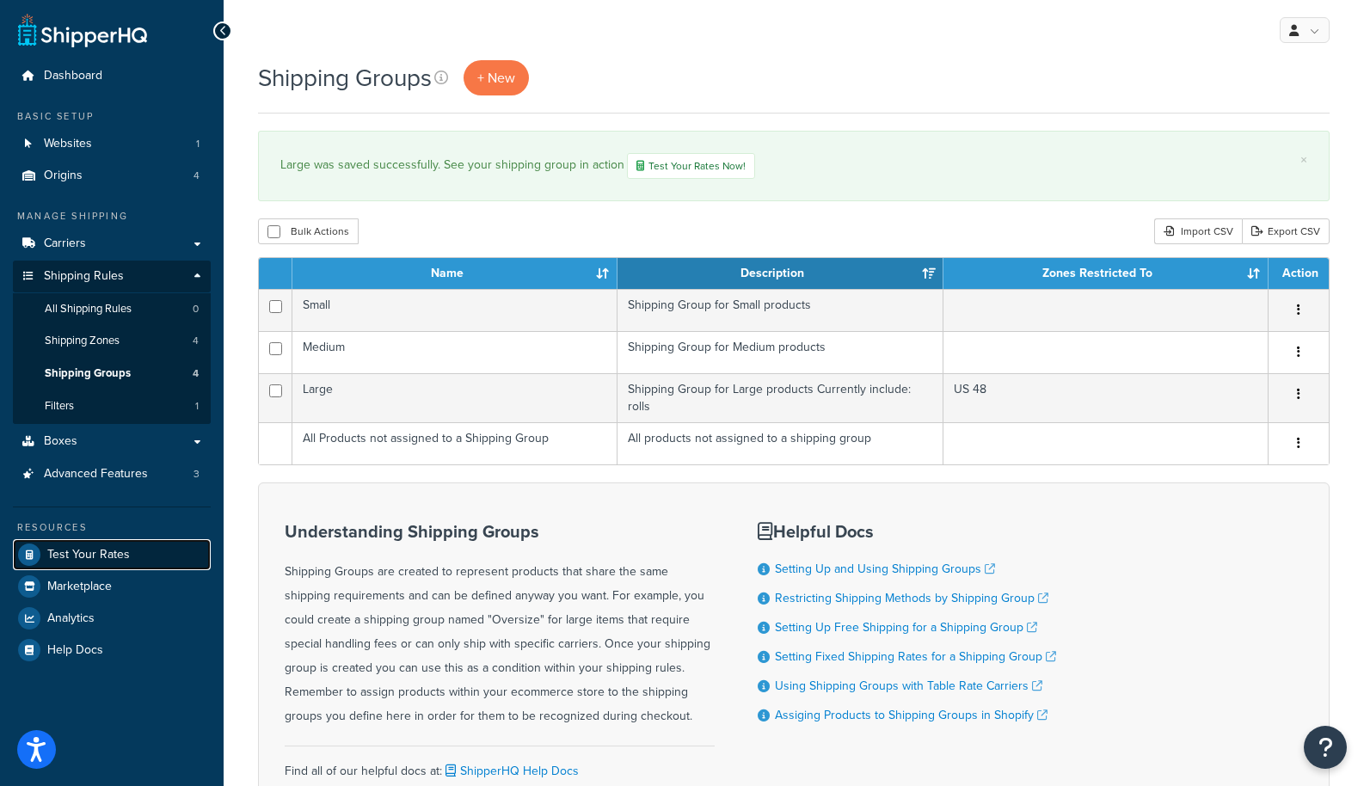
click at [119, 551] on span "Test Your Rates" at bounding box center [88, 555] width 83 height 15
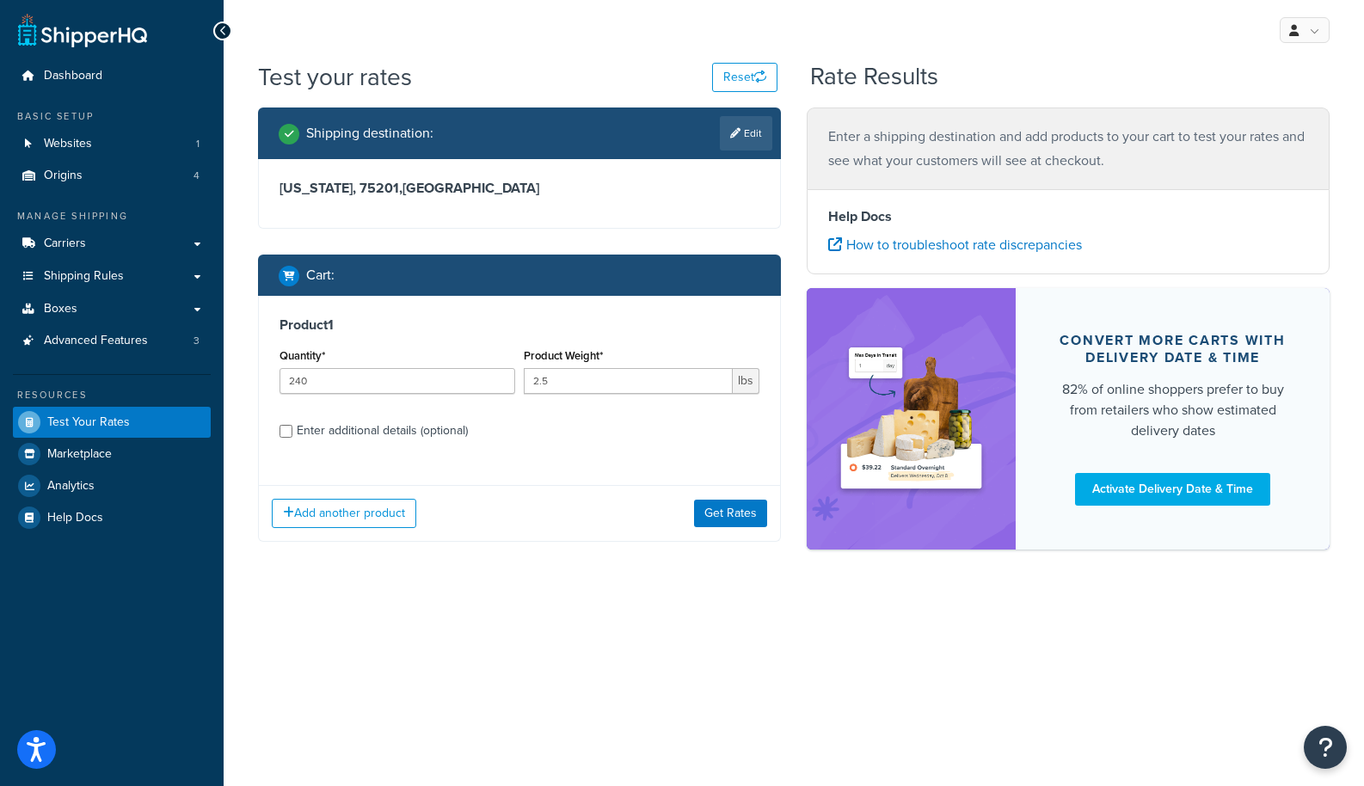
click at [385, 430] on div "Enter additional details (optional)" at bounding box center [382, 431] width 171 height 24
click at [292, 430] on input "Enter additional details (optional)" at bounding box center [286, 431] width 13 height 13
checkbox input "true"
select select "87042"
select select "60"
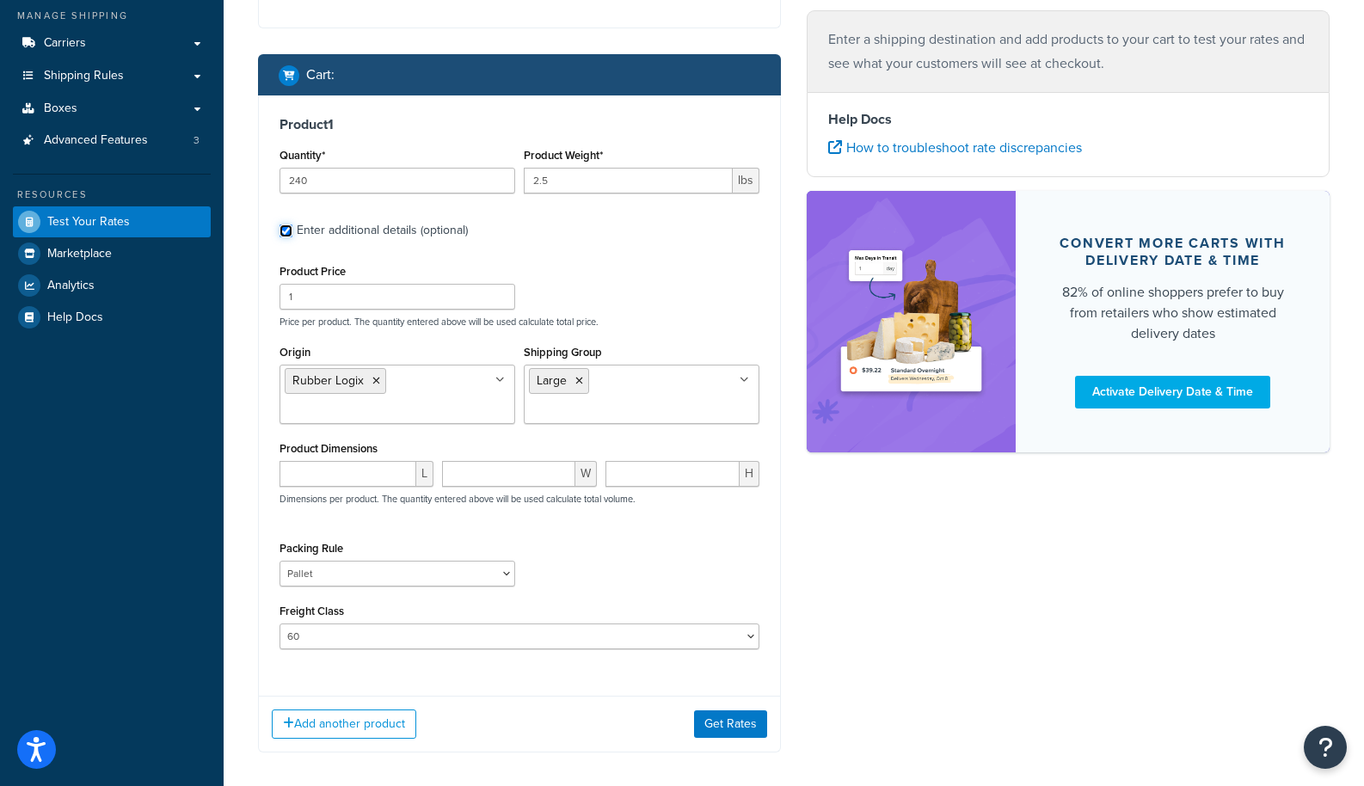
scroll to position [202, 0]
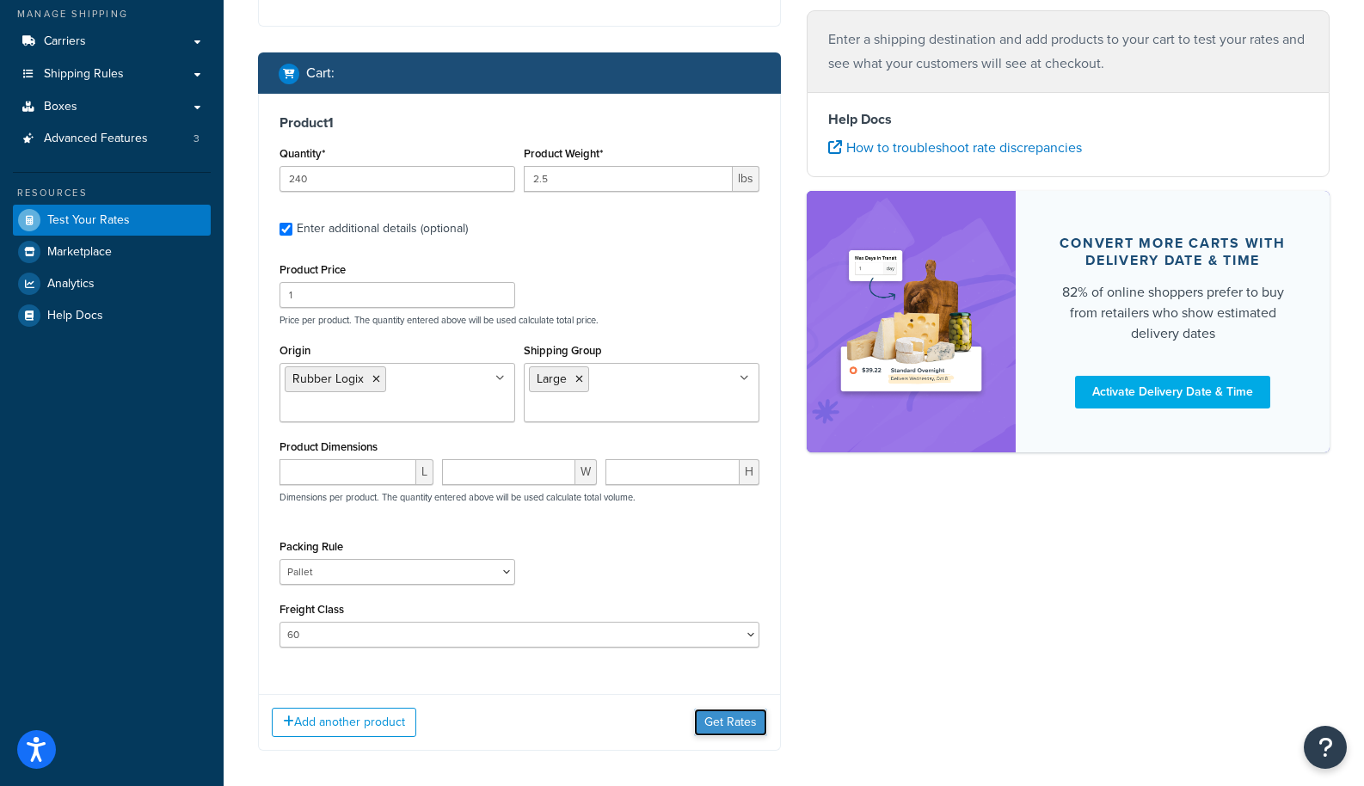
click at [748, 721] on button "Get Rates" at bounding box center [730, 723] width 73 height 28
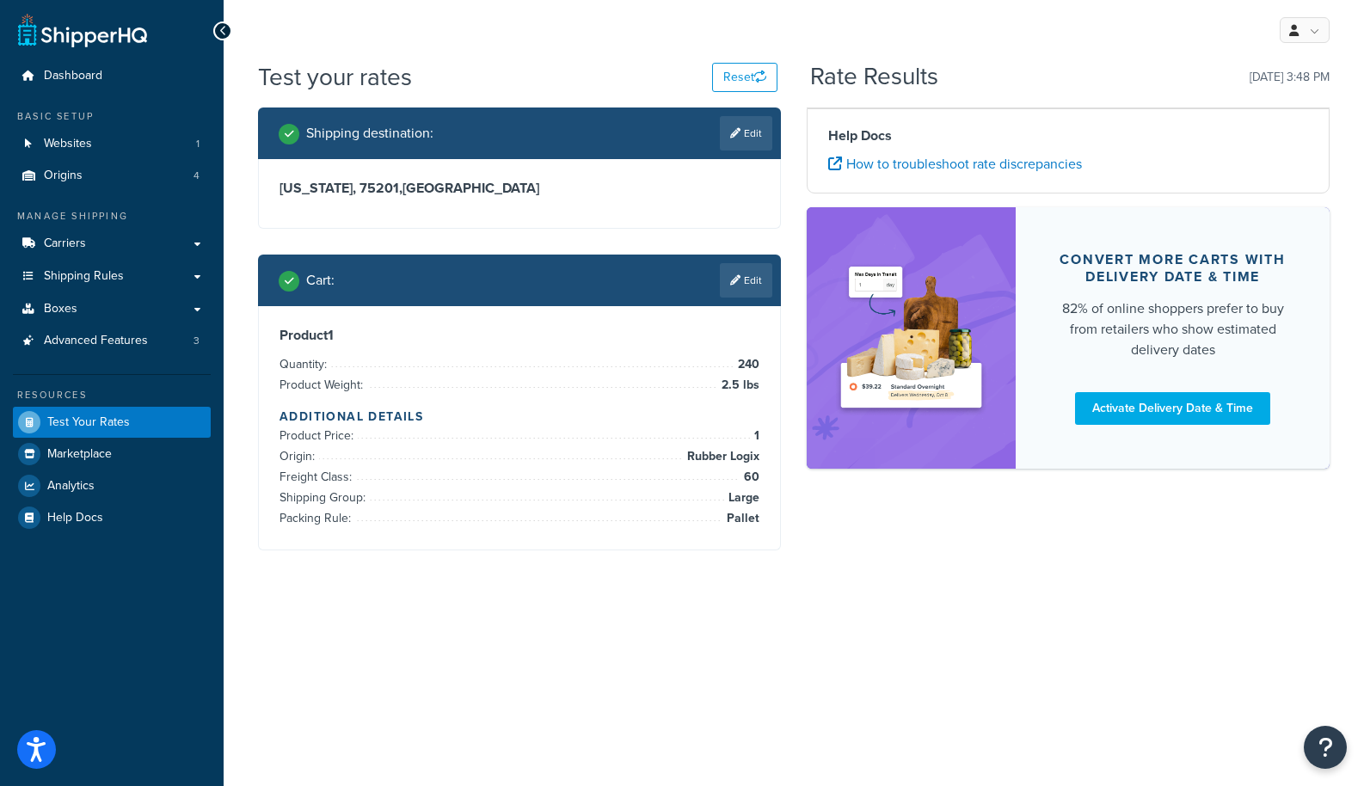
scroll to position [0, 0]
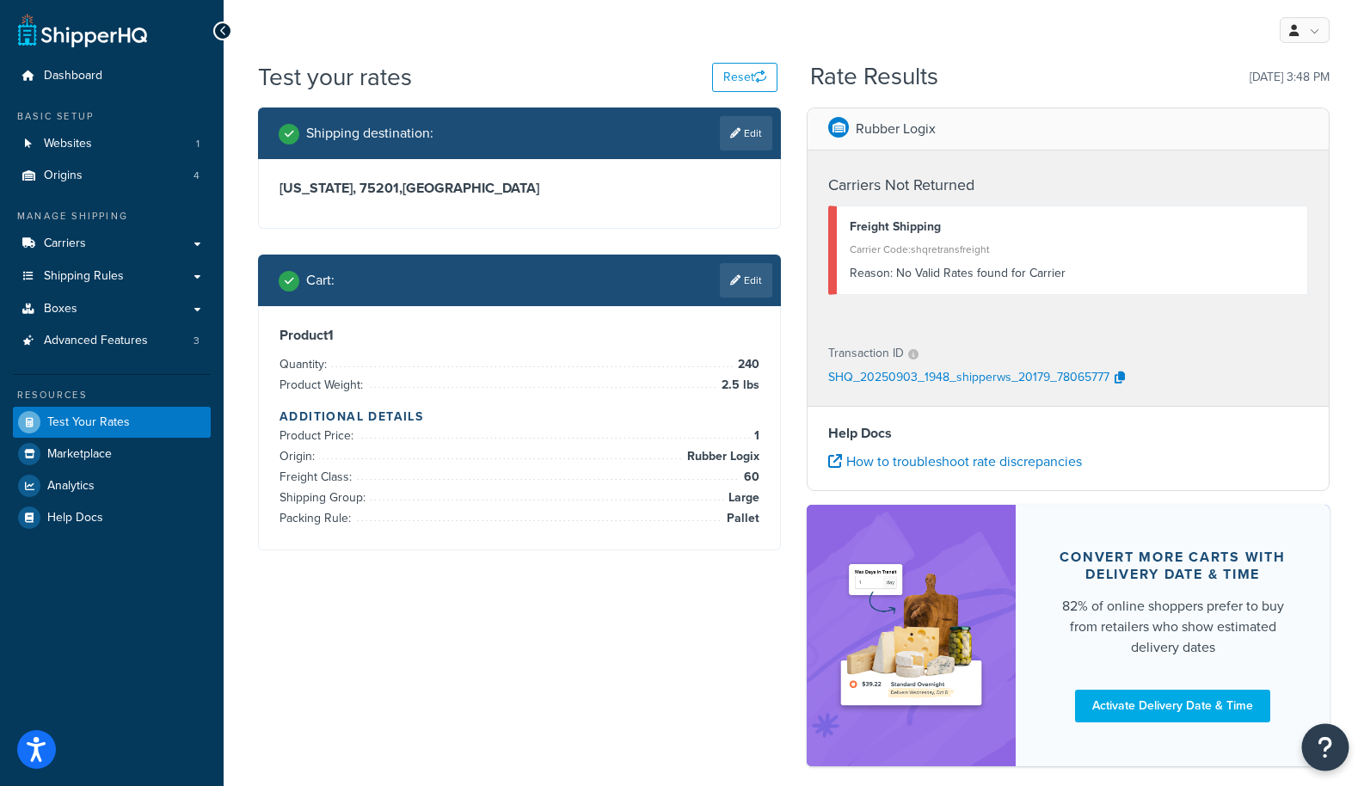
click at [1319, 759] on icon "Open Resource Center" at bounding box center [1326, 748] width 16 height 24
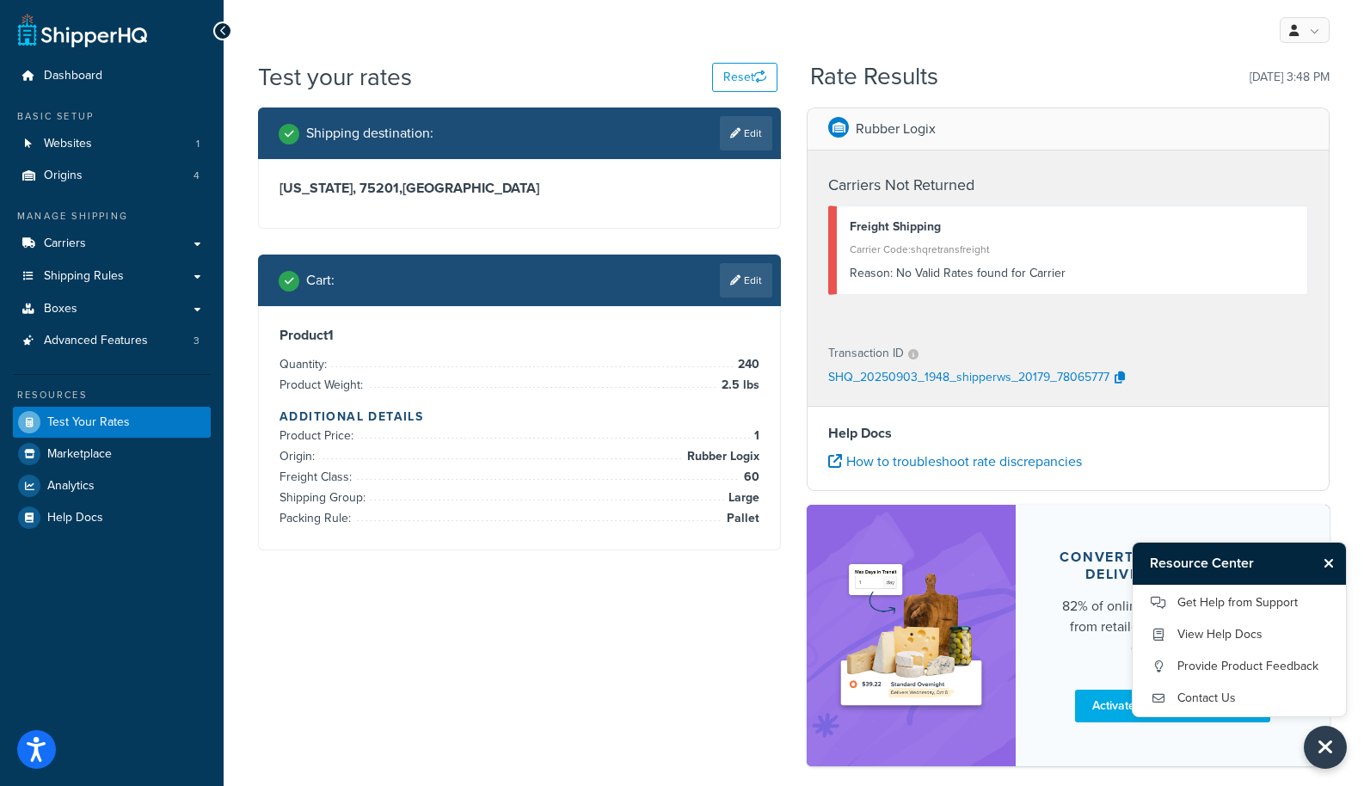
click at [1049, 373] on p "SHQ_20250903_1948_shipperws_20179_78065777" at bounding box center [968, 379] width 281 height 26
click at [1123, 379] on icon "button" at bounding box center [1120, 378] width 10 height 12
click at [1214, 594] on link "Get Help from Support" at bounding box center [1239, 603] width 179 height 28
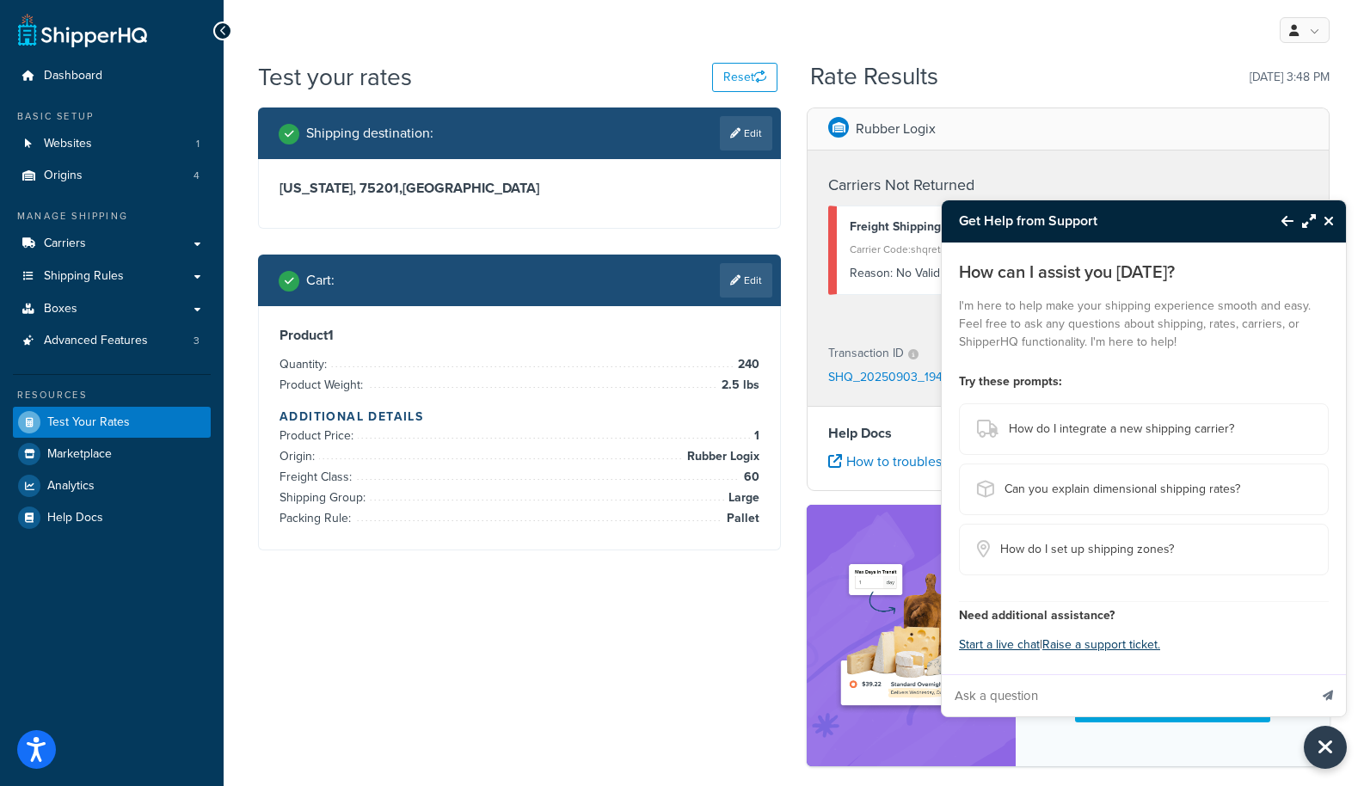
click at [1085, 693] on input "Ask a question" at bounding box center [1125, 695] width 366 height 41
paste input "SHQ_20250903_1948_shipperws_20179_78065777"
type input "why did SHQ_20250903_1948_shipperws_20179_78065777 not return a rate?"
click at [1310, 674] on button "Send message" at bounding box center [1328, 695] width 36 height 42
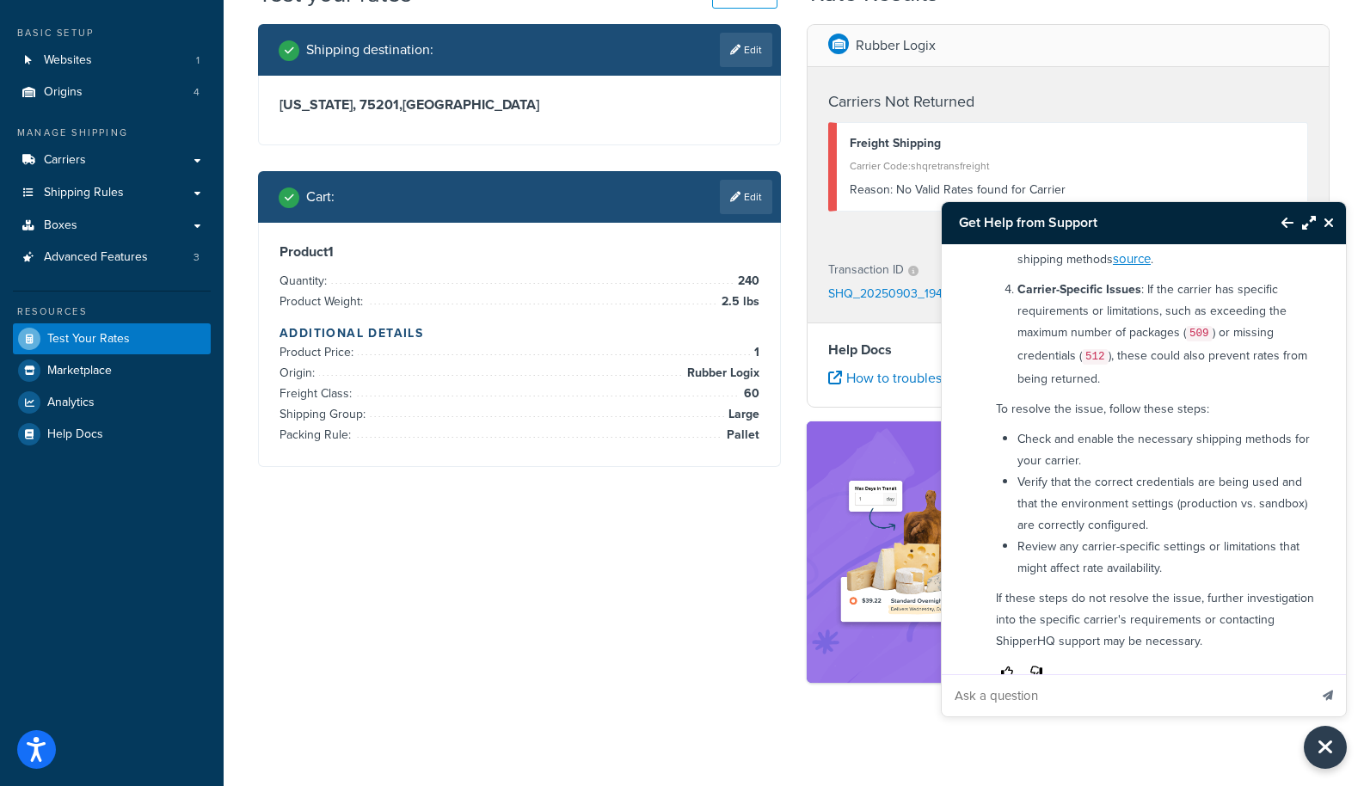
scroll to position [657, 0]
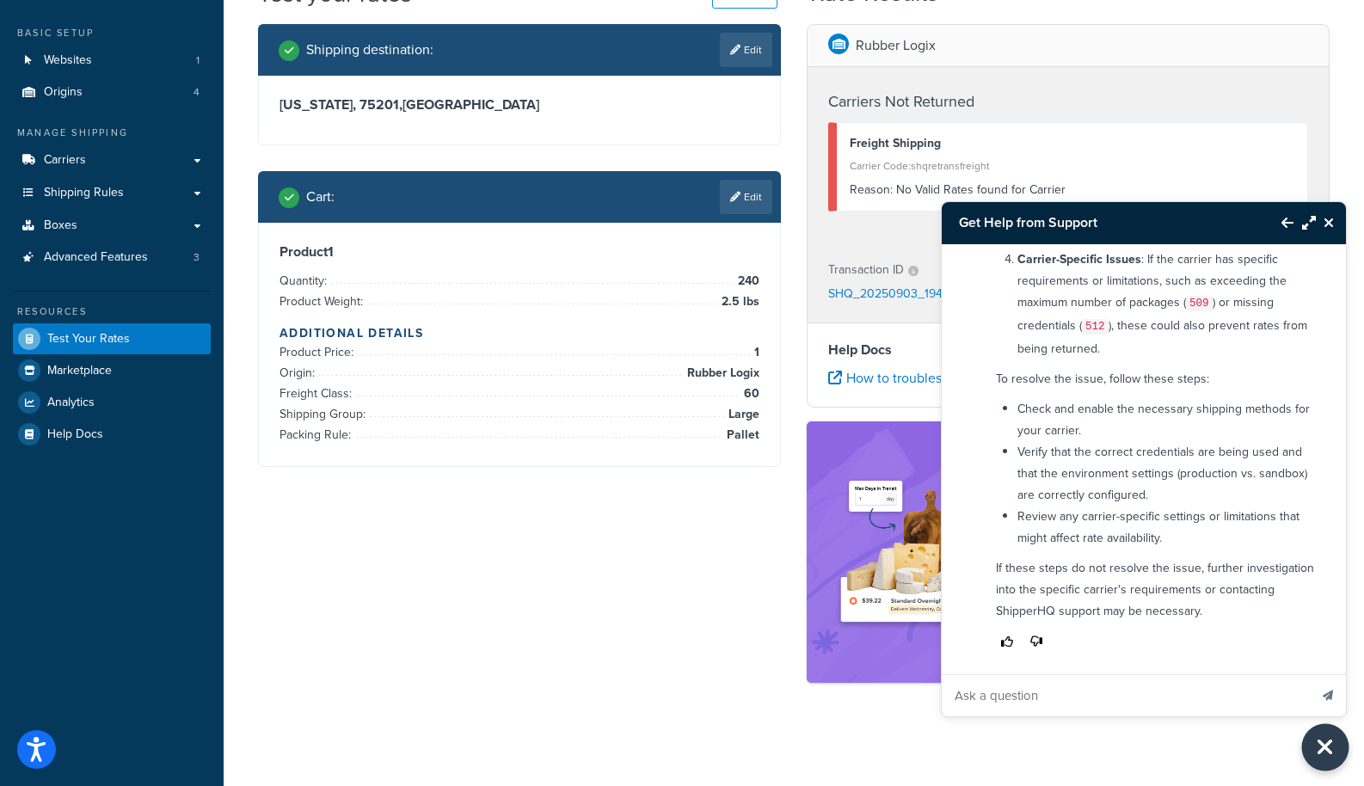
click at [1329, 758] on icon "Close Resource Center" at bounding box center [1325, 748] width 19 height 24
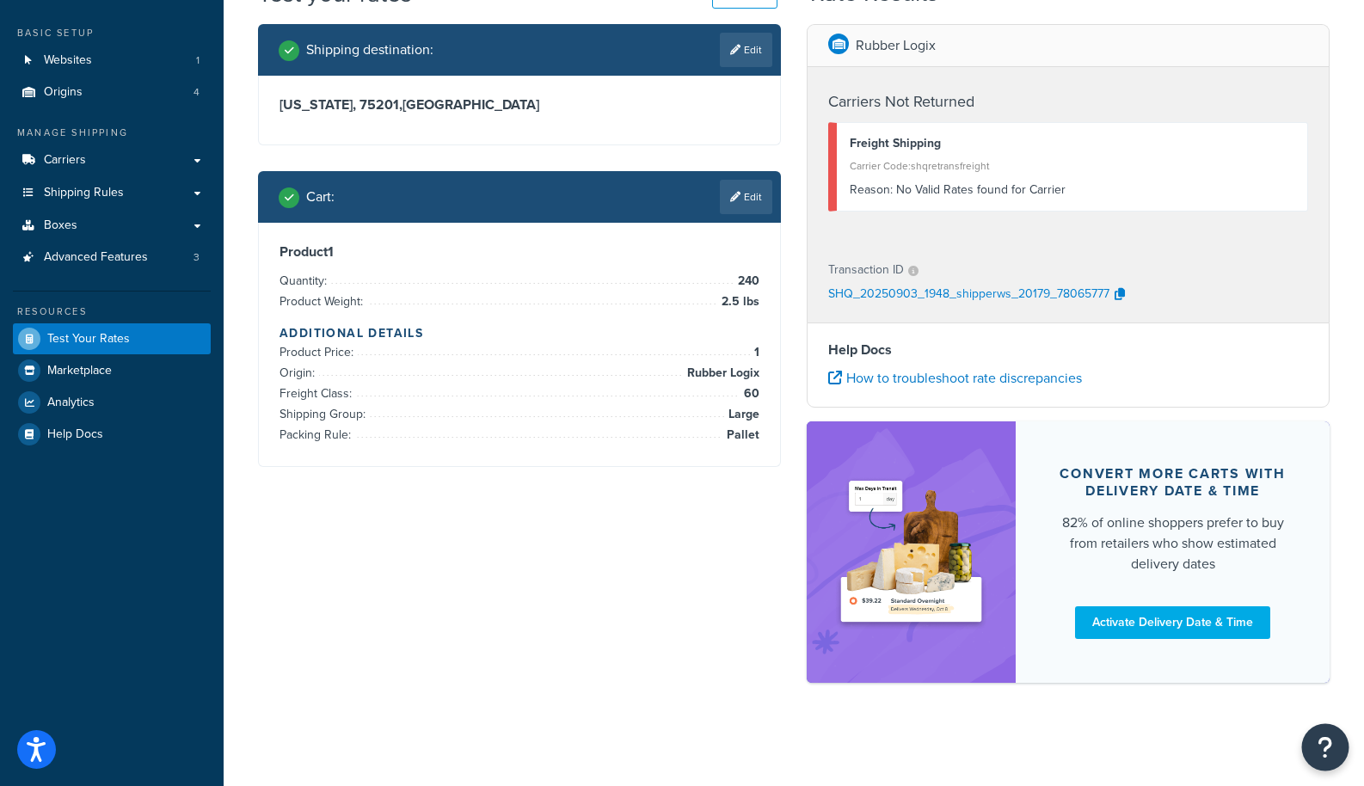
click at [1327, 754] on icon "Open Resource Center" at bounding box center [1326, 748] width 16 height 24
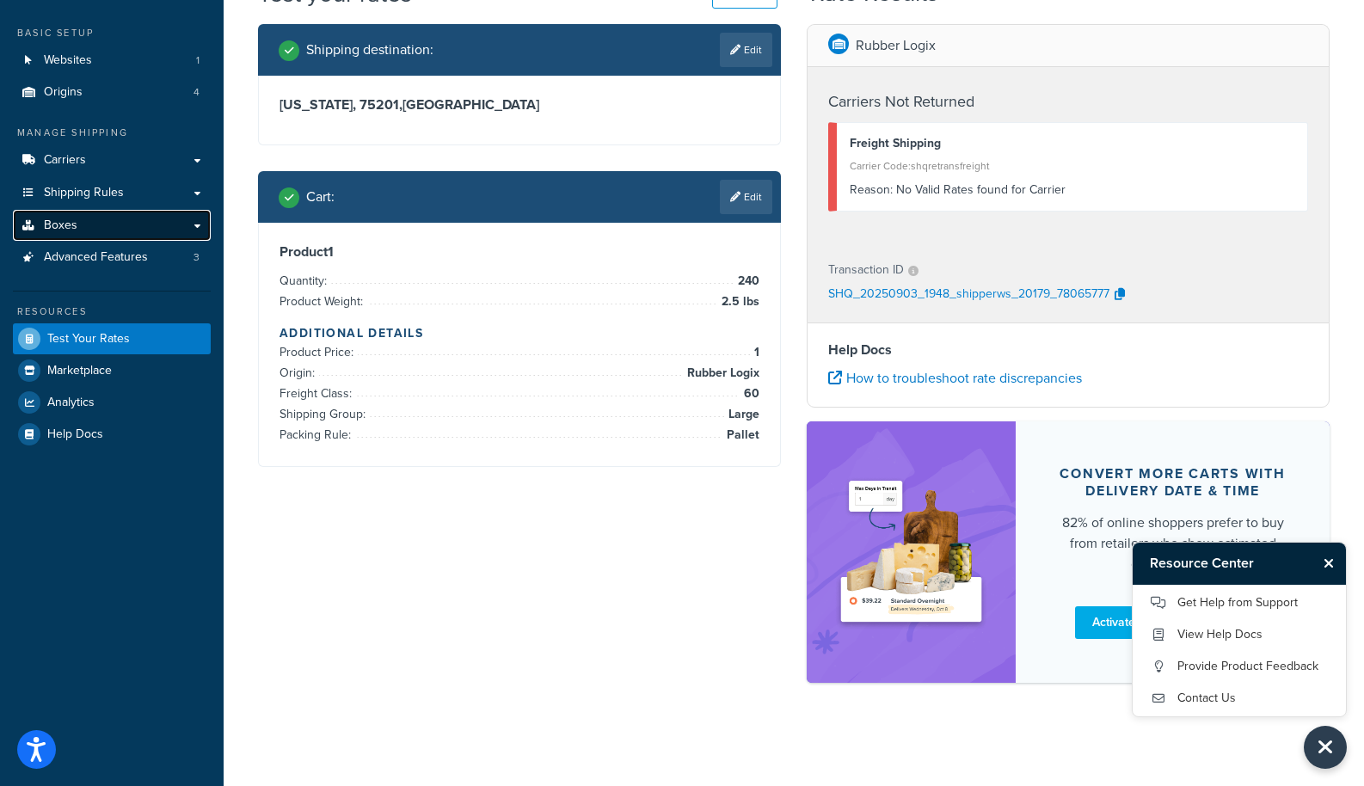
click at [195, 224] on link "Boxes" at bounding box center [112, 226] width 198 height 32
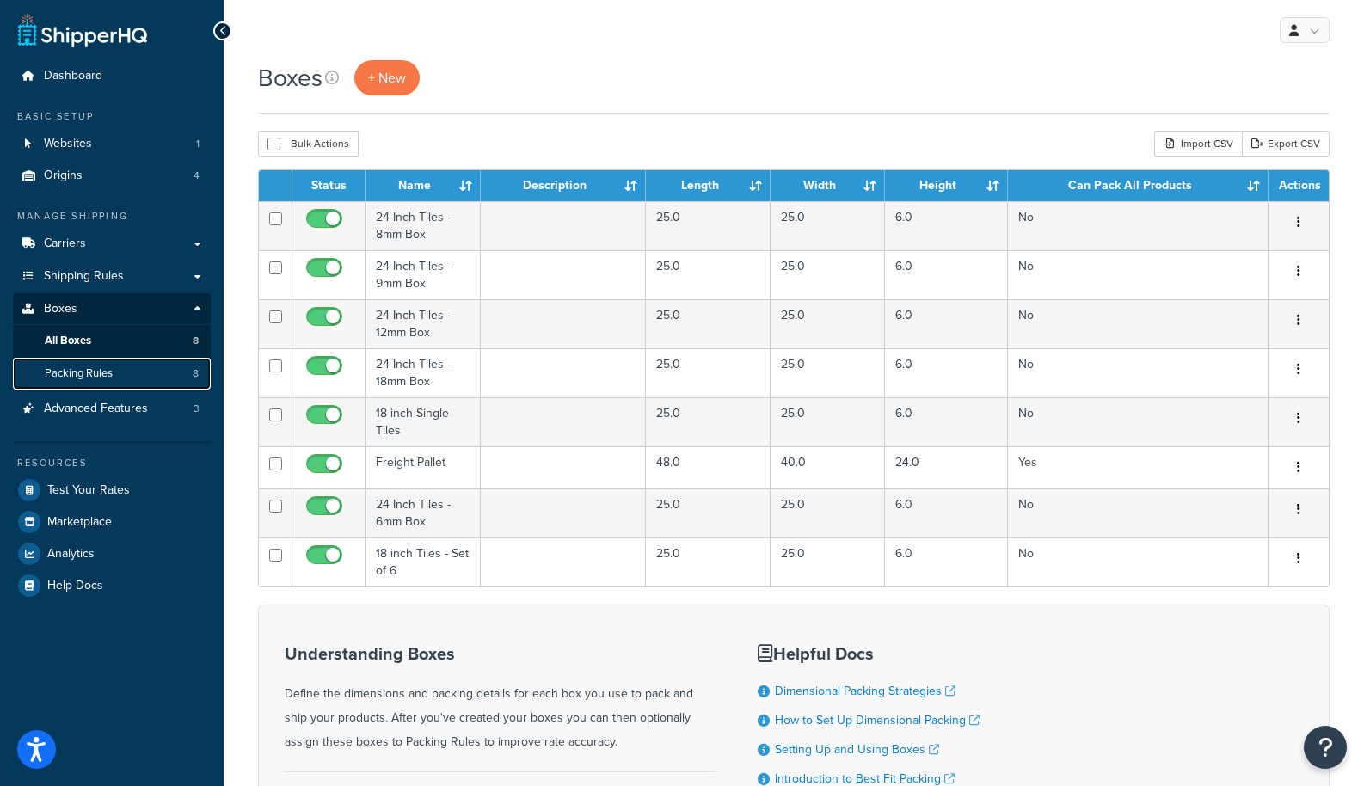
click at [131, 372] on link "Packing Rules 8" at bounding box center [112, 374] width 198 height 32
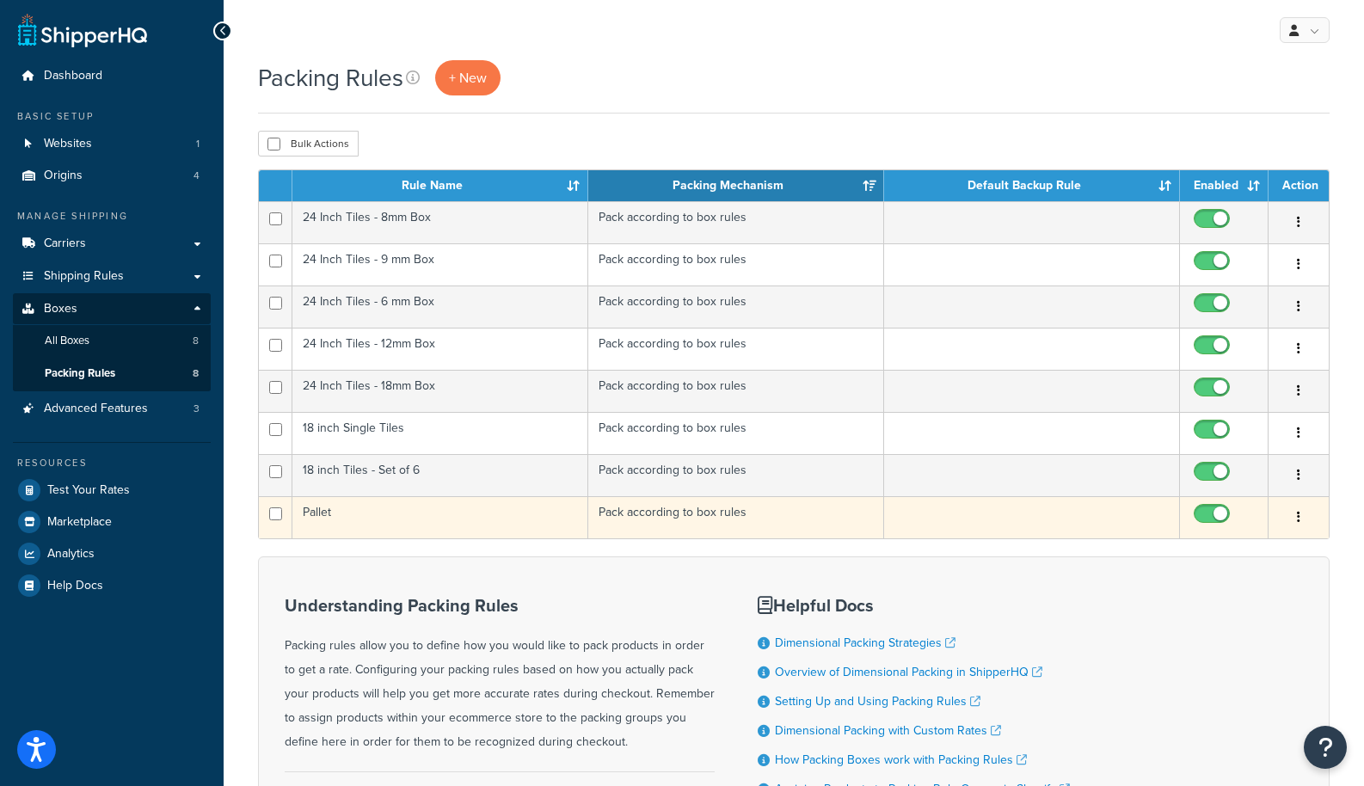
click at [314, 510] on td "Pallet" at bounding box center [440, 517] width 296 height 42
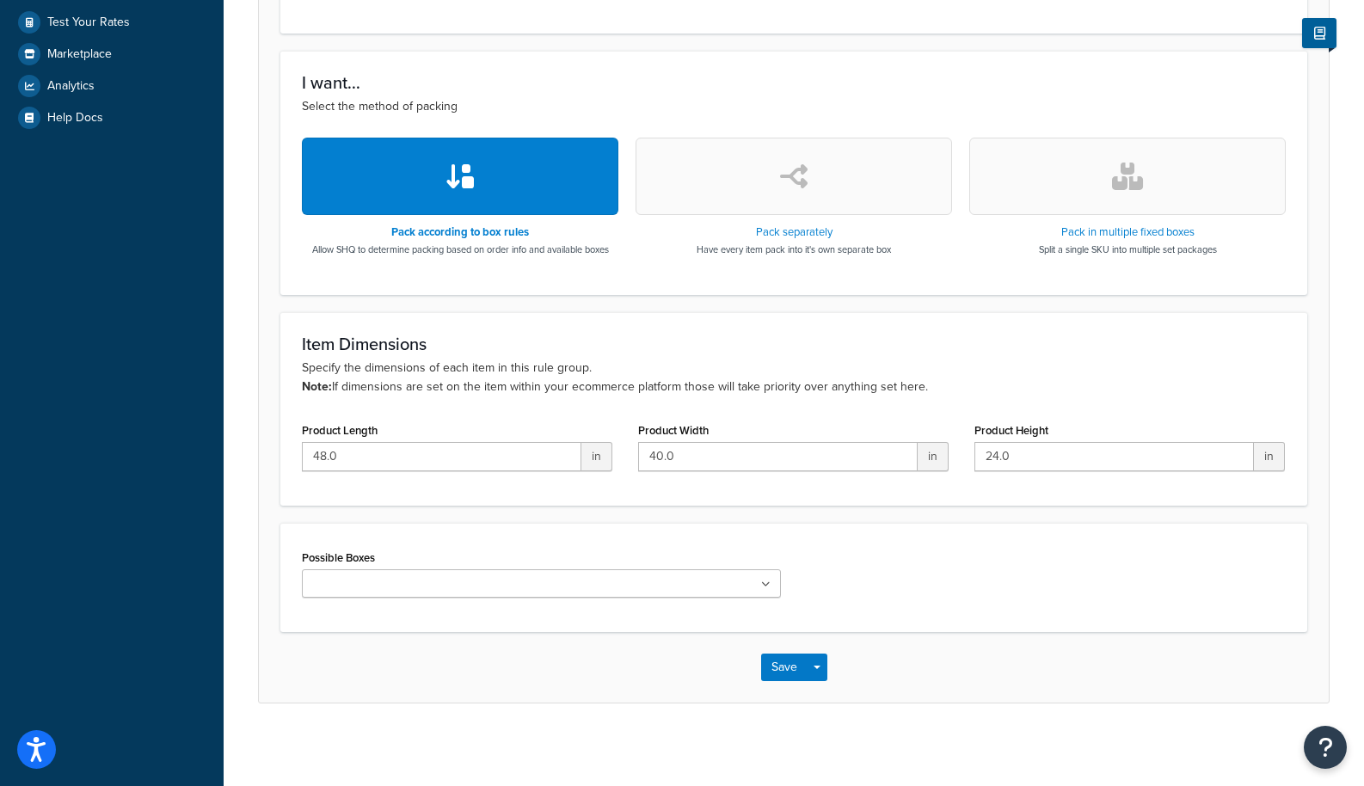
scroll to position [471, 0]
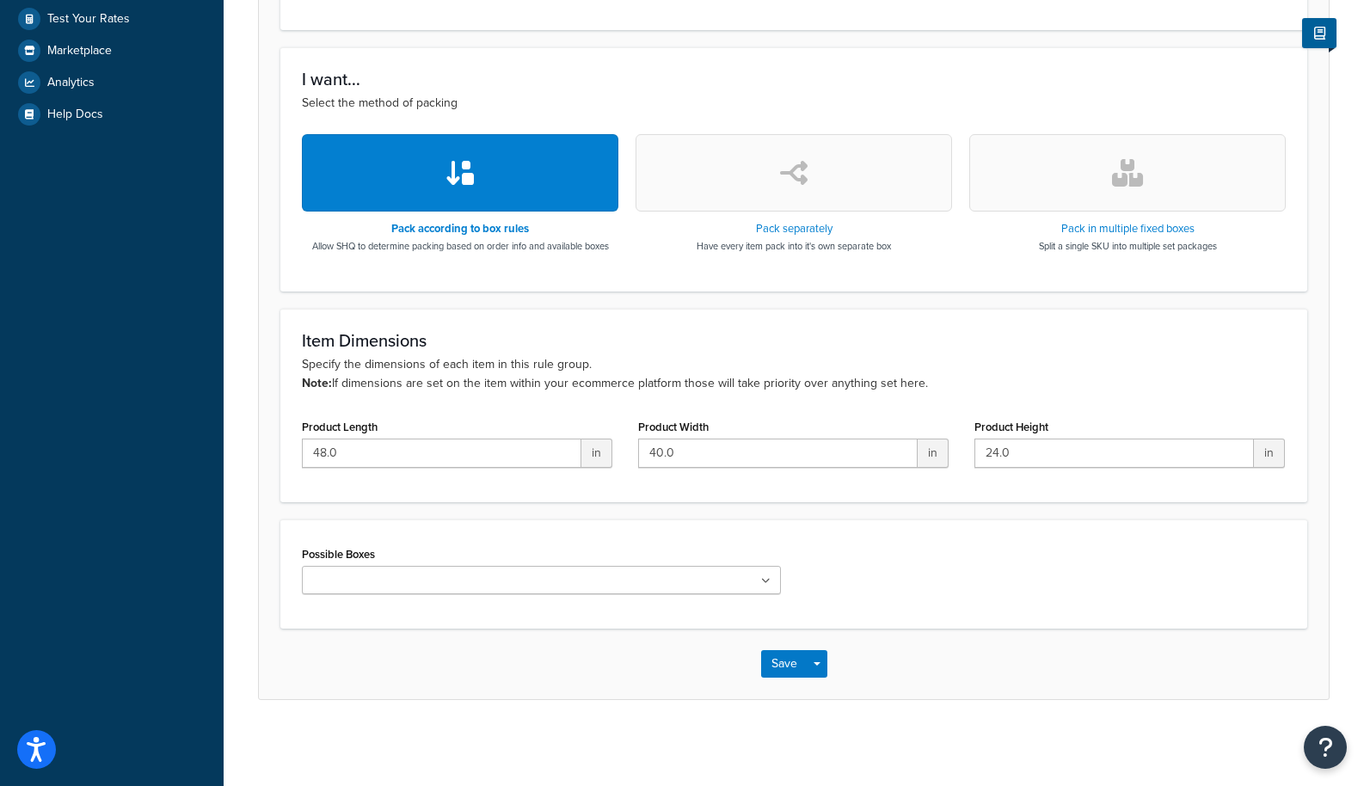
click at [434, 582] on input "Possible Boxes" at bounding box center [383, 581] width 152 height 19
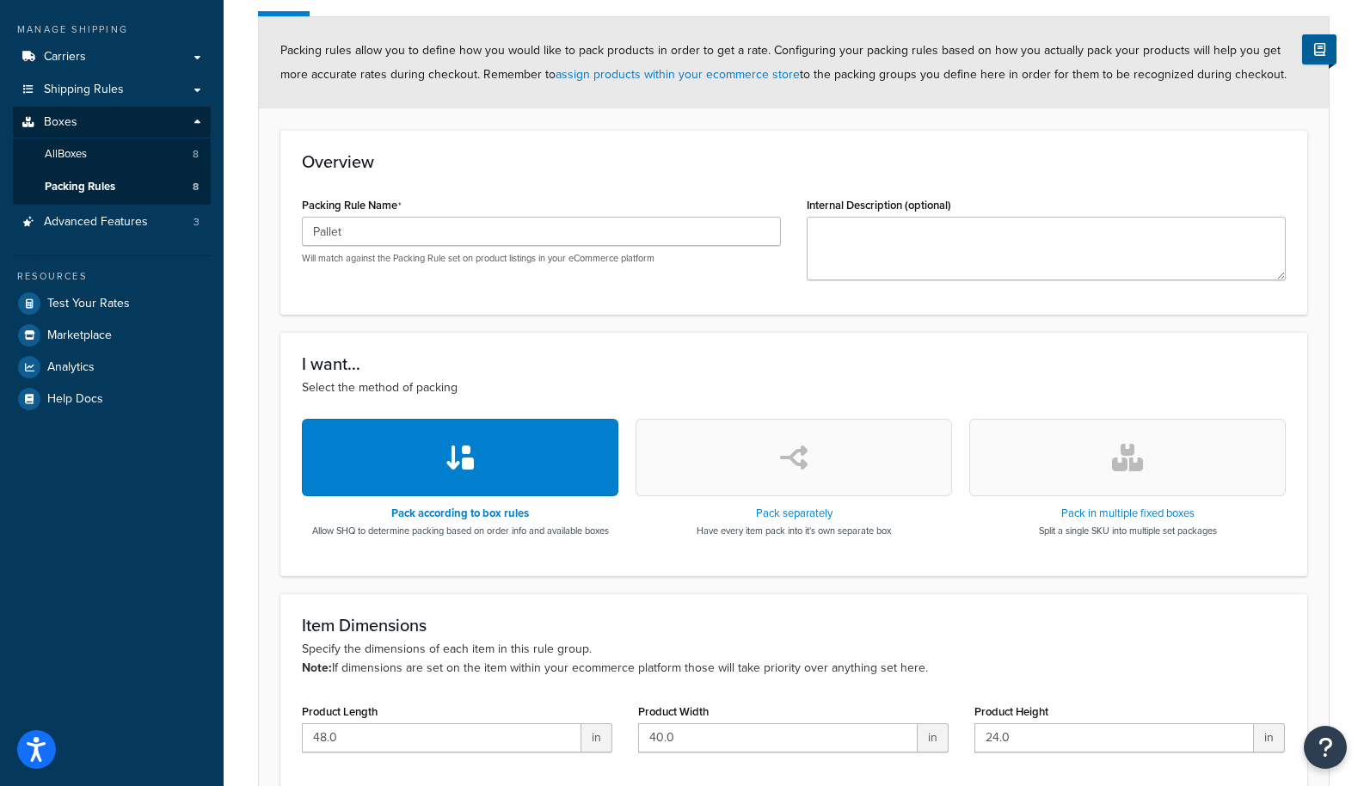
scroll to position [183, 0]
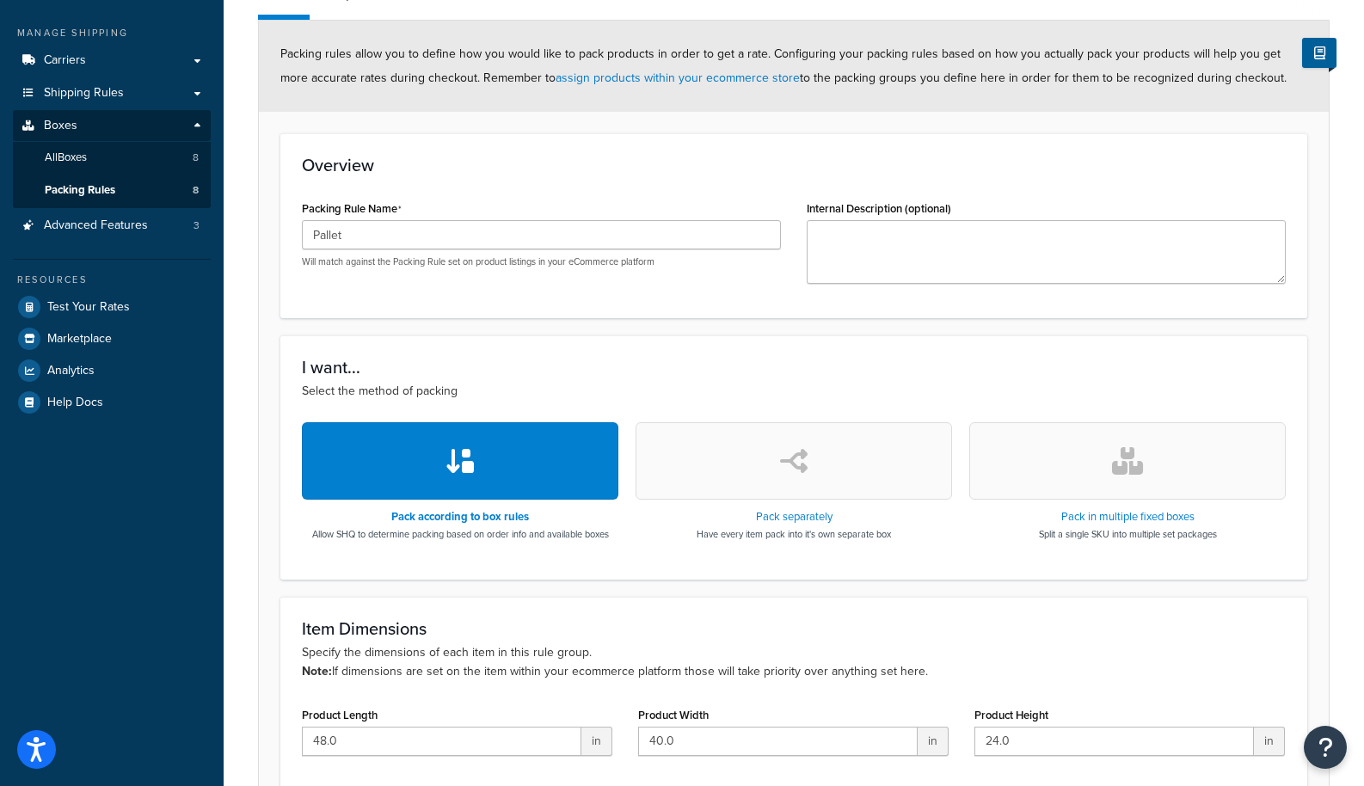
click at [471, 577] on div "I want... Select the method of packing Pack according to box rules Allow SHQ to…" at bounding box center [793, 457] width 1027 height 243
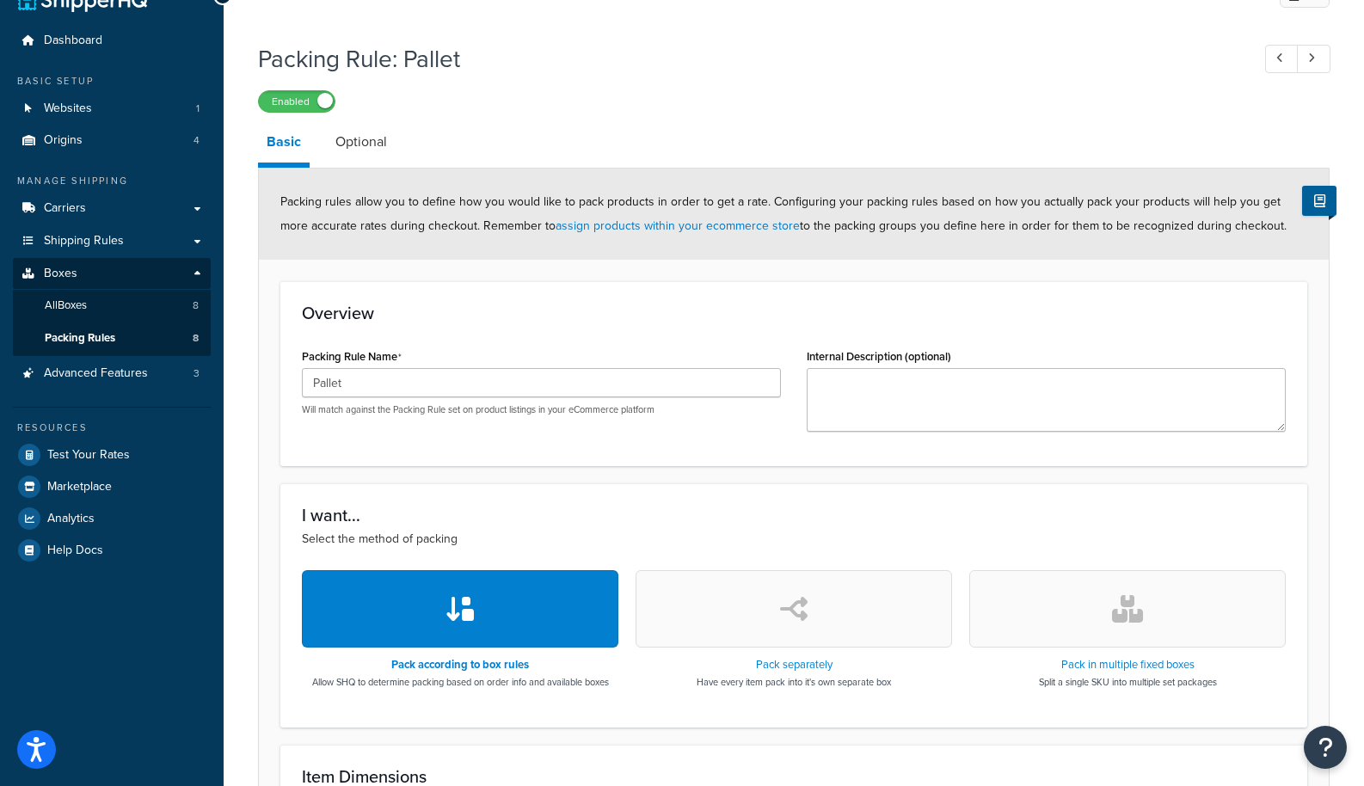
scroll to position [0, 0]
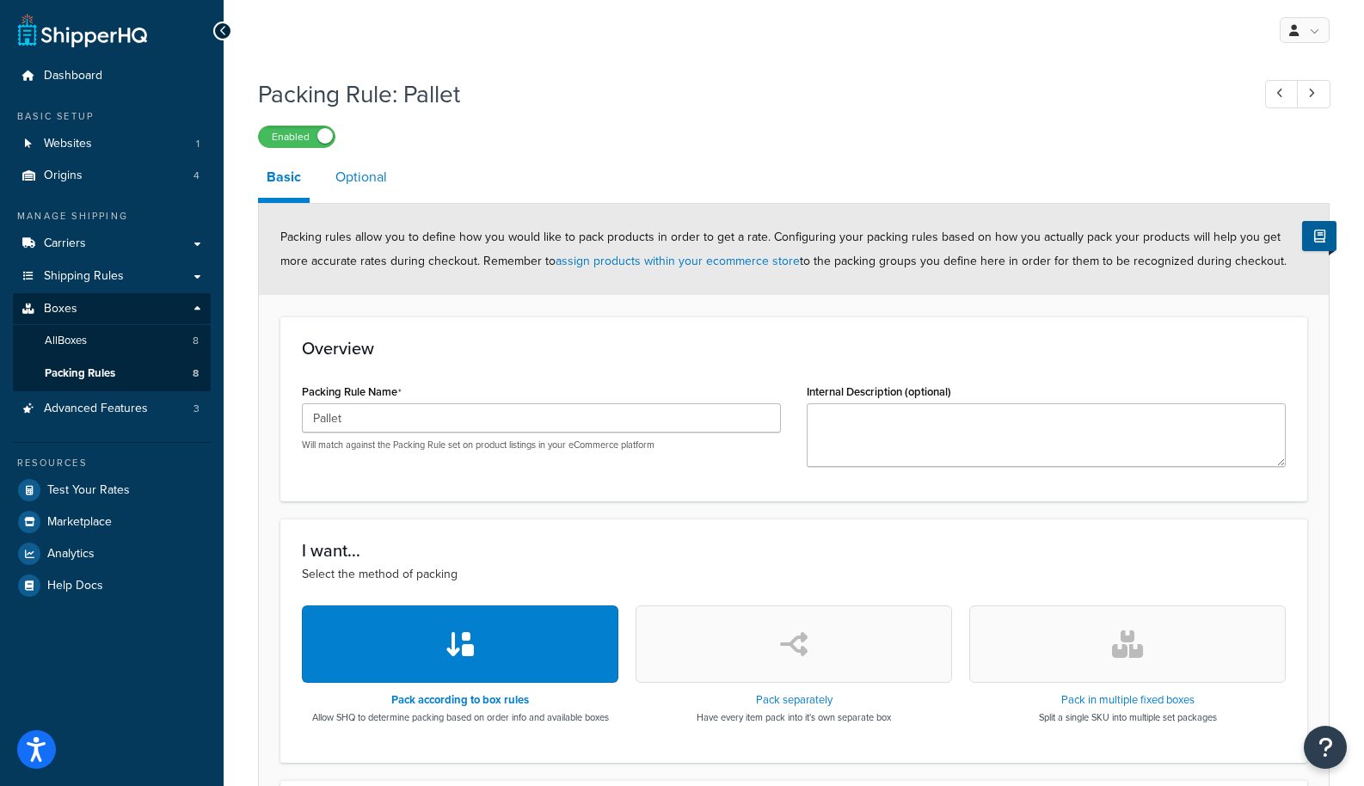
click at [368, 174] on link "Optional" at bounding box center [361, 177] width 69 height 41
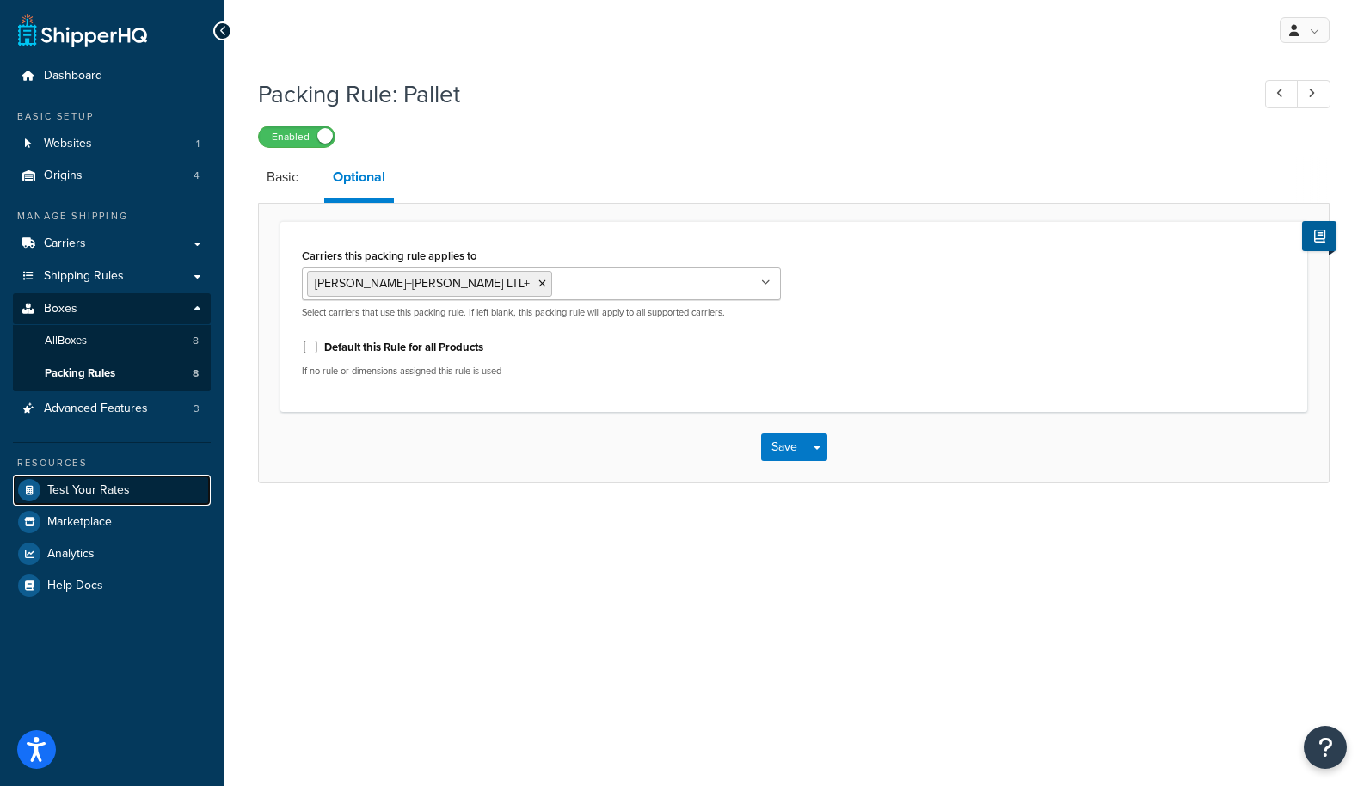
click at [93, 483] on span "Test Your Rates" at bounding box center [88, 490] width 83 height 15
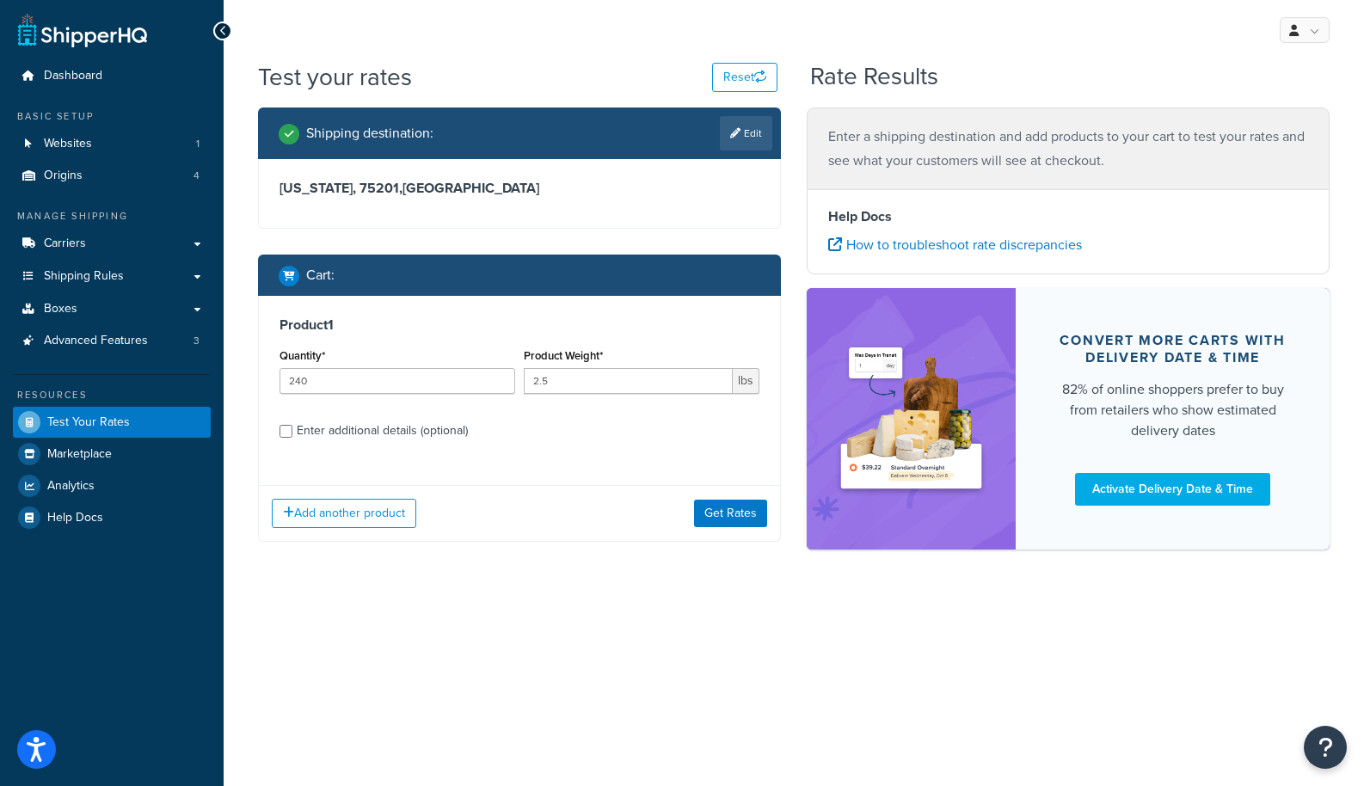
click at [433, 417] on label "Enter additional details (optional)" at bounding box center [528, 430] width 463 height 28
click at [292, 425] on input "Enter additional details (optional)" at bounding box center [286, 431] width 13 height 13
checkbox input "true"
select select "87042"
select select "60"
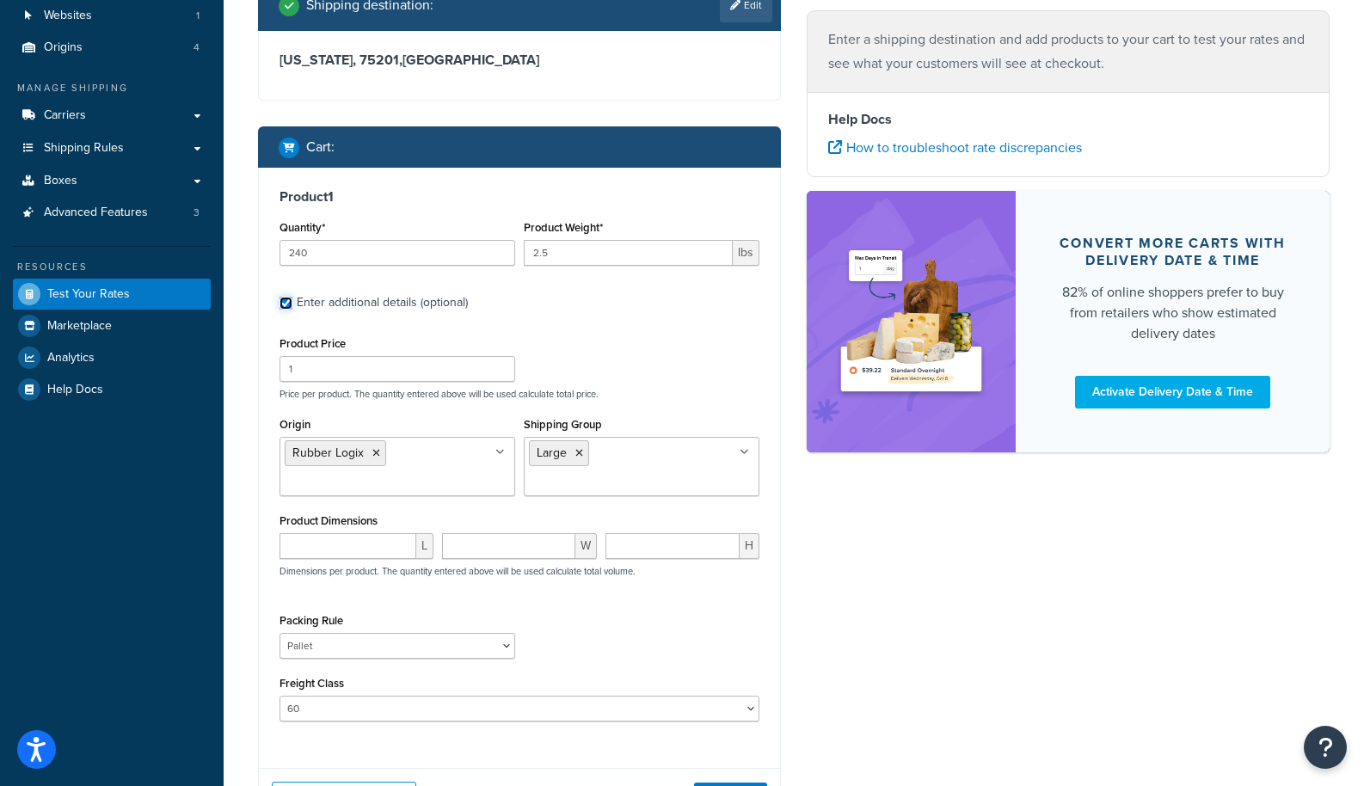
scroll to position [131, 0]
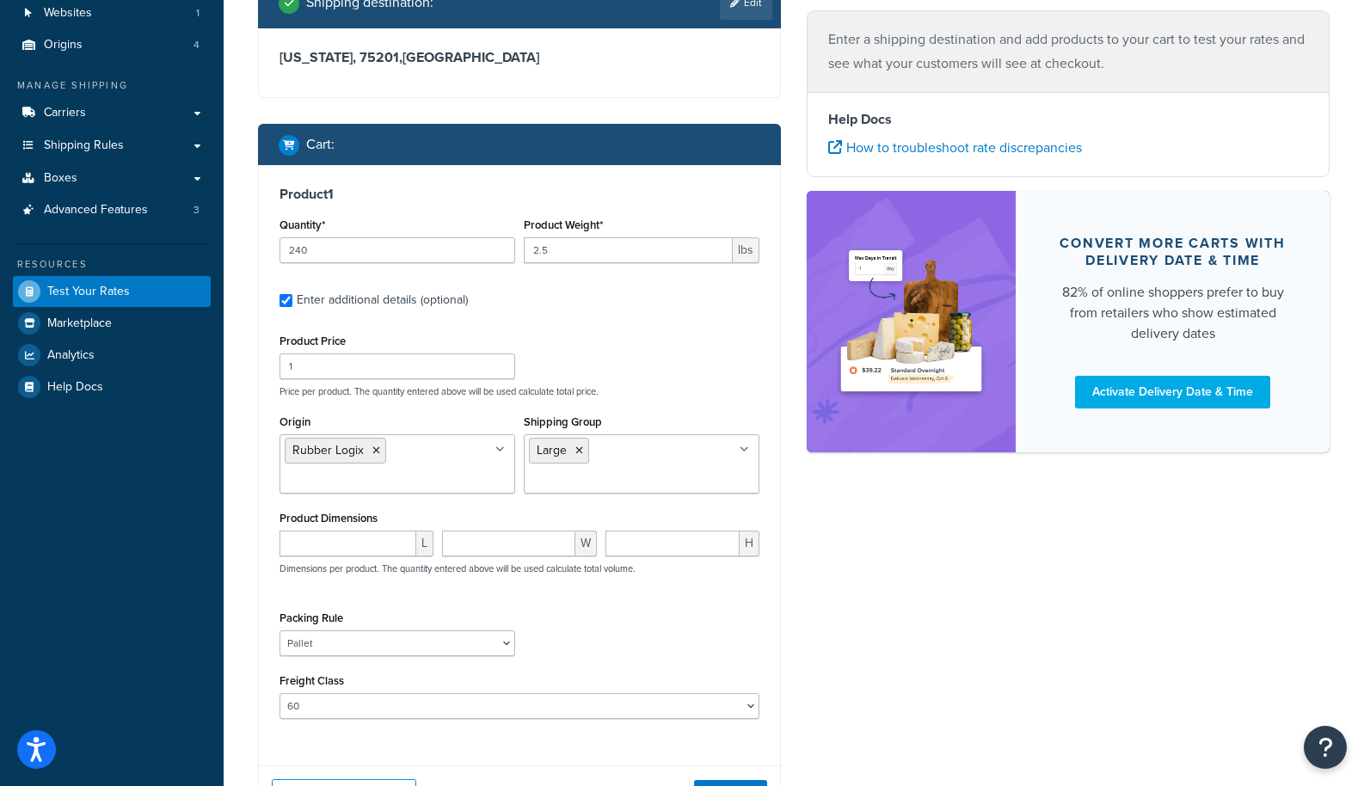
click at [455, 656] on div "Packing Rule 18 inch Single Tiles 18 inch Tiles - Set of 6 24 Inch Tiles - 12mm…" at bounding box center [397, 637] width 244 height 63
click at [448, 634] on select "18 inch Single Tiles 18 inch Tiles - Set of 6 24 Inch Tiles - 12mm Box 24 Inch …" at bounding box center [398, 644] width 236 height 26
select select
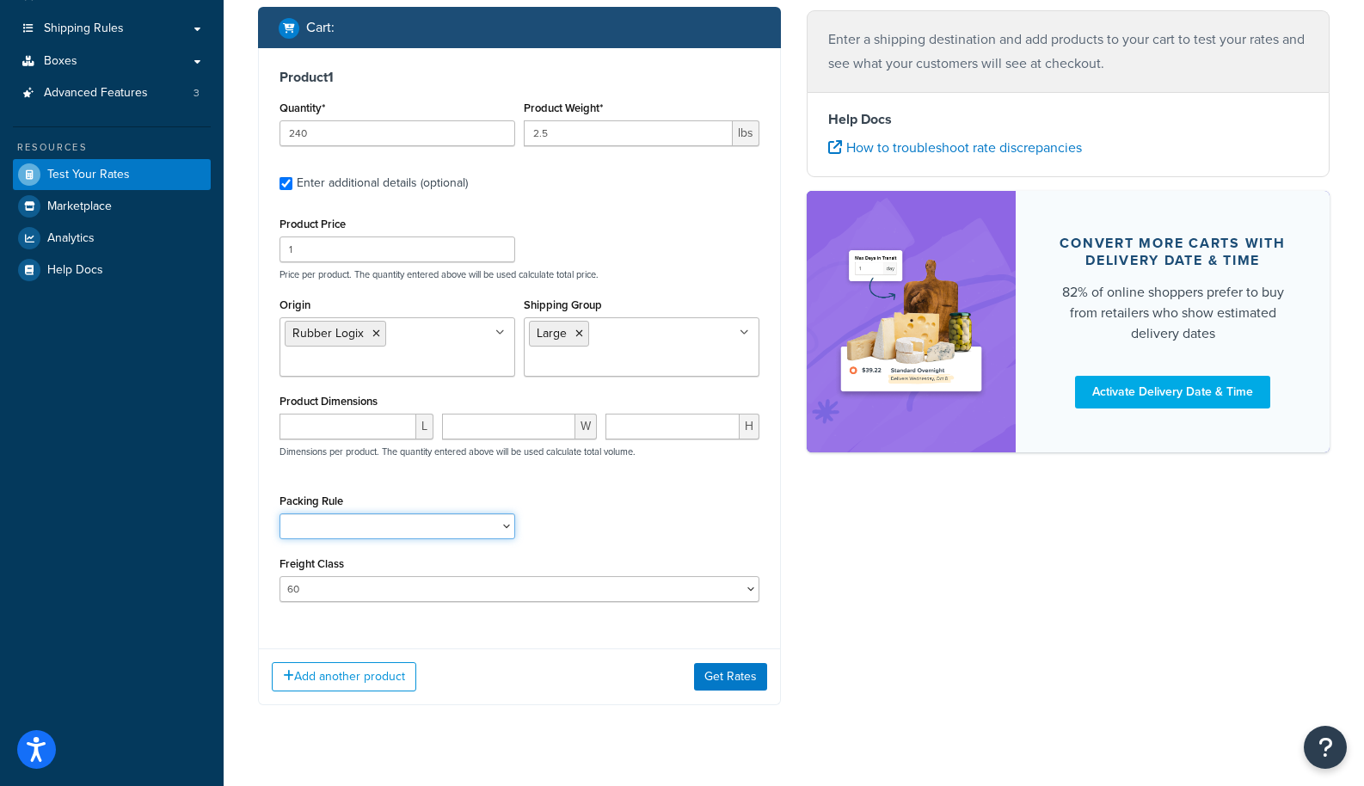
scroll to position [279, 0]
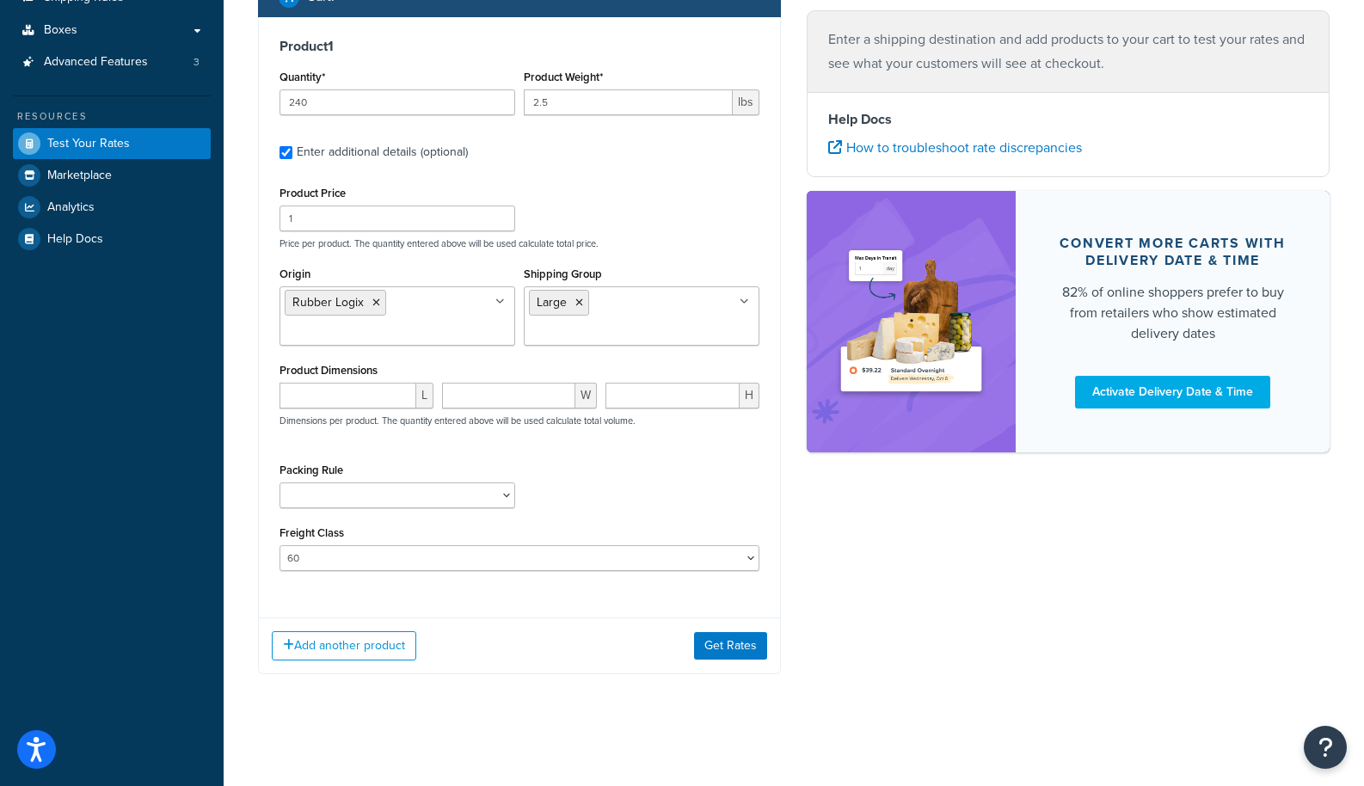
click at [783, 658] on div "Shipping destination : Edit Texas, 75201 , United States Cart : Product 1 Quant…" at bounding box center [519, 264] width 549 height 871
click at [756, 656] on button "Get Rates" at bounding box center [730, 646] width 73 height 28
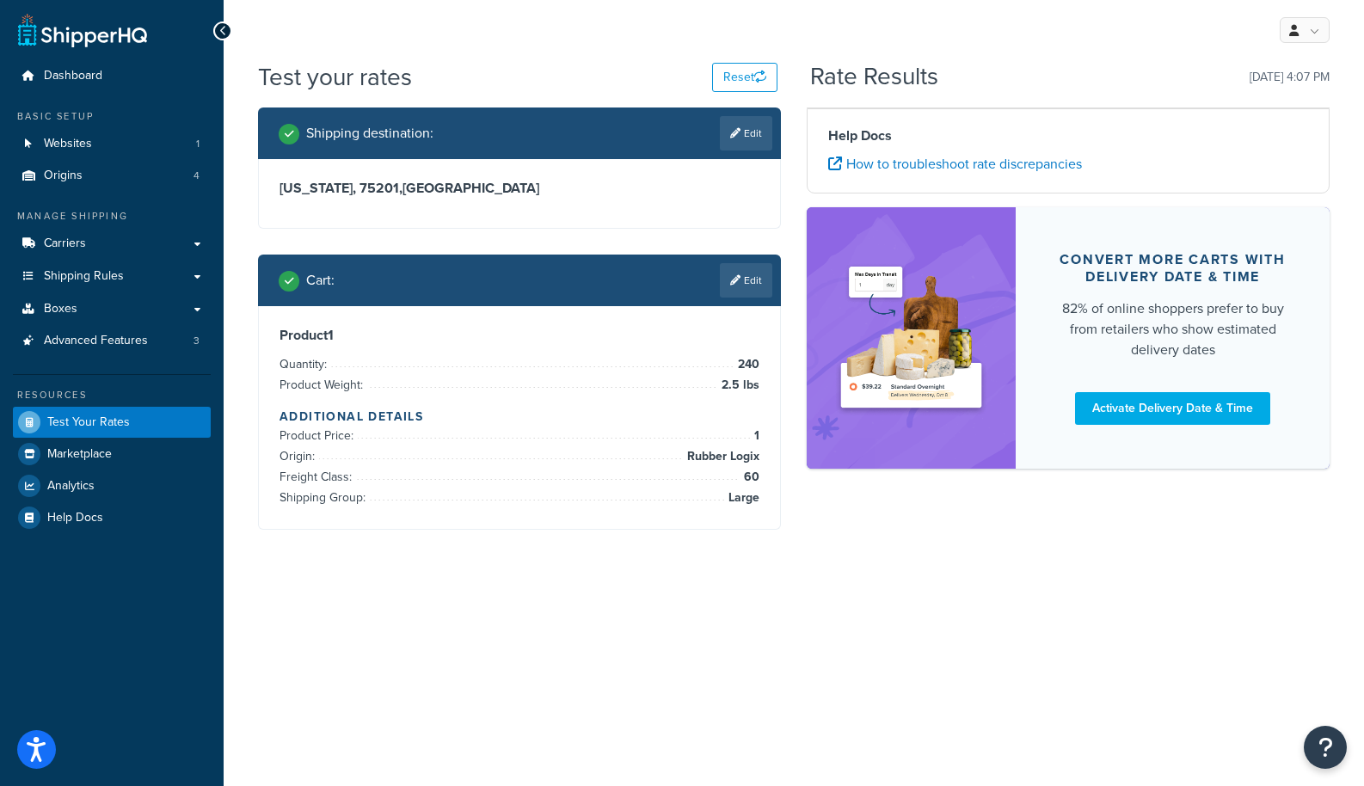
scroll to position [0, 0]
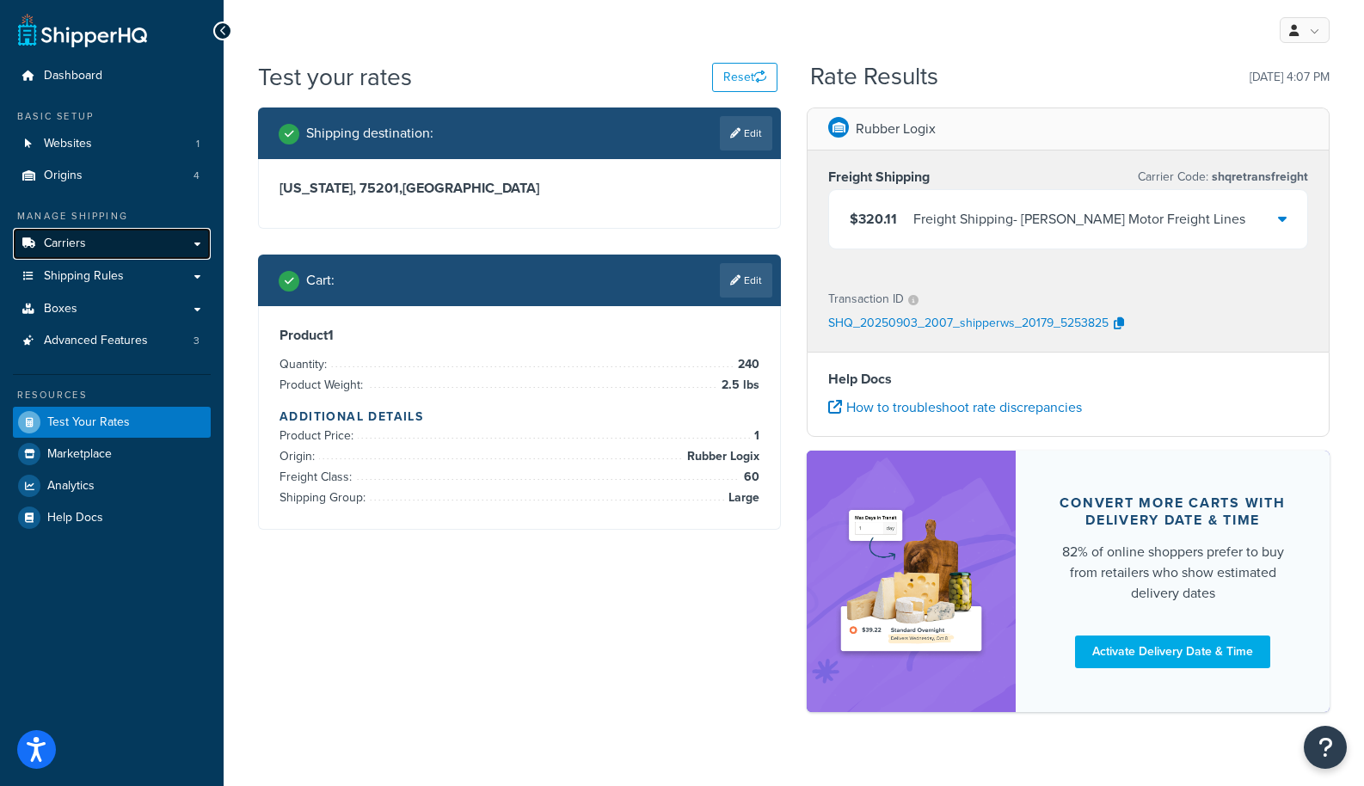
click at [153, 237] on link "Carriers" at bounding box center [112, 244] width 198 height 32
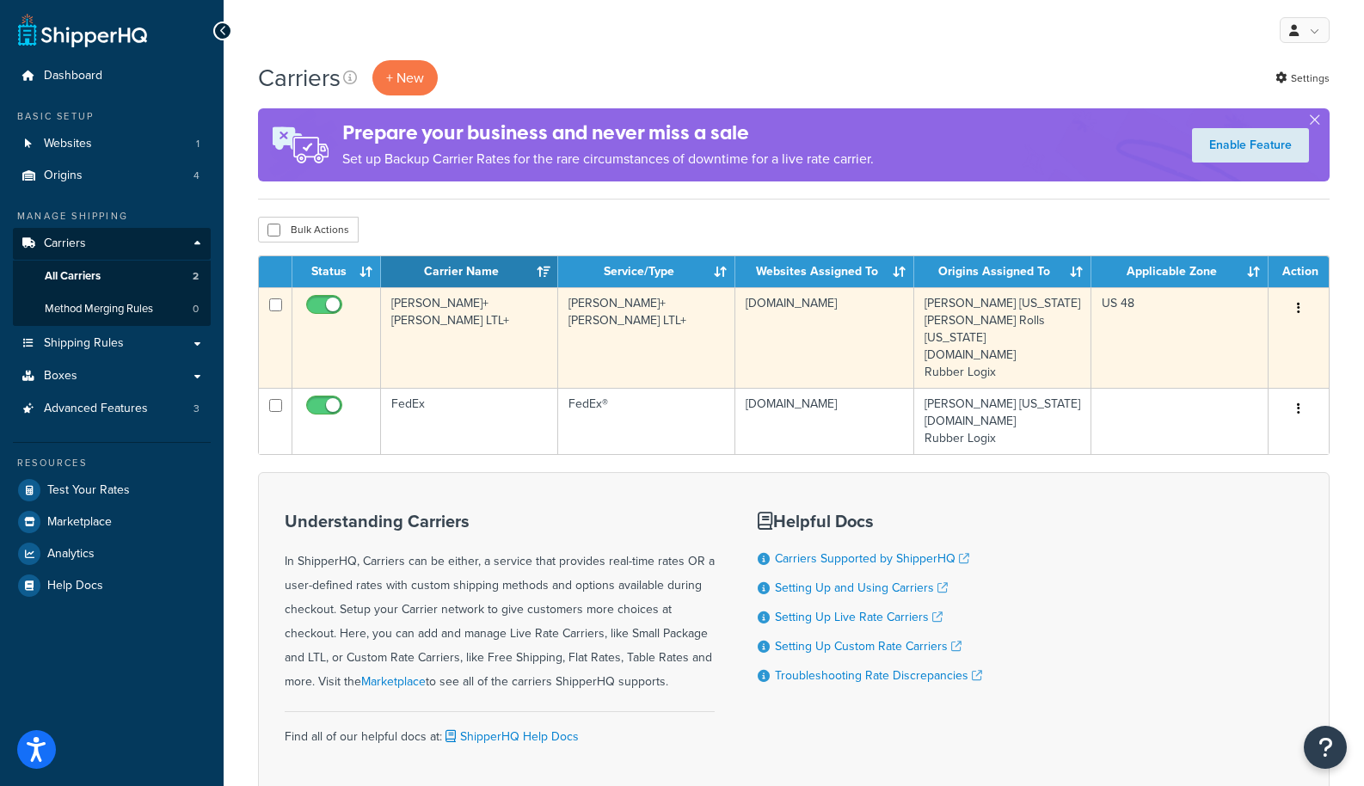
click at [423, 299] on td "[PERSON_NAME]+[PERSON_NAME] LTL+" at bounding box center [469, 337] width 177 height 101
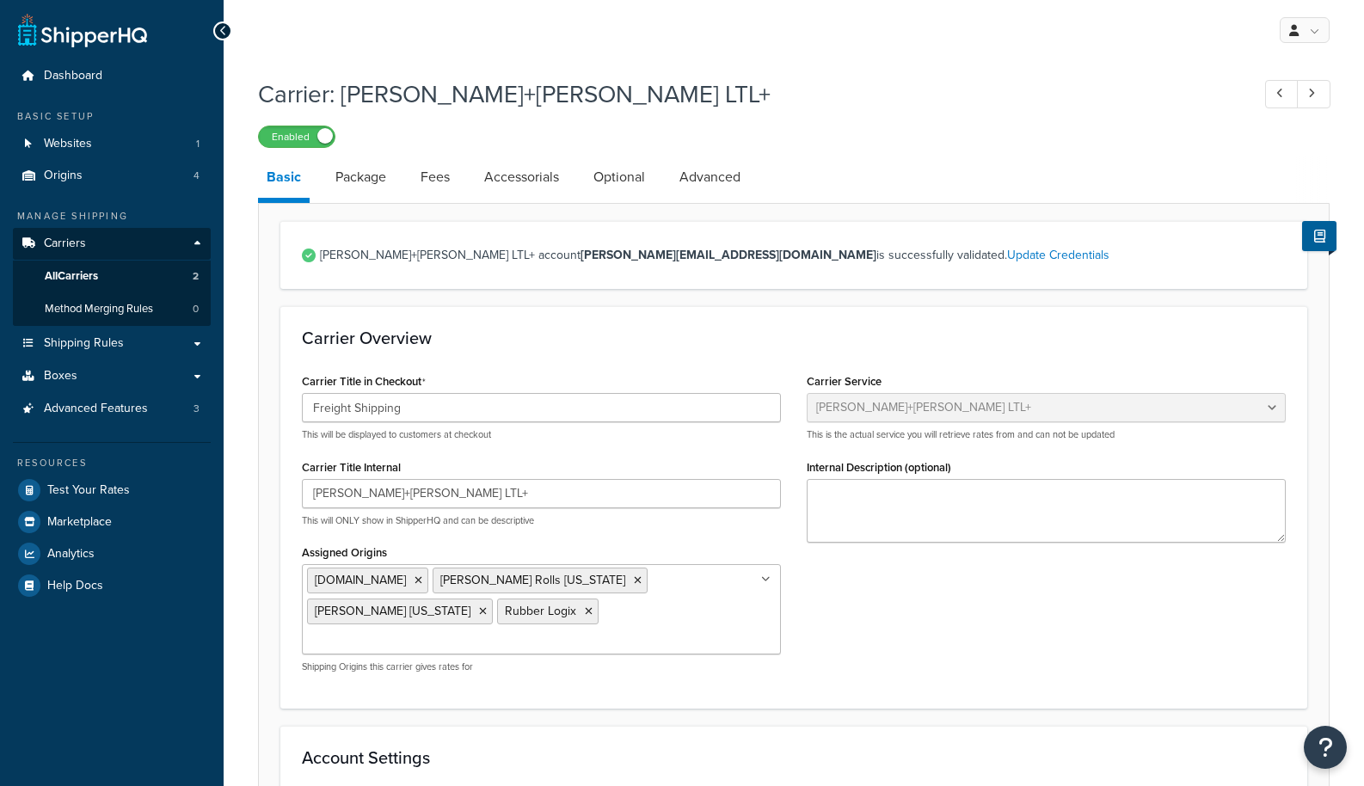
select select "reTransFreight"
click at [693, 189] on link "Advanced" at bounding box center [710, 177] width 78 height 41
select select "false"
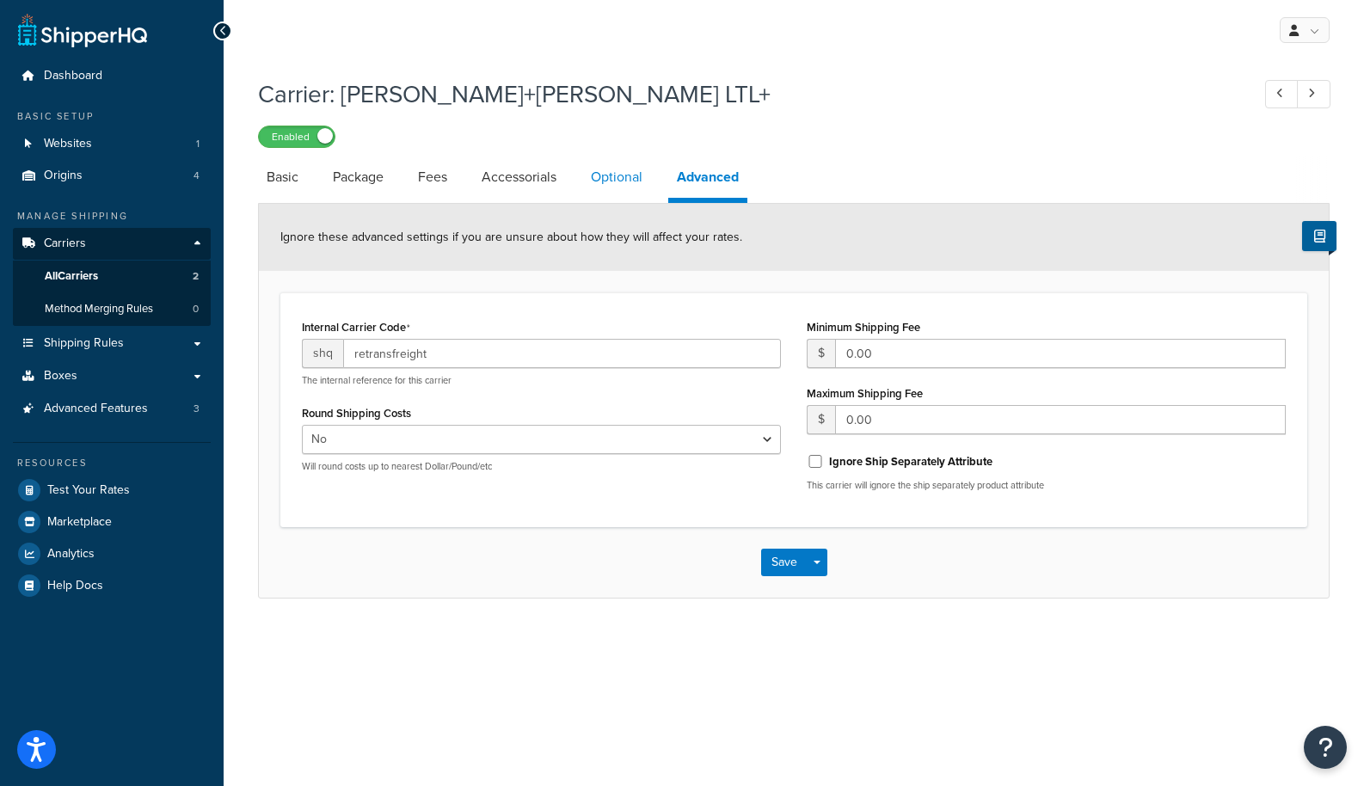
click at [613, 185] on link "Optional" at bounding box center [616, 177] width 69 height 41
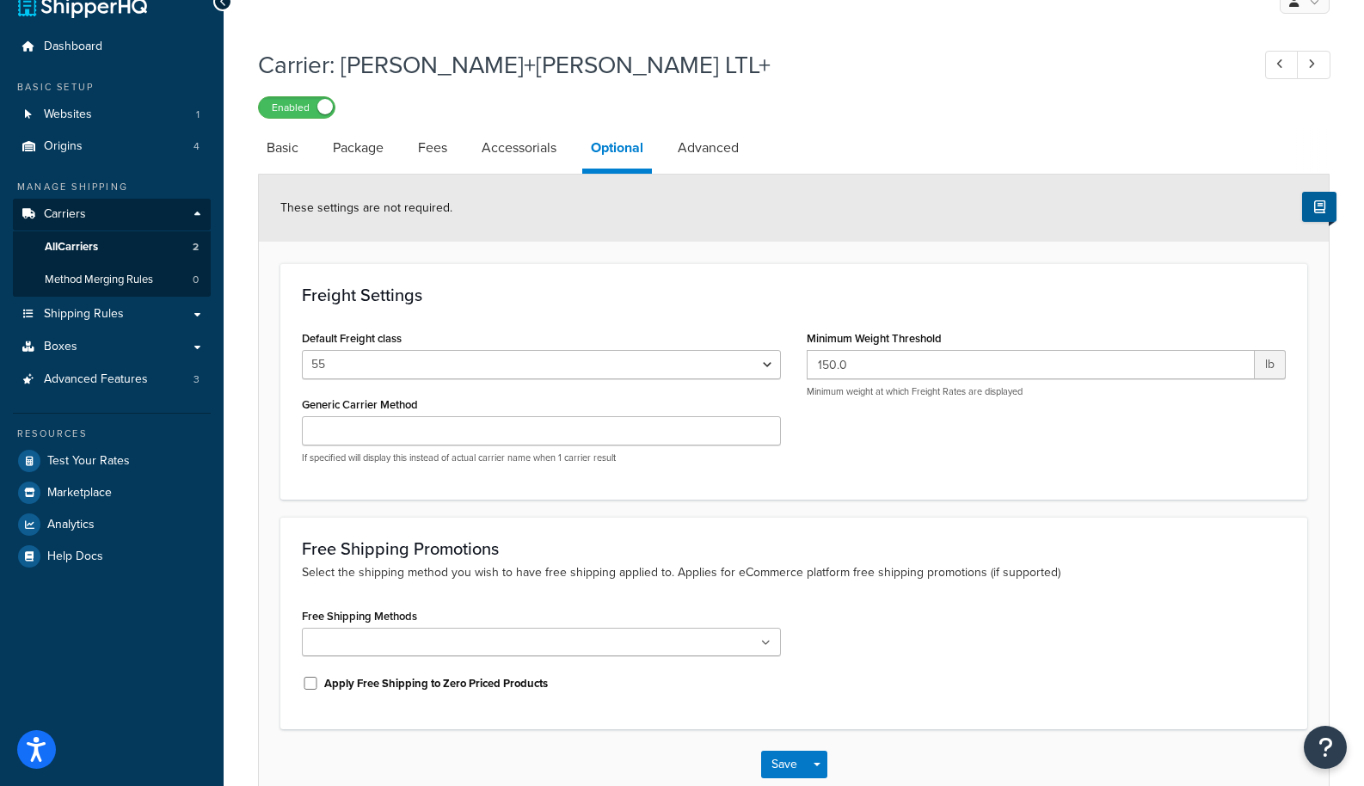
scroll to position [31, 0]
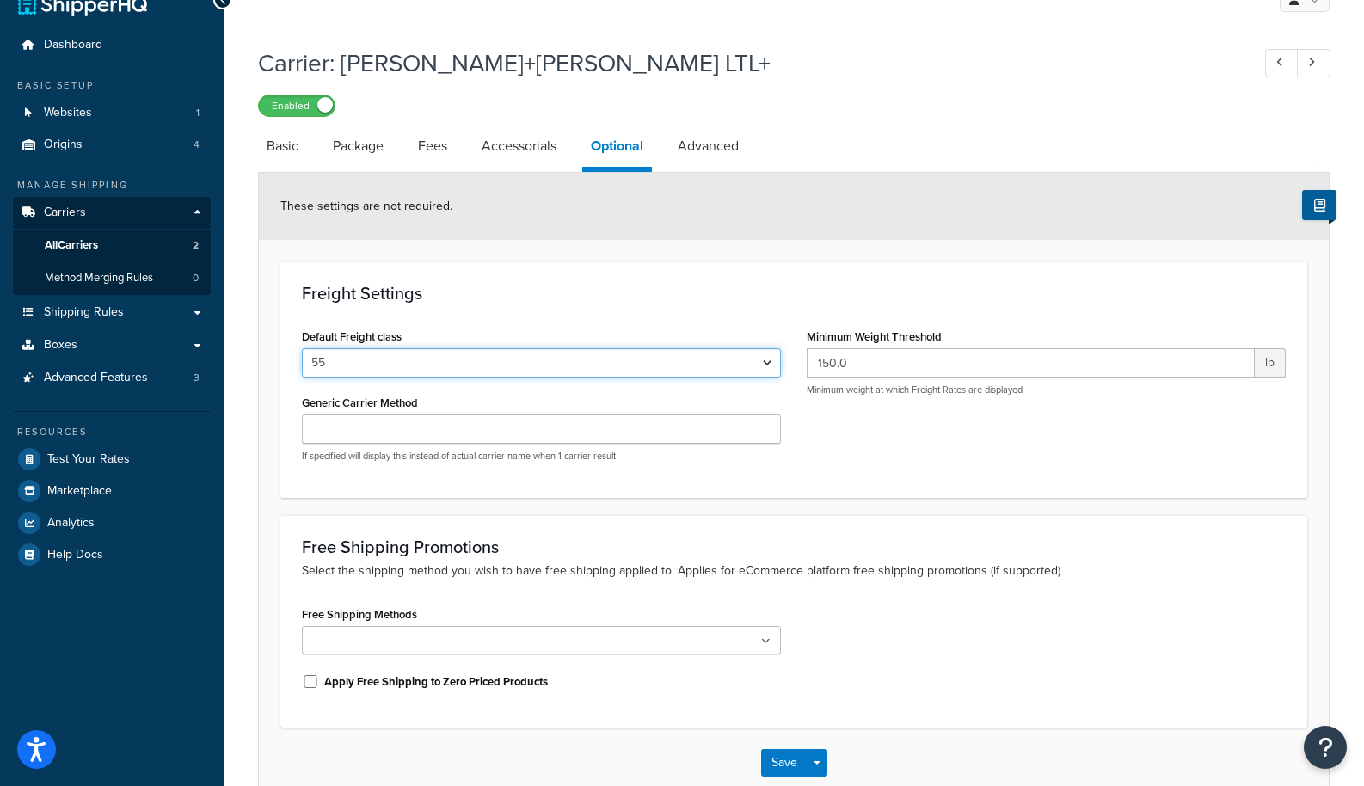
click at [570, 367] on select "50 55 60 65 70 77.5 85 92.5 100 110 125 150 175 200 250 300 400 500" at bounding box center [541, 362] width 479 height 29
select select "60"
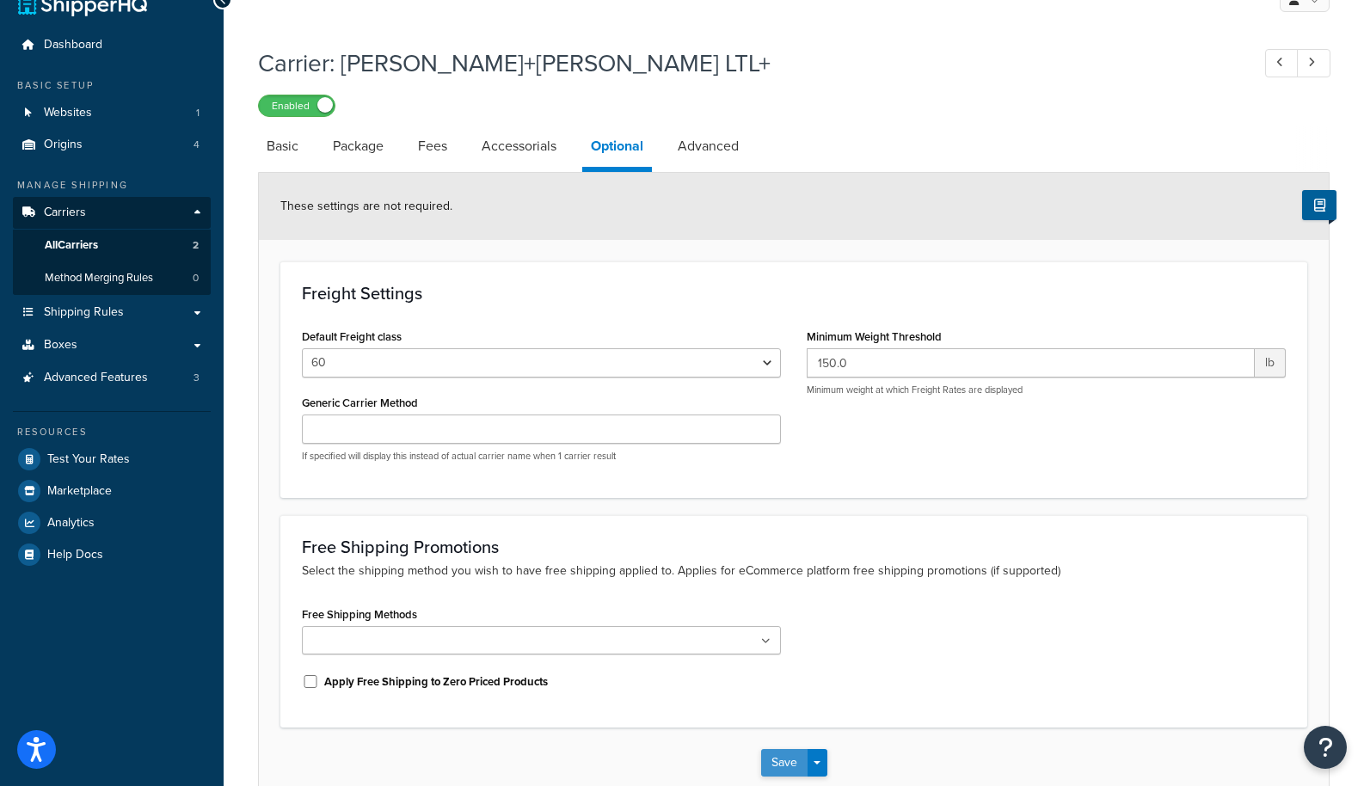
click at [782, 760] on button "Save" at bounding box center [784, 763] width 46 height 28
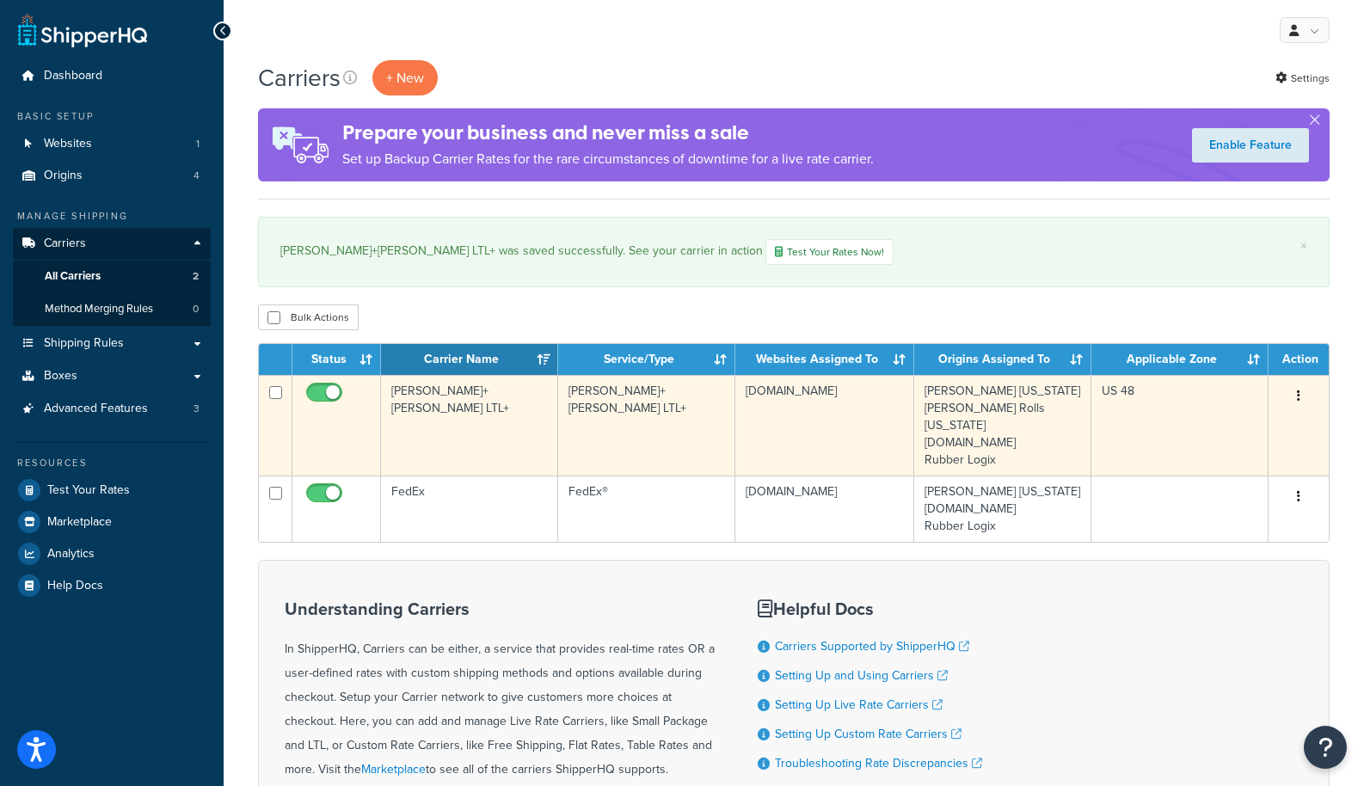
click at [424, 386] on td "[PERSON_NAME]+[PERSON_NAME] LTL+" at bounding box center [469, 425] width 177 height 101
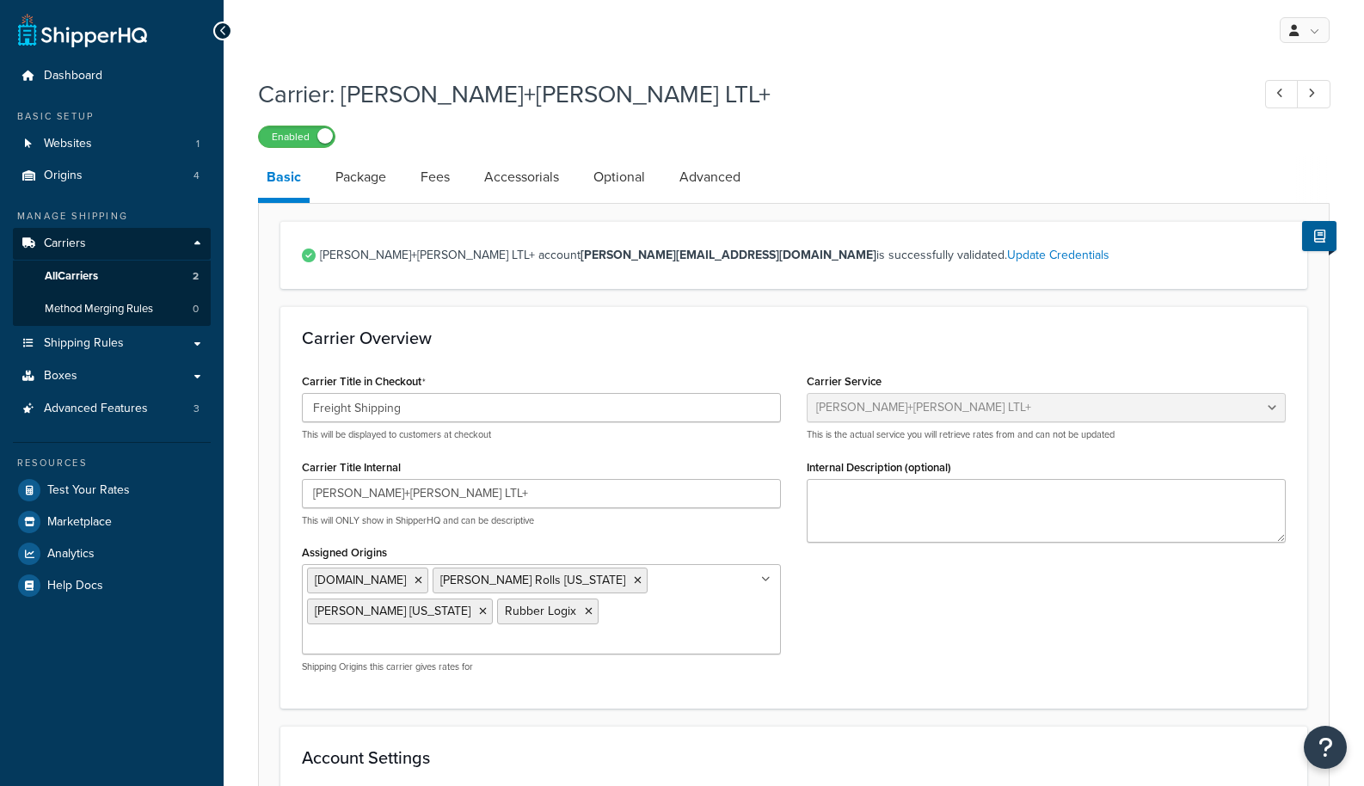
select select "reTransFreight"
click at [539, 194] on link "Accessorials" at bounding box center [522, 177] width 92 height 41
select select "residential"
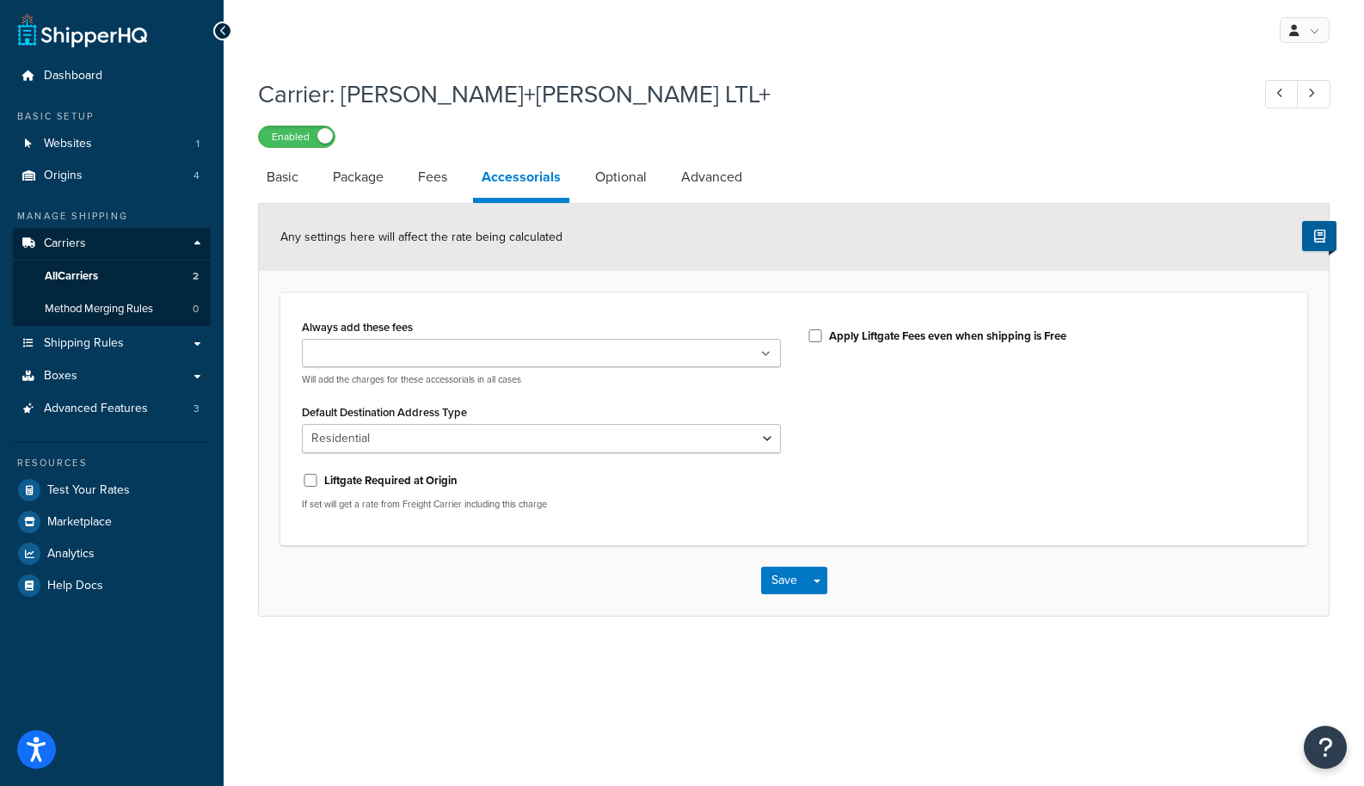
click at [545, 346] on ul at bounding box center [541, 353] width 479 height 28
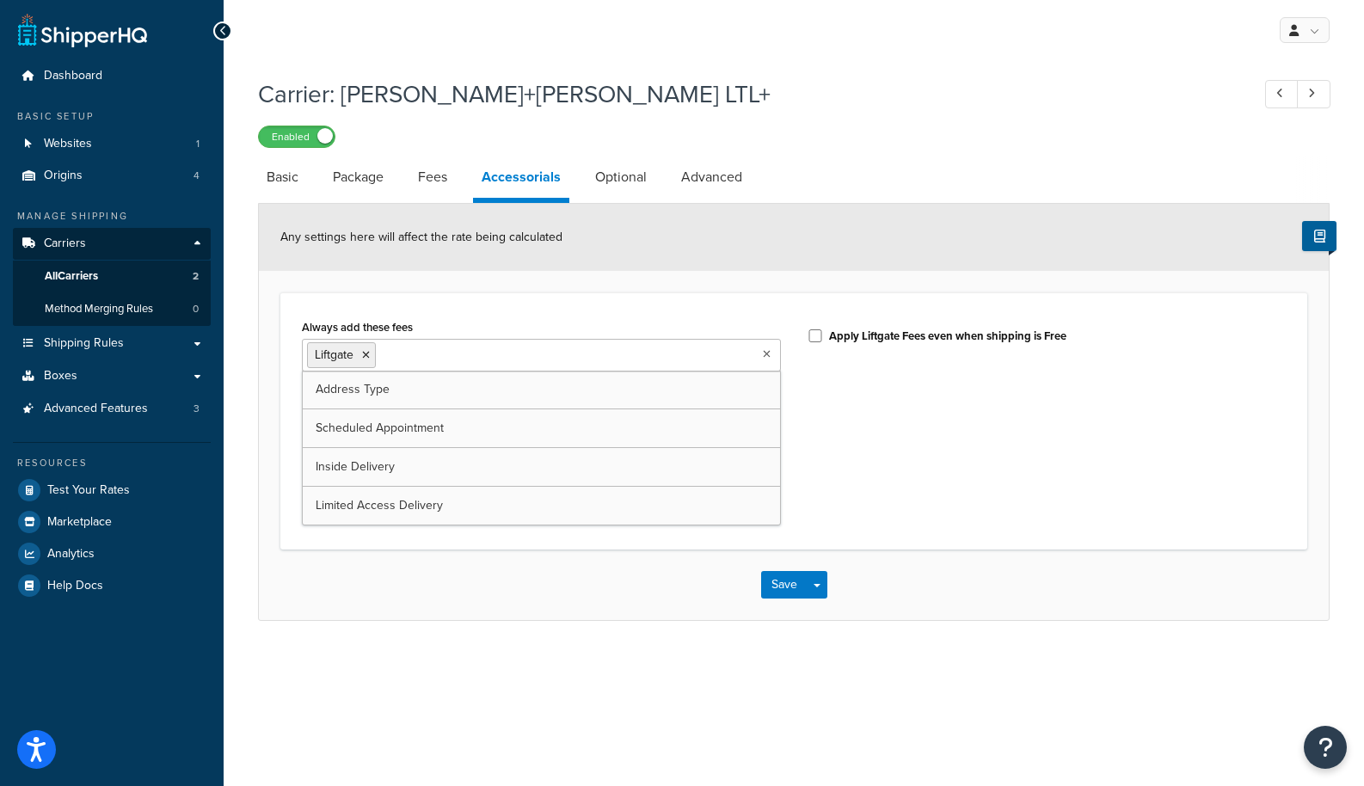
click at [926, 420] on div "Always add these fees Liftgate Address Type Scheduled Appointment Inside Delive…" at bounding box center [794, 421] width 1010 height 213
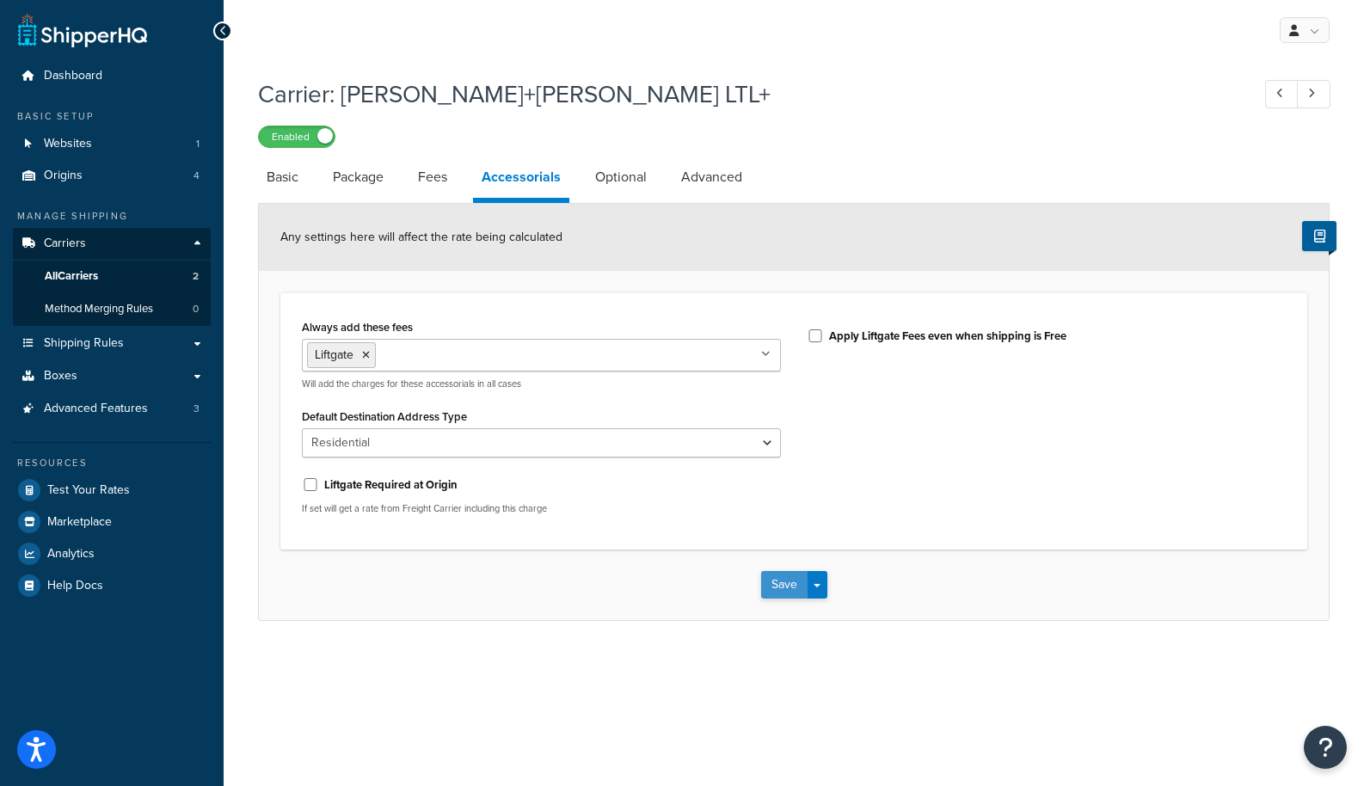
click at [780, 590] on button "Save" at bounding box center [784, 585] width 46 height 28
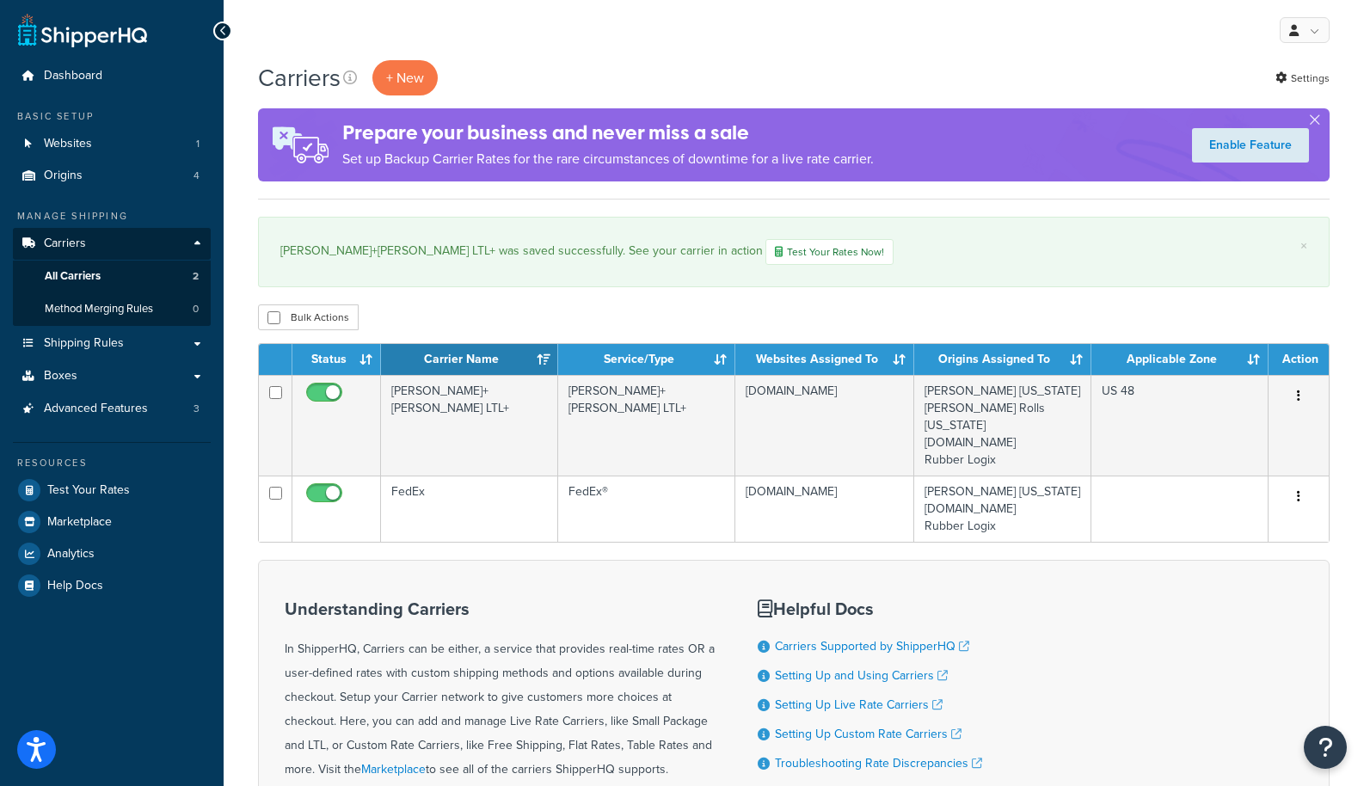
click at [423, 364] on th "Carrier Name" at bounding box center [469, 359] width 177 height 31
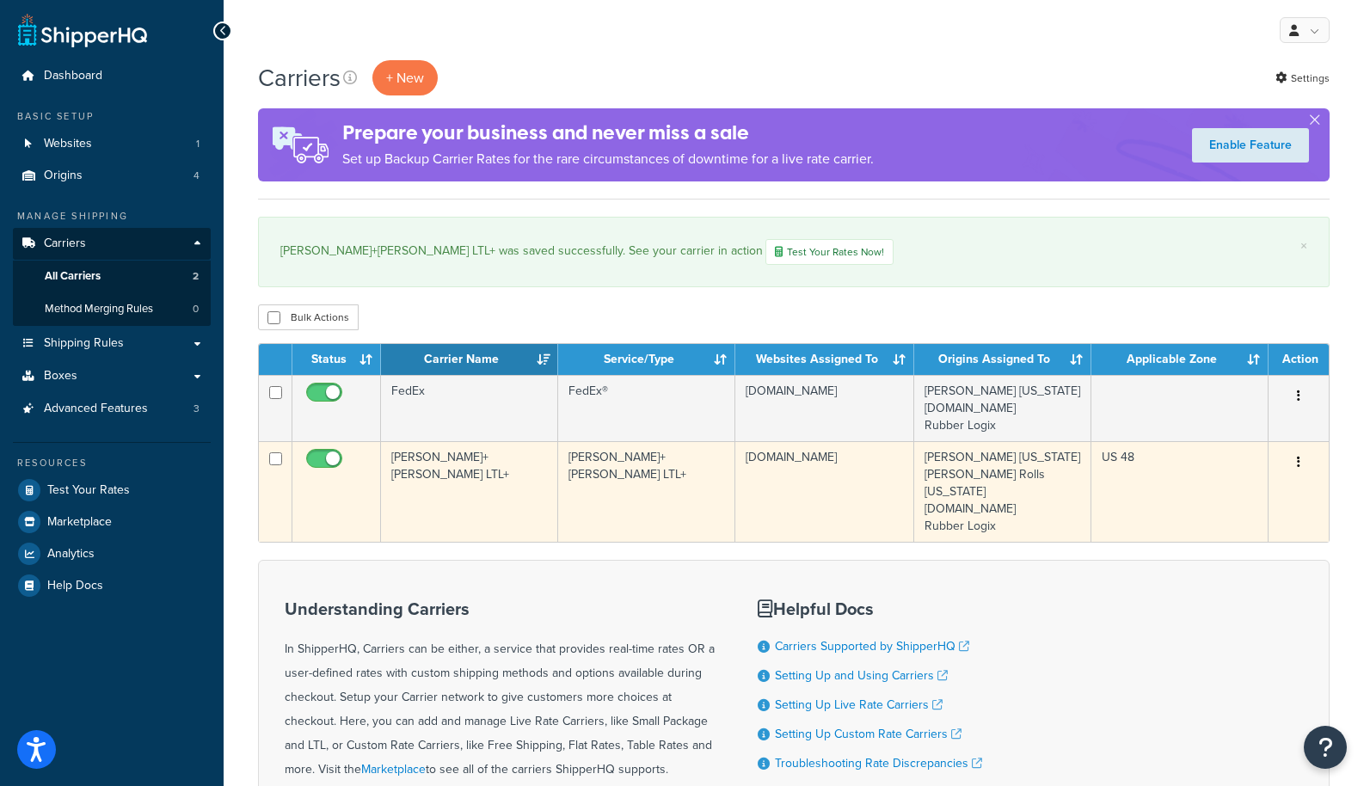
click at [421, 470] on td "[PERSON_NAME]+[PERSON_NAME] LTL+" at bounding box center [469, 491] width 177 height 101
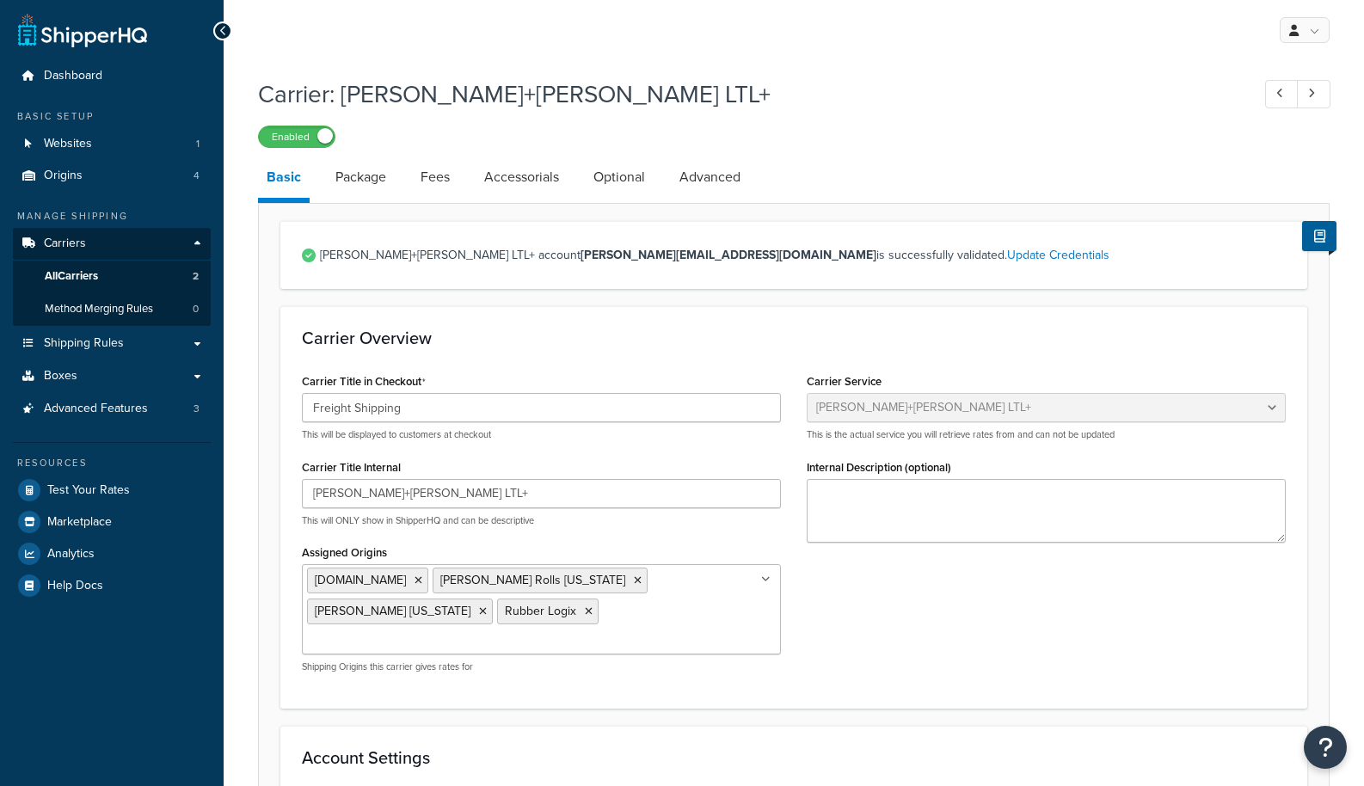
select select "reTransFreight"
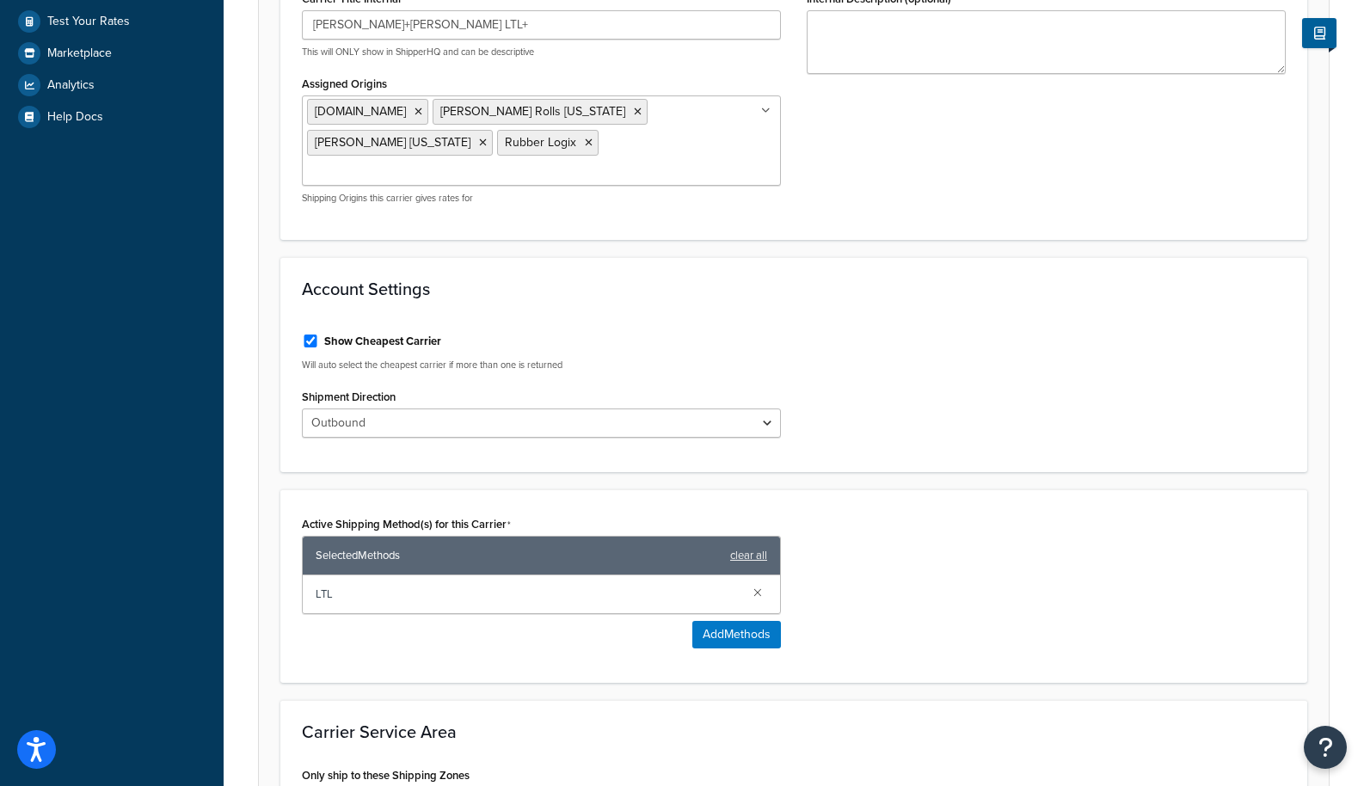
scroll to position [471, 0]
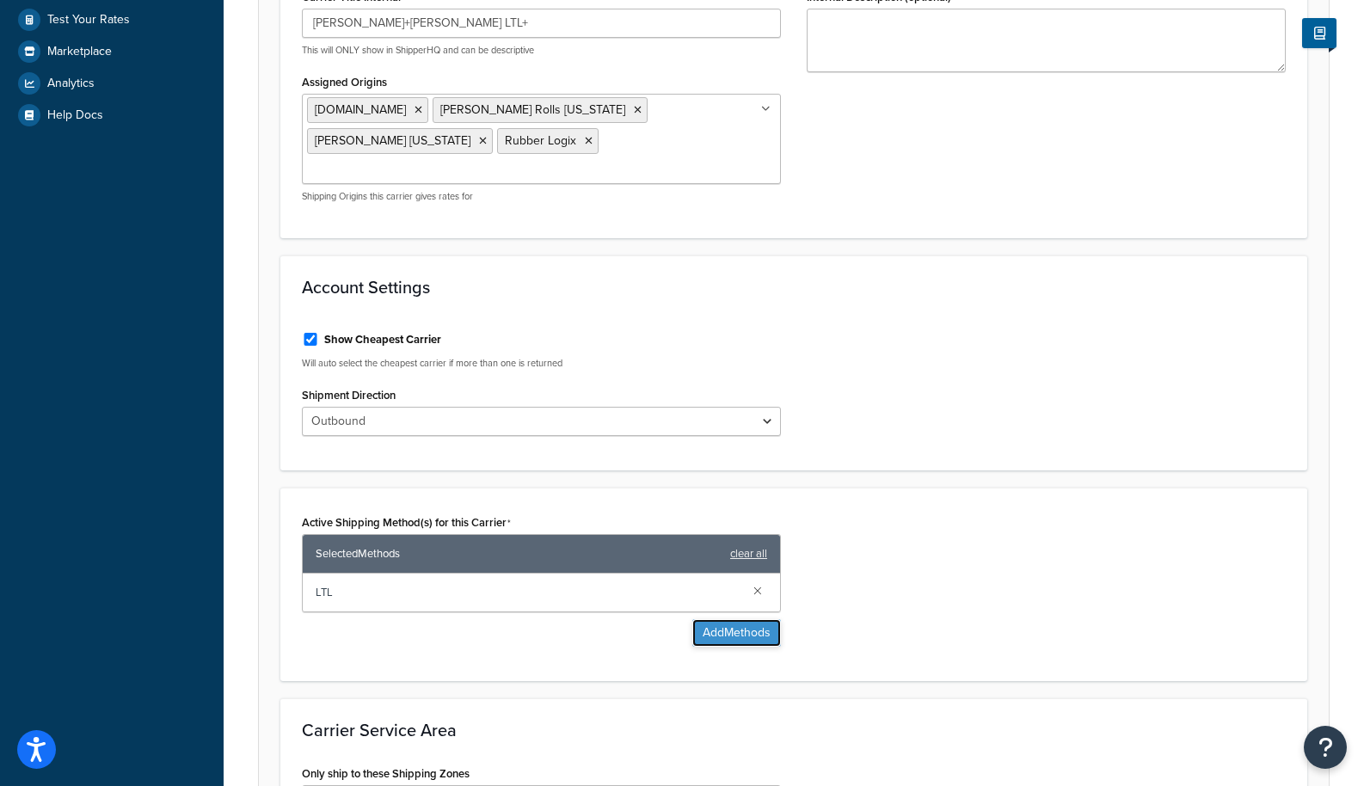
click at [720, 619] on button "Add Methods" at bounding box center [737, 633] width 89 height 28
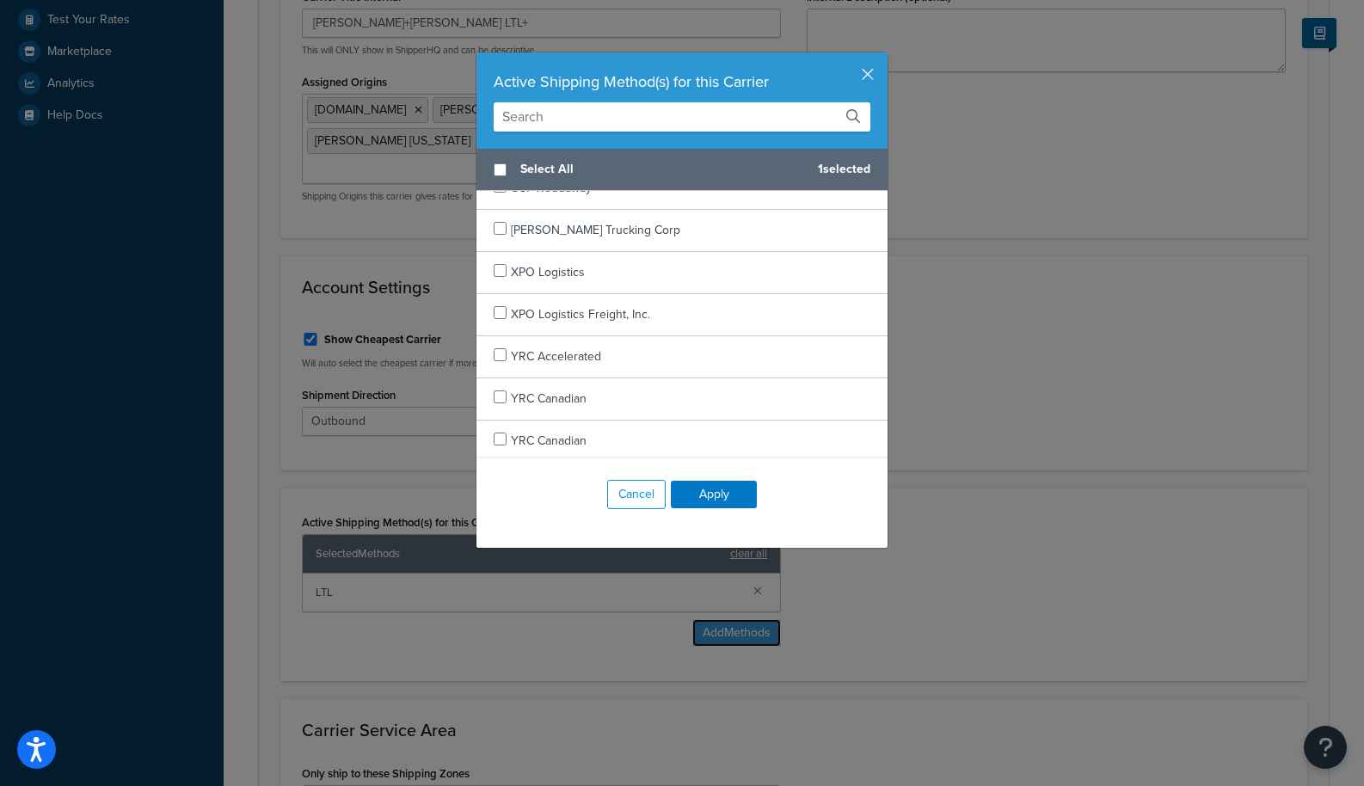
scroll to position [2682, 0]
click at [628, 497] on button "Cancel" at bounding box center [636, 494] width 58 height 29
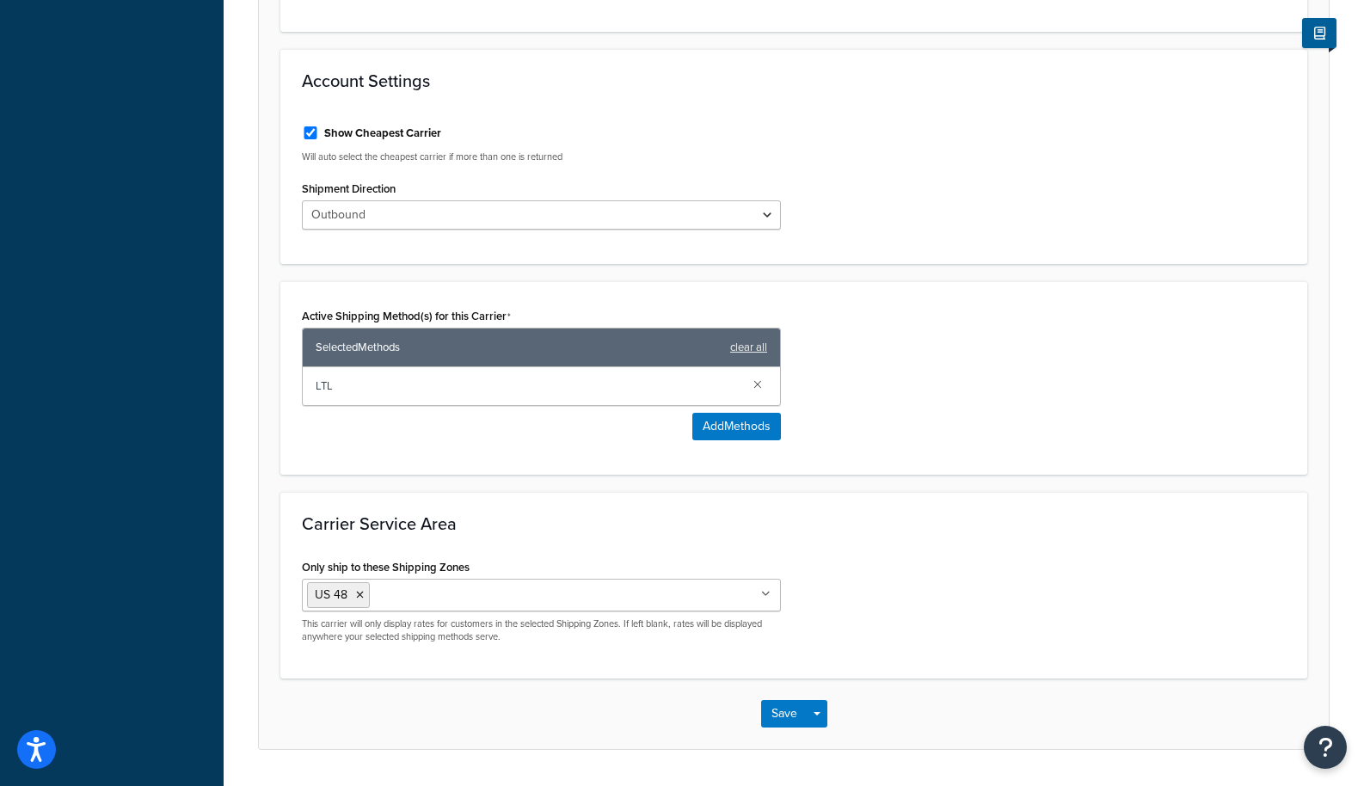
scroll to position [687, 0]
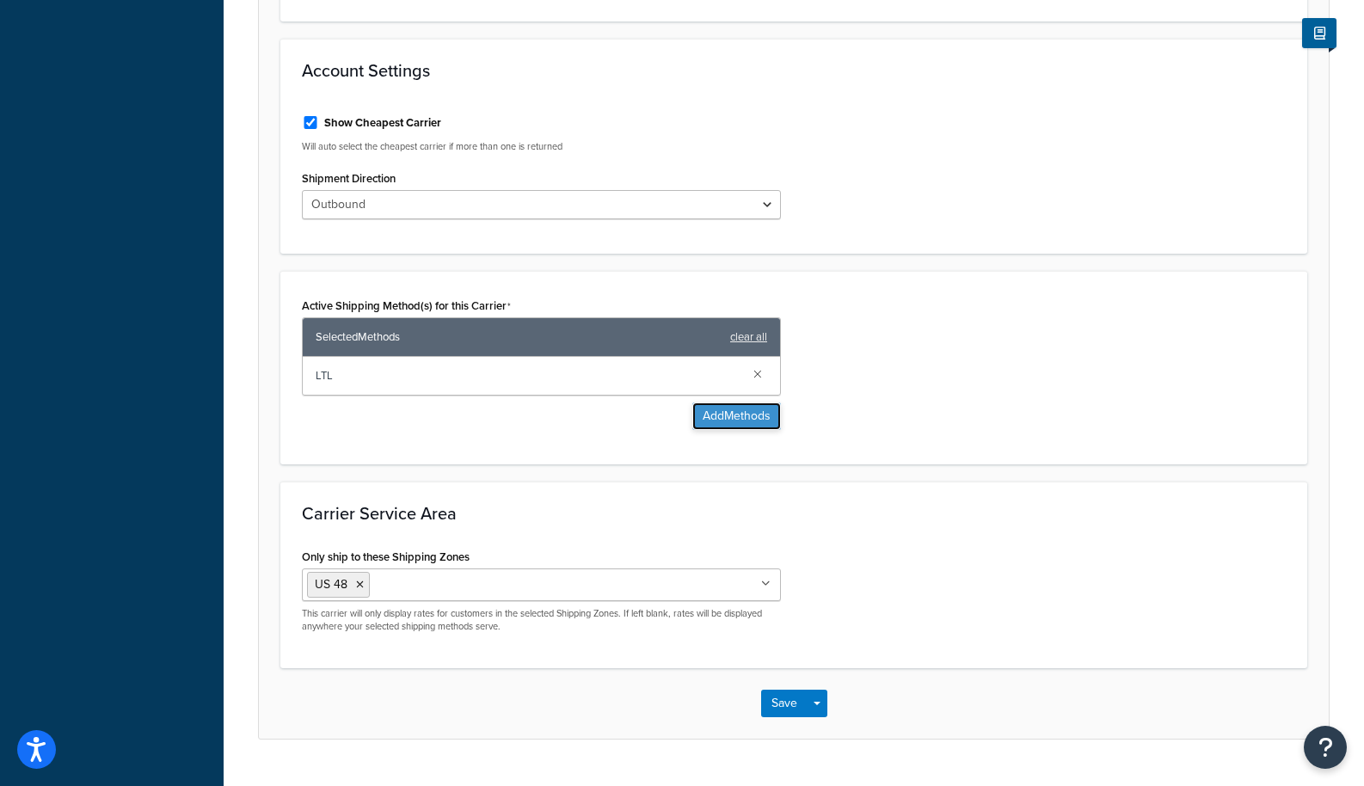
click at [725, 403] on button "Add Methods" at bounding box center [737, 417] width 89 height 28
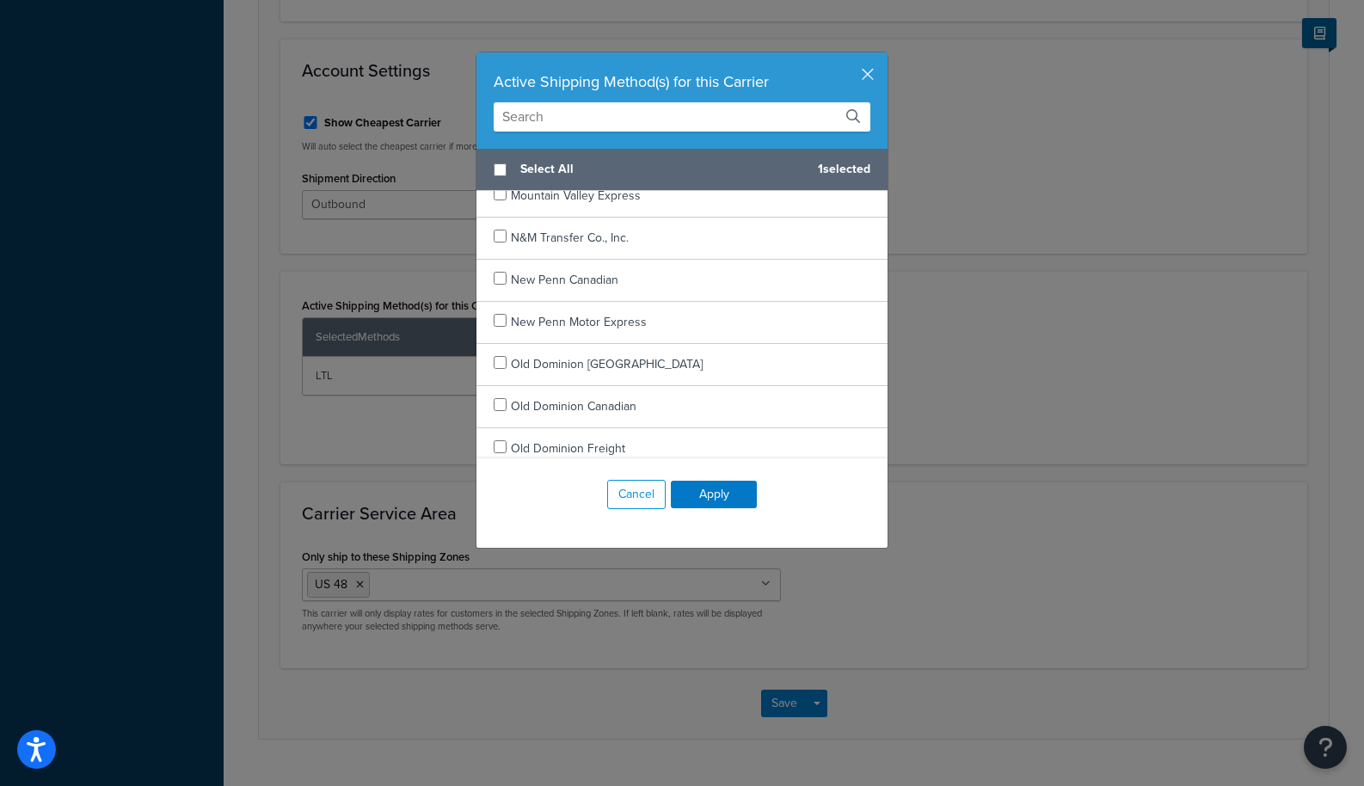
scroll to position [1240, 0]
click at [628, 501] on button "Cancel" at bounding box center [636, 494] width 58 height 29
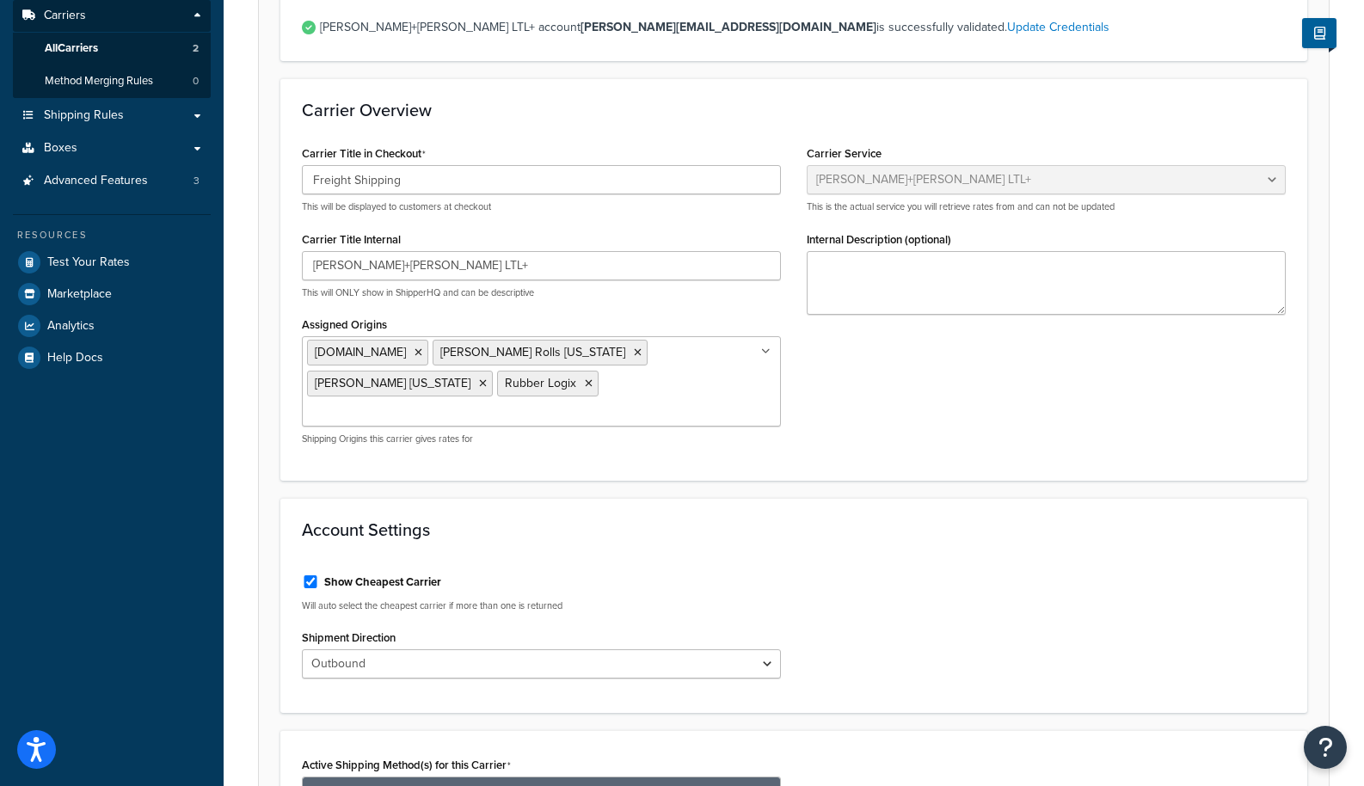
scroll to position [0, 0]
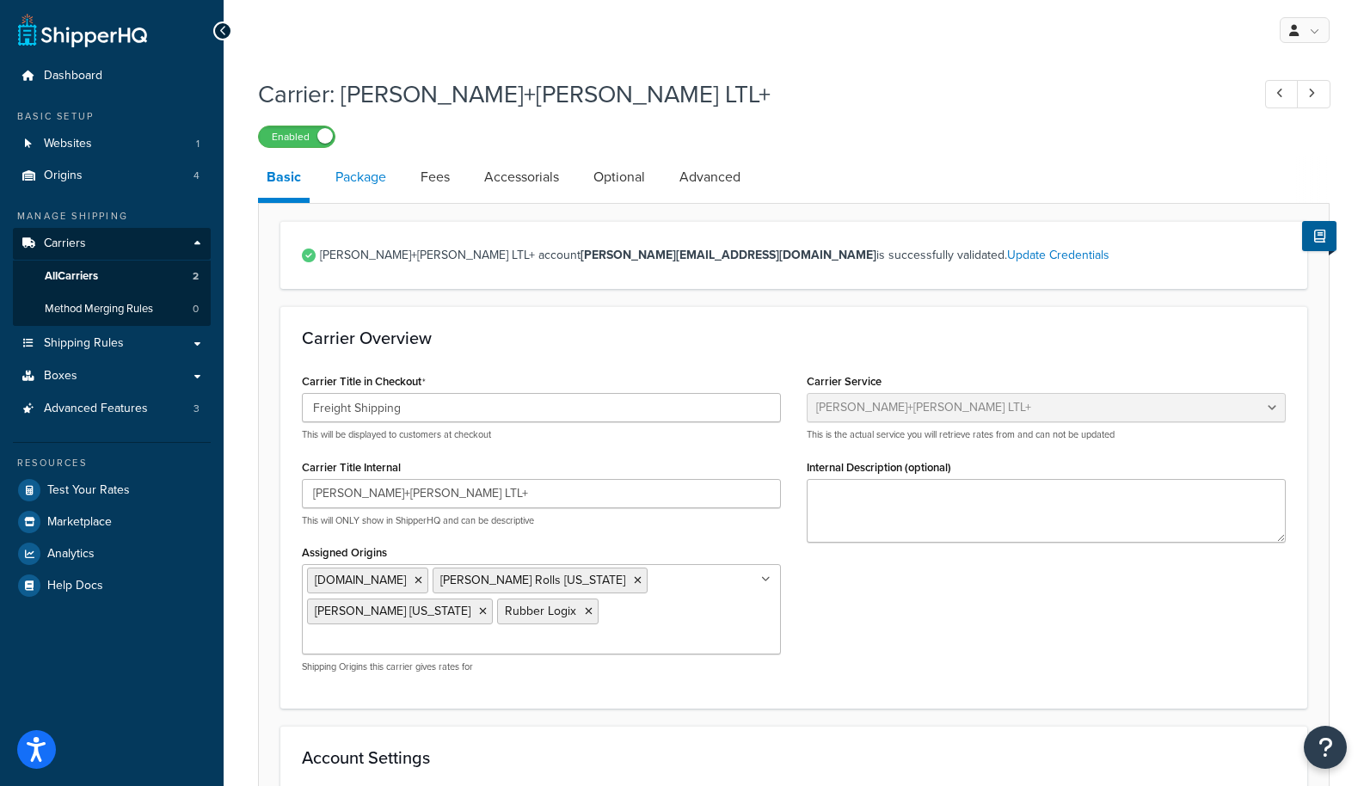
click at [356, 196] on link "Package" at bounding box center [361, 177] width 68 height 41
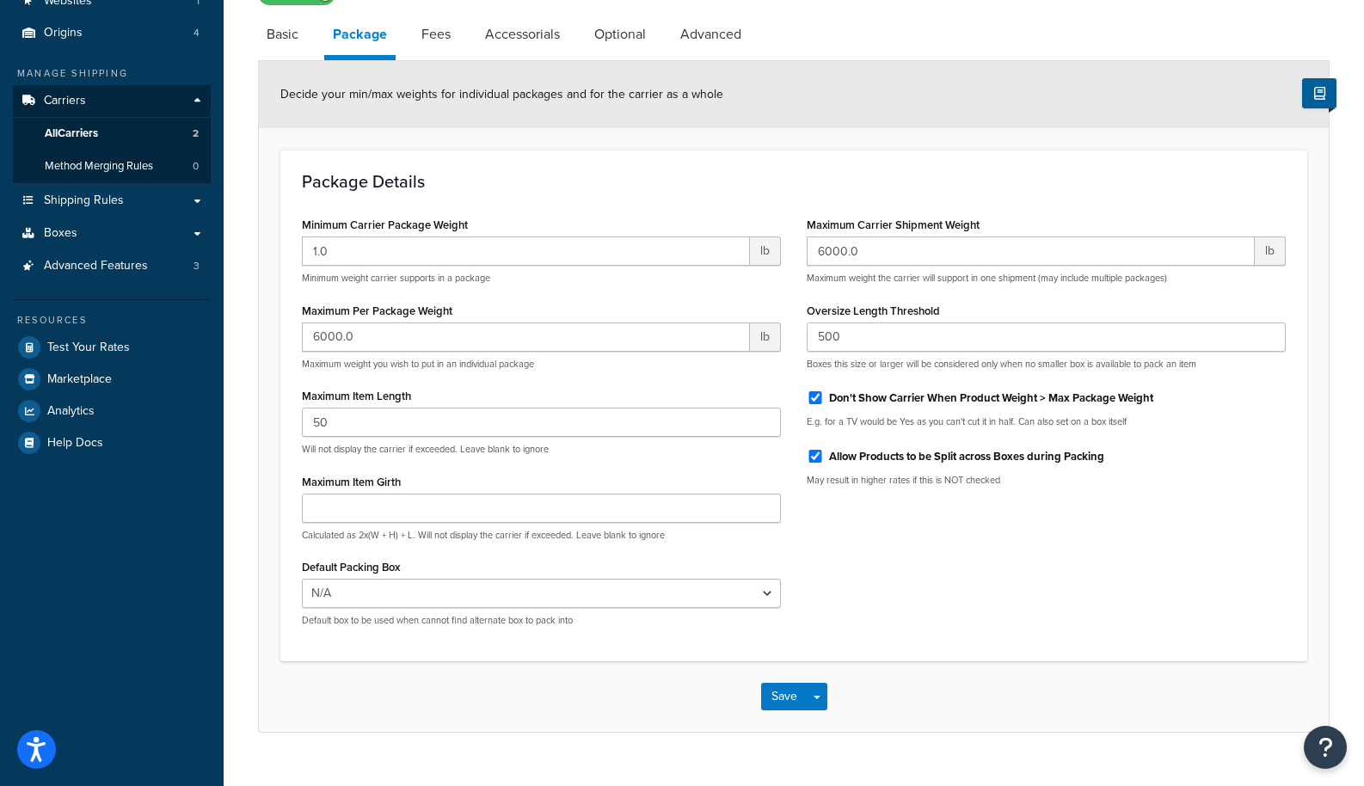
scroll to position [151, 0]
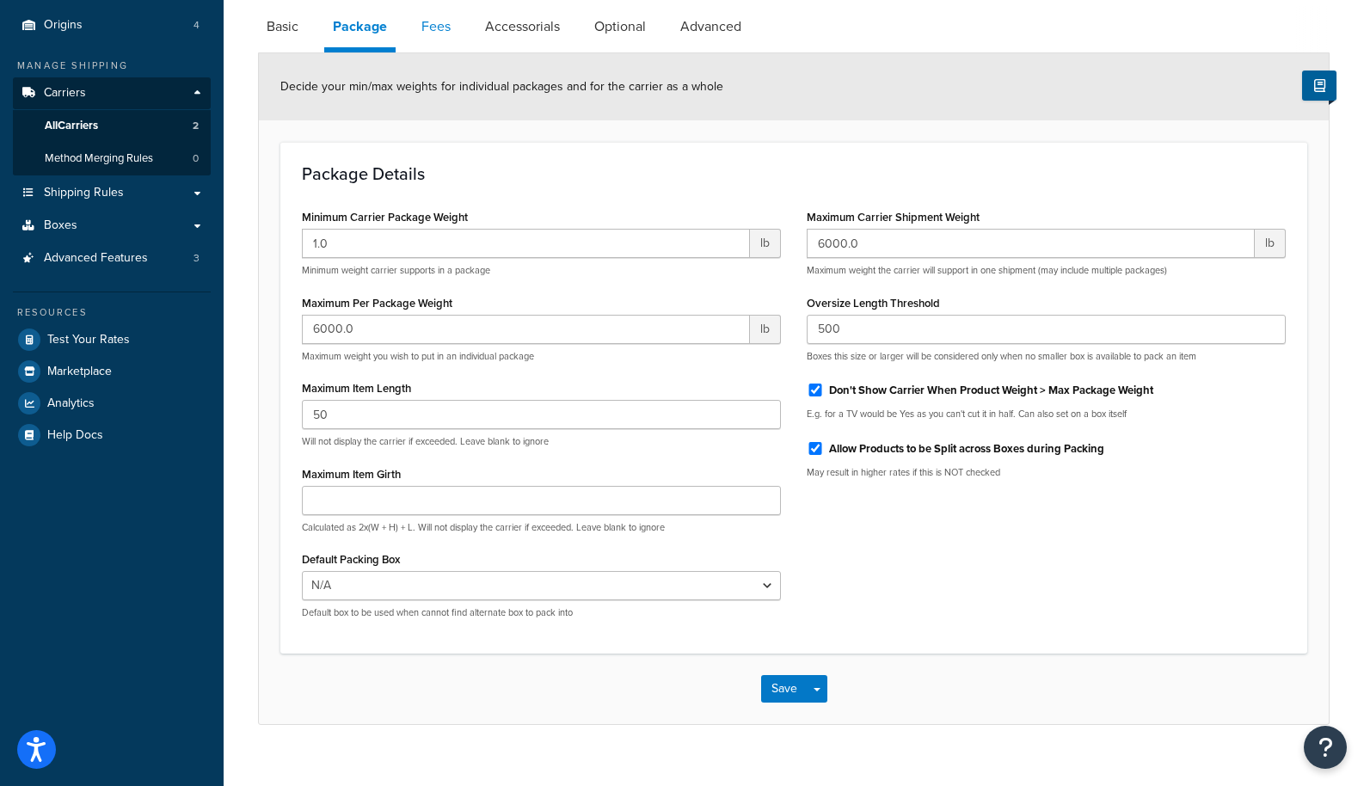
click at [442, 25] on link "Fees" at bounding box center [436, 26] width 46 height 41
select select "AFTER"
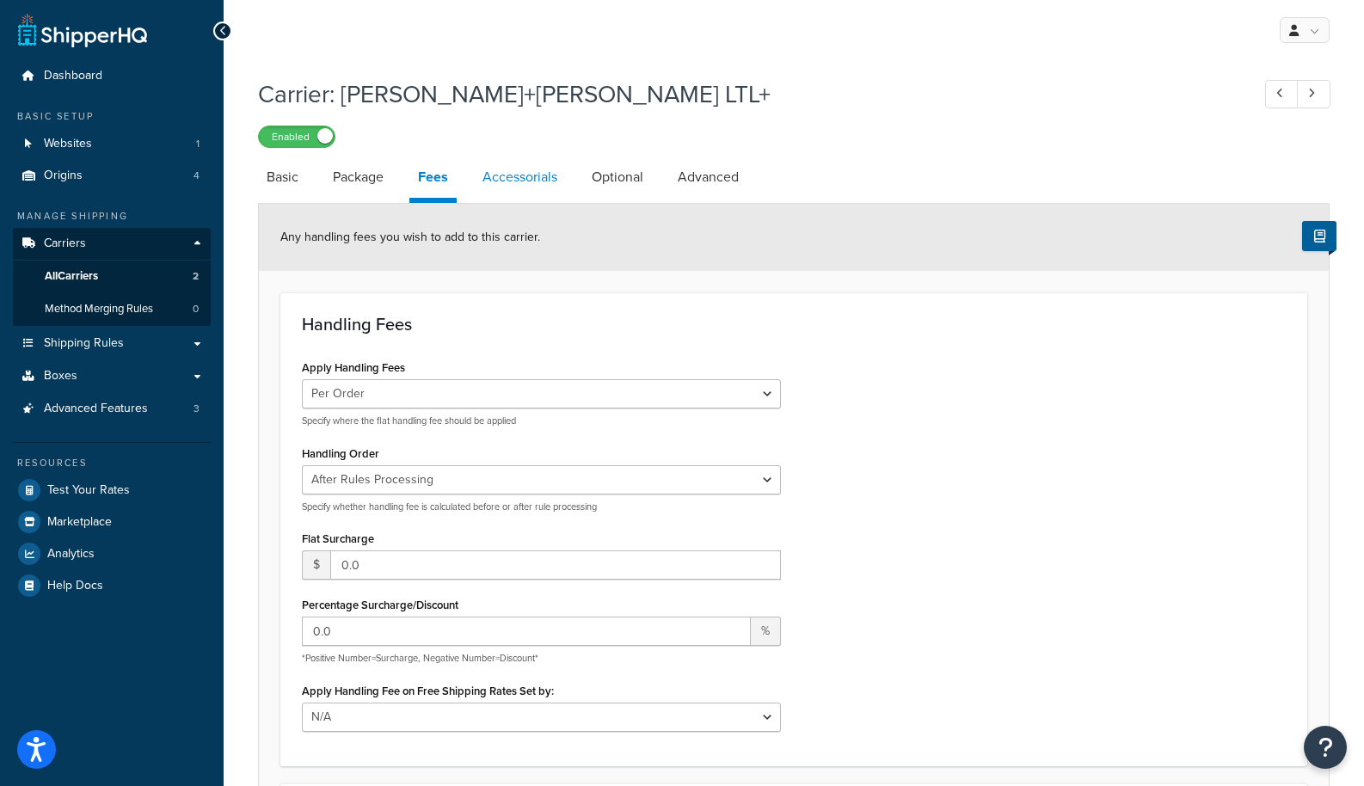
click at [511, 175] on link "Accessorials" at bounding box center [520, 177] width 92 height 41
select select "residential"
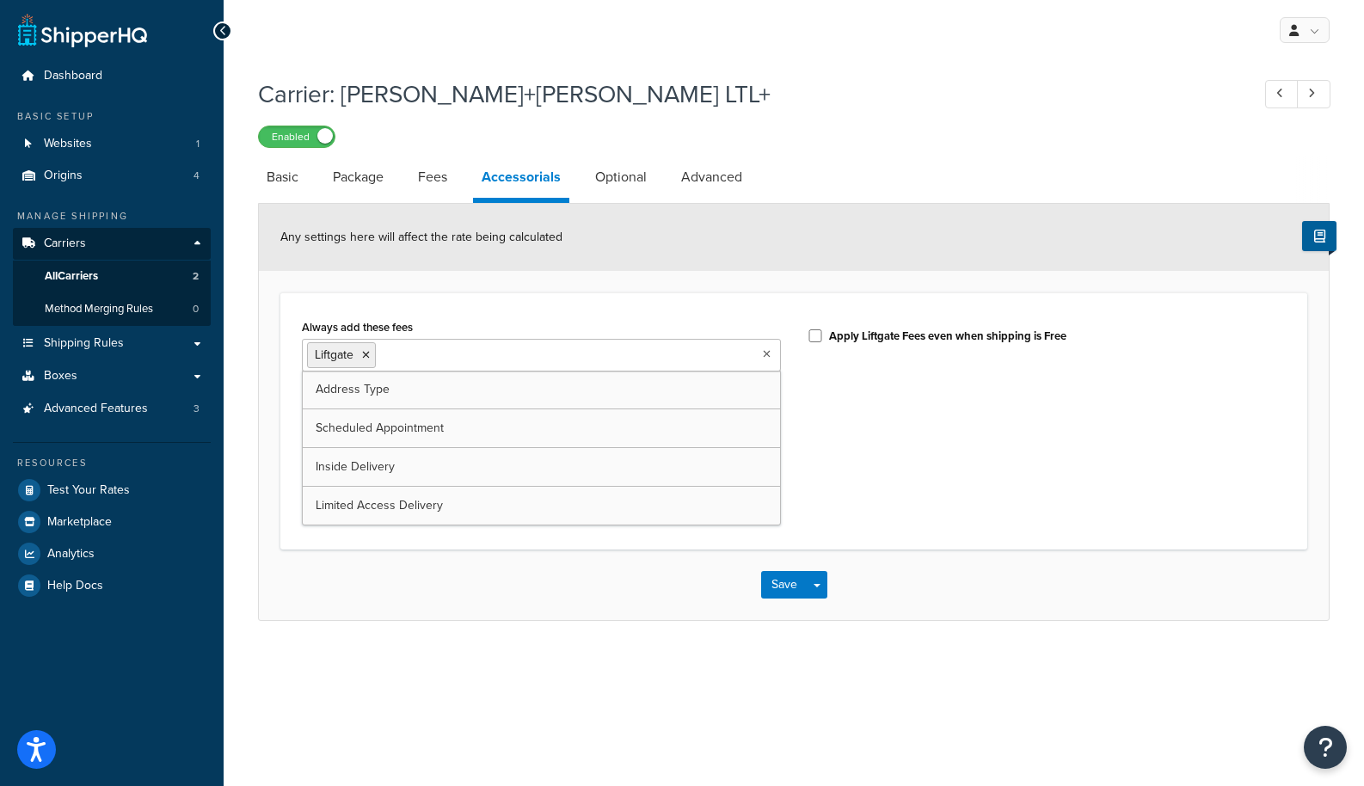
click at [519, 369] on ul "Liftgate" at bounding box center [541, 355] width 479 height 33
click at [551, 280] on form "Any settings here will affect the rate being calculated Always add these fees L…" at bounding box center [794, 412] width 1070 height 416
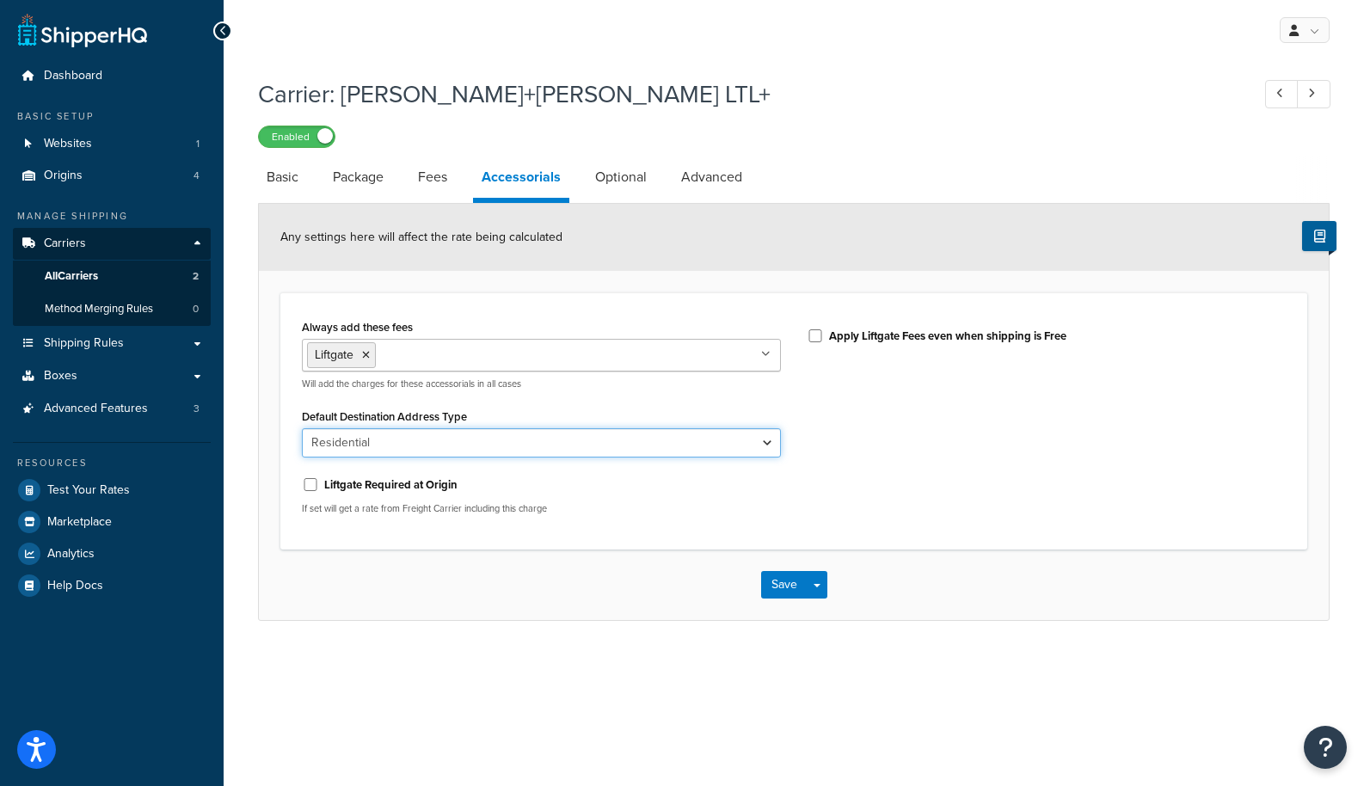
click at [465, 446] on select "Business Residential" at bounding box center [541, 442] width 479 height 29
click at [141, 415] on span "Advanced Features" at bounding box center [96, 409] width 104 height 15
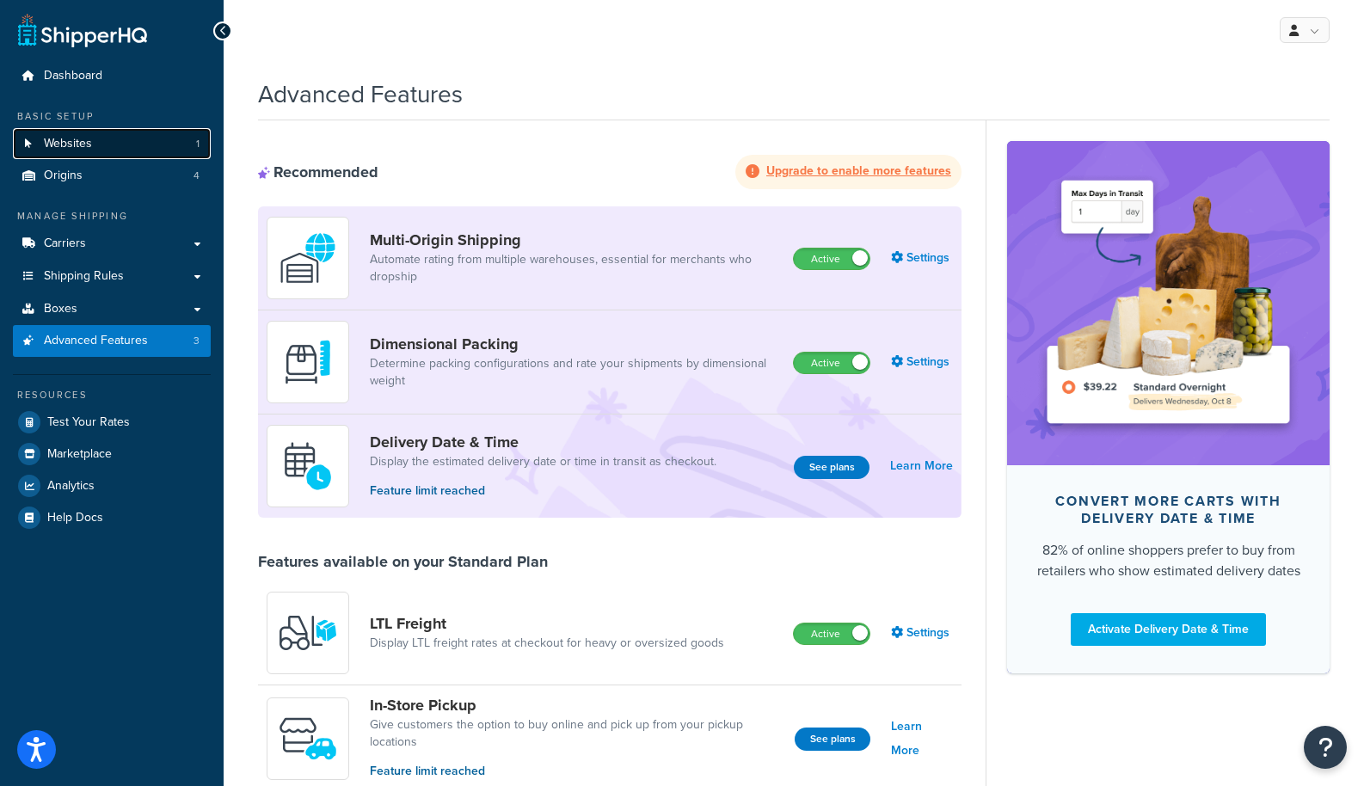
click at [130, 153] on link "Websites 1" at bounding box center [112, 144] width 198 height 32
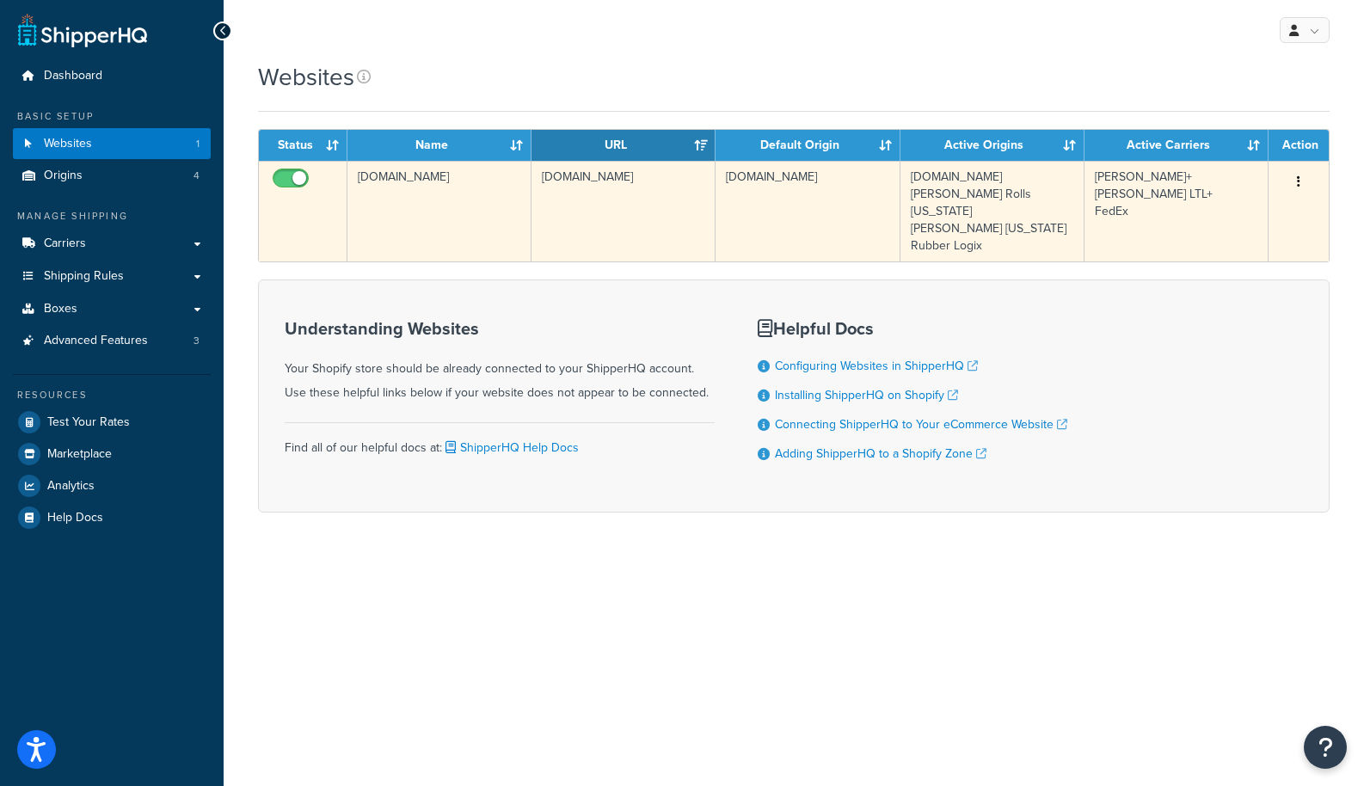
click at [367, 191] on td "[DOMAIN_NAME]" at bounding box center [440, 211] width 184 height 101
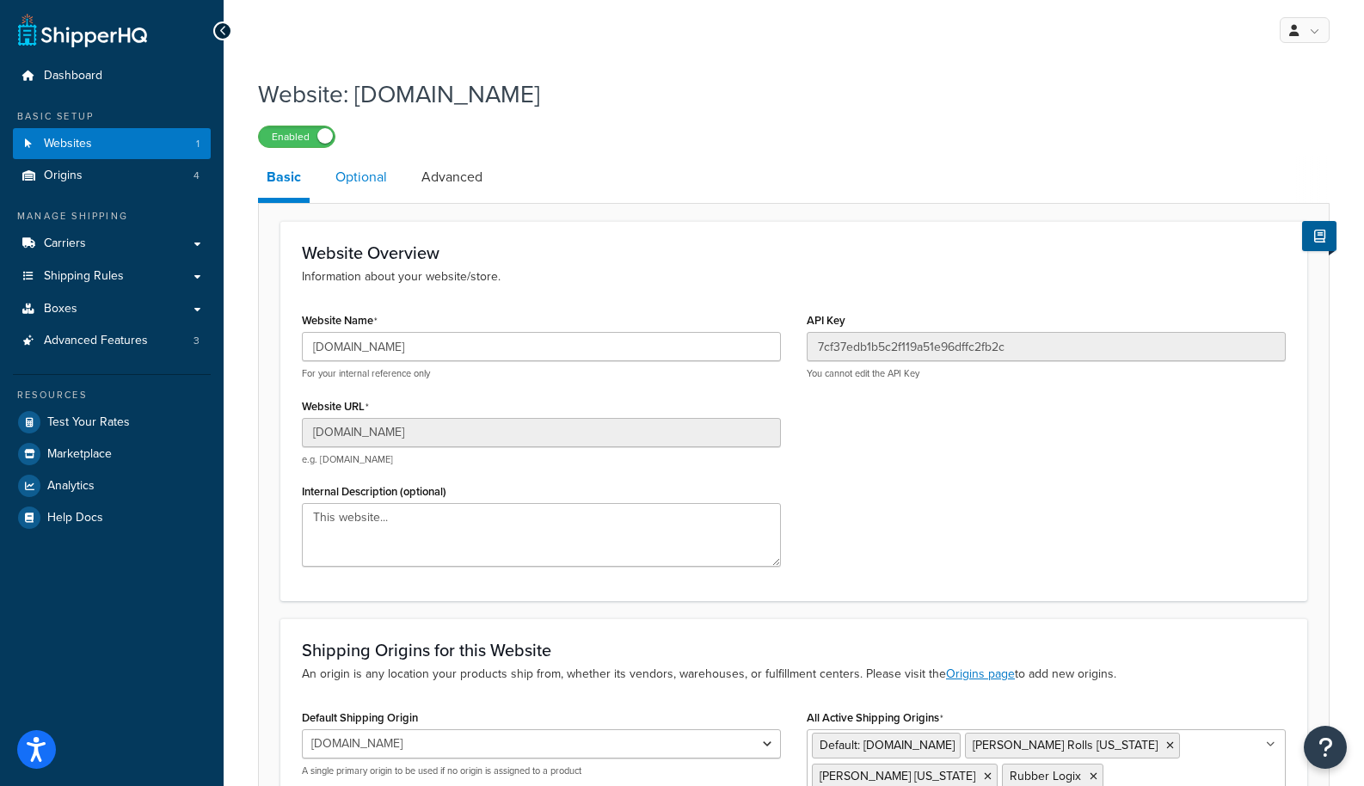
click at [370, 175] on link "Optional" at bounding box center [361, 177] width 69 height 41
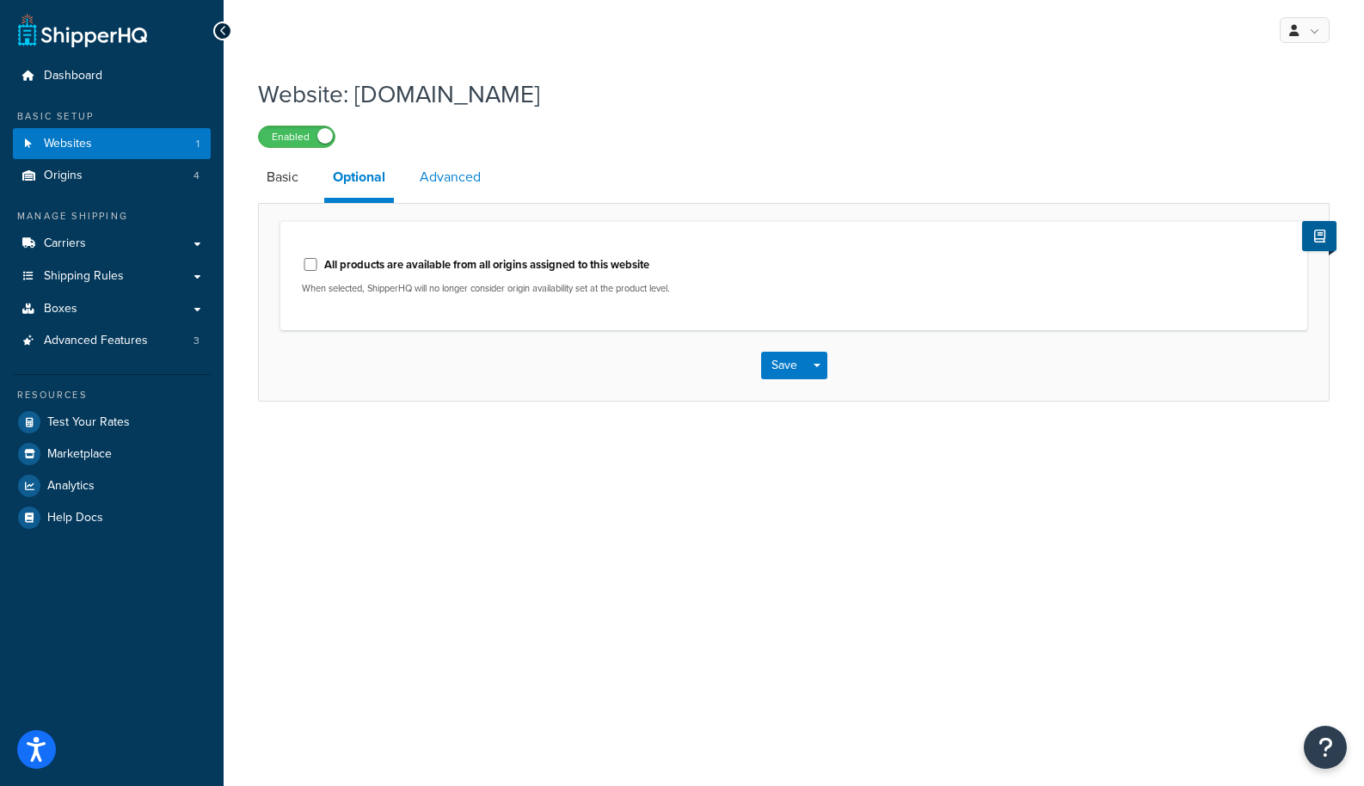
click at [464, 171] on link "Advanced" at bounding box center [450, 177] width 78 height 41
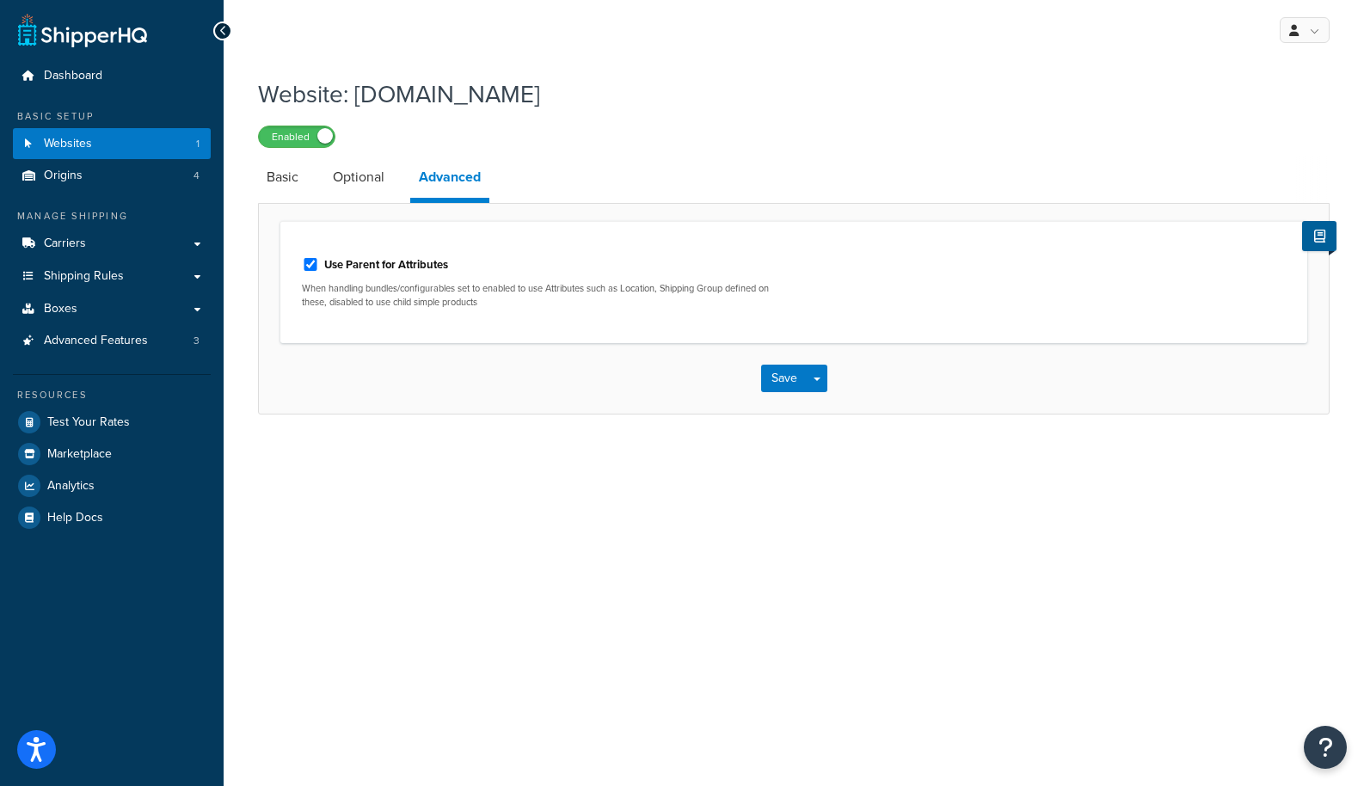
click at [403, 268] on label "Use Parent for Attributes" at bounding box center [386, 264] width 124 height 15
click at [319, 268] on input "Use Parent for Attributes" at bounding box center [310, 264] width 17 height 13
checkbox input "false"
click at [791, 382] on button "Save" at bounding box center [784, 379] width 46 height 28
